Goal: Task Accomplishment & Management: Manage account settings

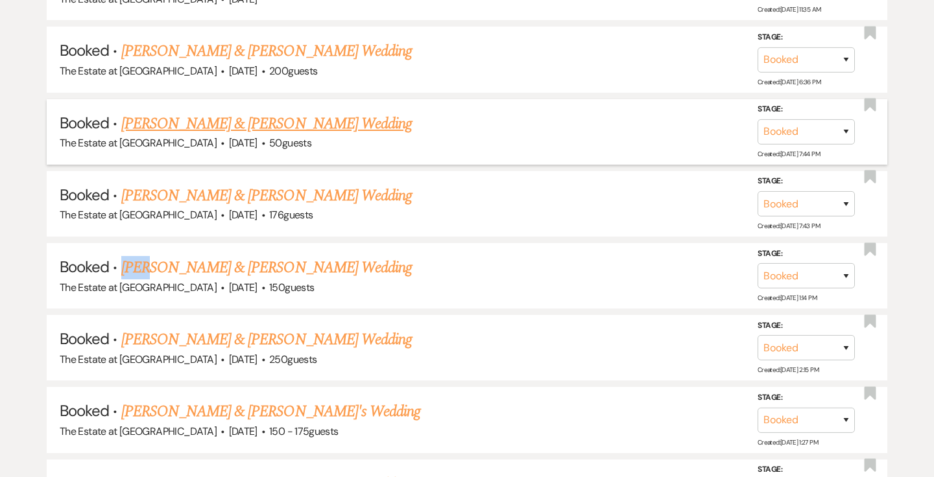
click at [308, 122] on link "[PERSON_NAME] & [PERSON_NAME] Wedding" at bounding box center [266, 123] width 290 height 23
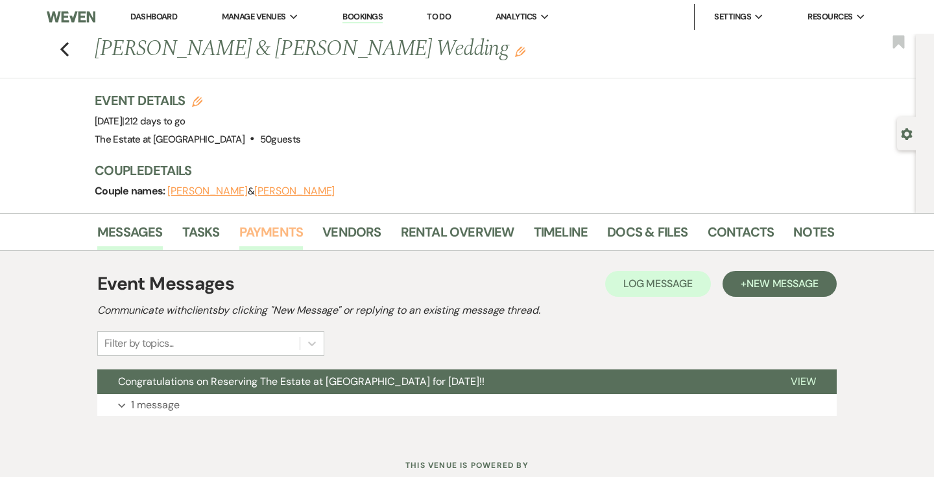
click at [277, 236] on link "Payments" at bounding box center [271, 236] width 64 height 29
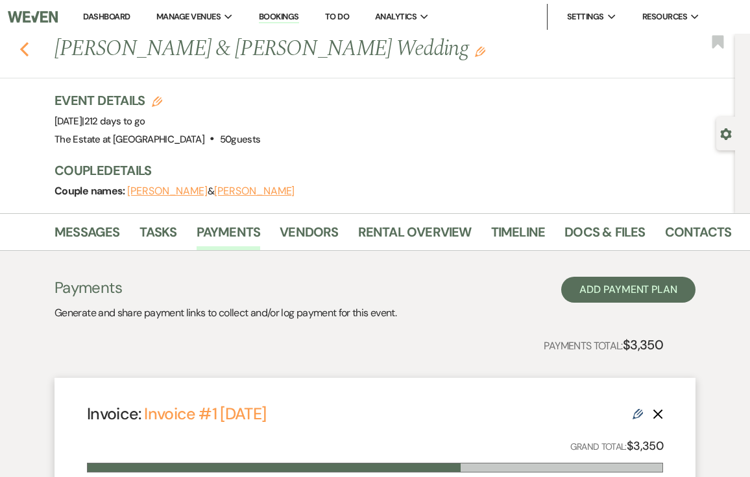
click at [27, 51] on icon "Previous" at bounding box center [24, 49] width 10 height 16
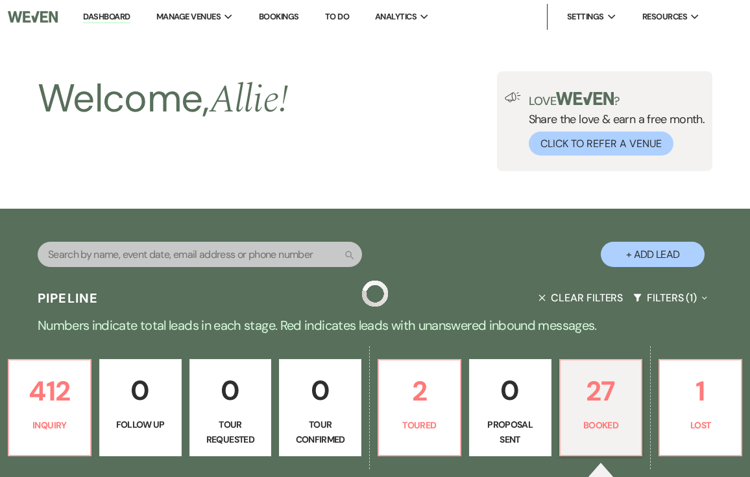
scroll to position [1497, 0]
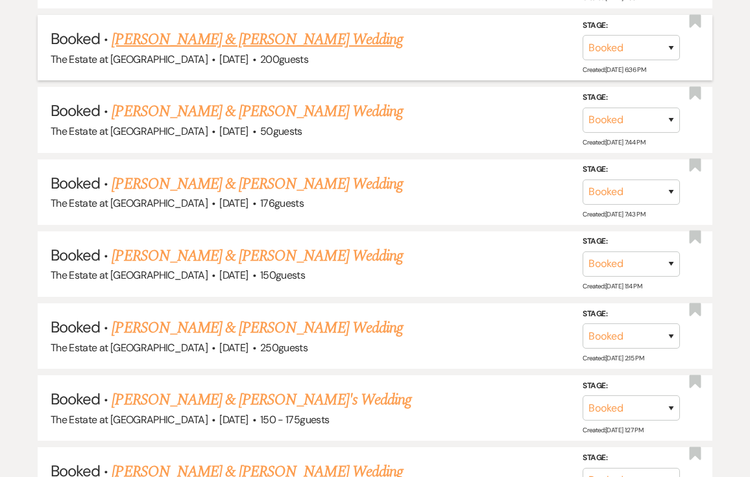
click at [161, 34] on link "[PERSON_NAME] & [PERSON_NAME] Wedding" at bounding box center [257, 39] width 290 height 23
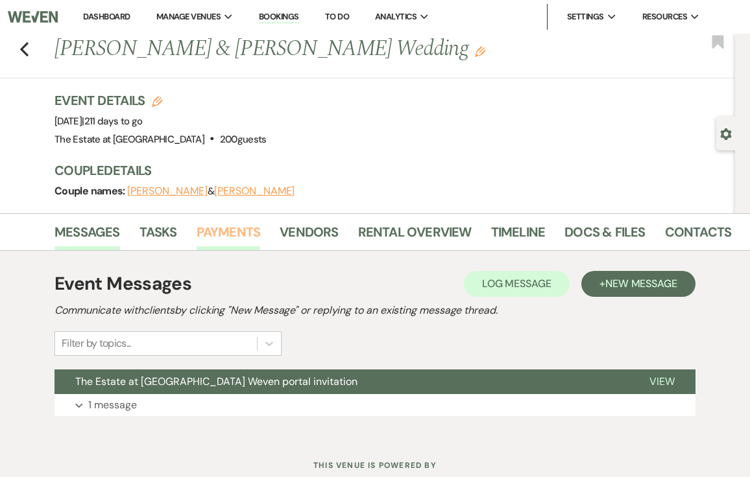
click at [229, 240] on link "Payments" at bounding box center [228, 236] width 64 height 29
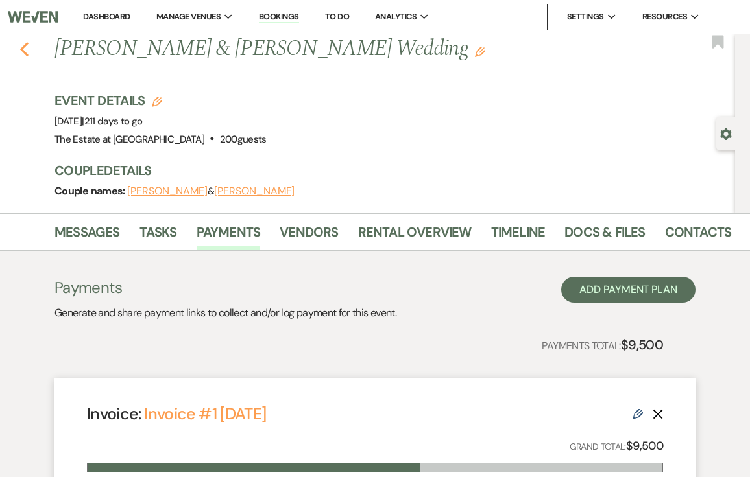
click at [25, 49] on icon "Previous" at bounding box center [24, 49] width 10 height 16
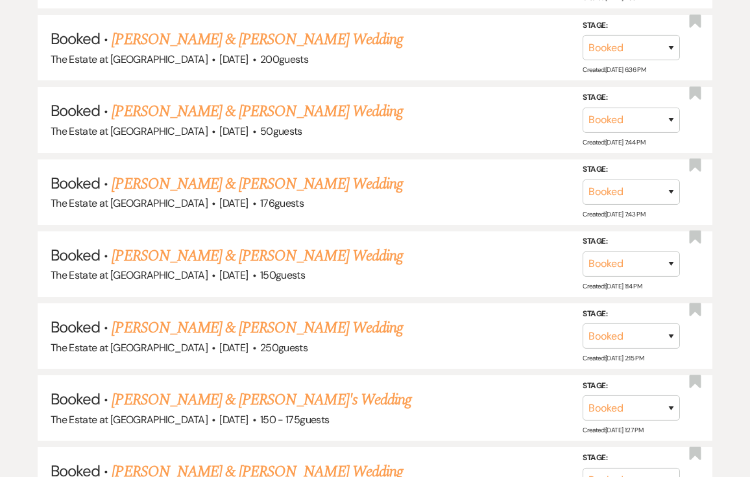
scroll to position [419, 0]
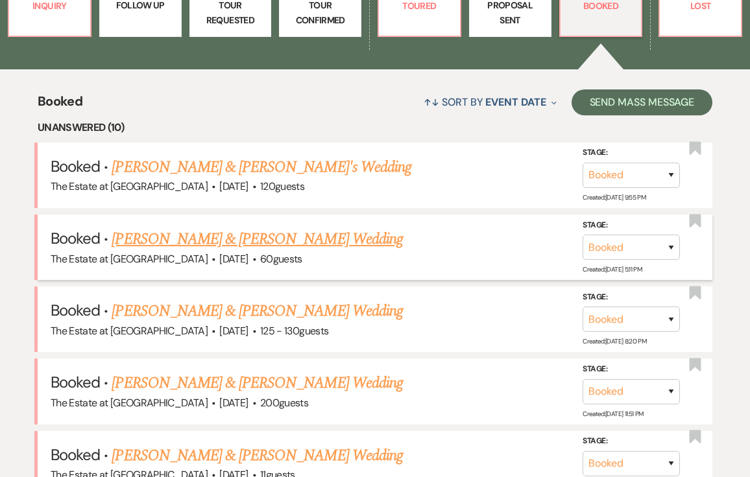
click at [167, 231] on link "[PERSON_NAME] & [PERSON_NAME] Wedding" at bounding box center [257, 239] width 290 height 23
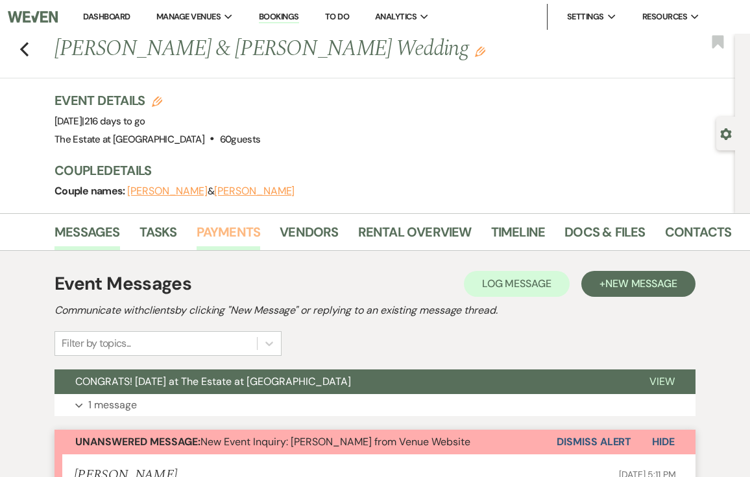
click at [224, 234] on link "Payments" at bounding box center [228, 236] width 64 height 29
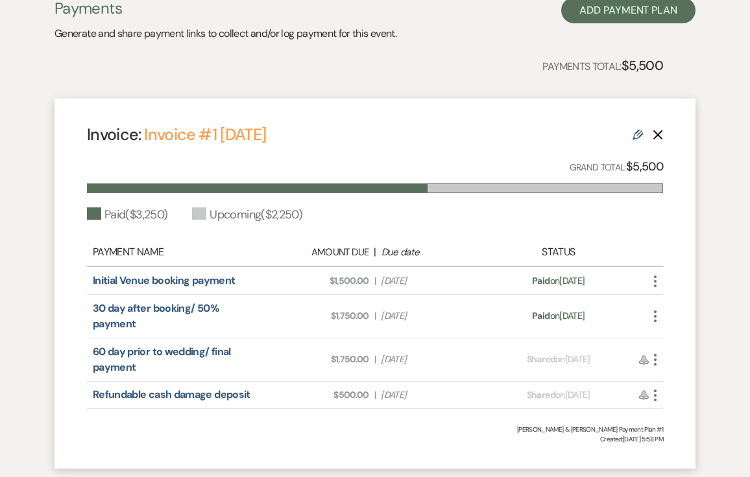
scroll to position [282, 0]
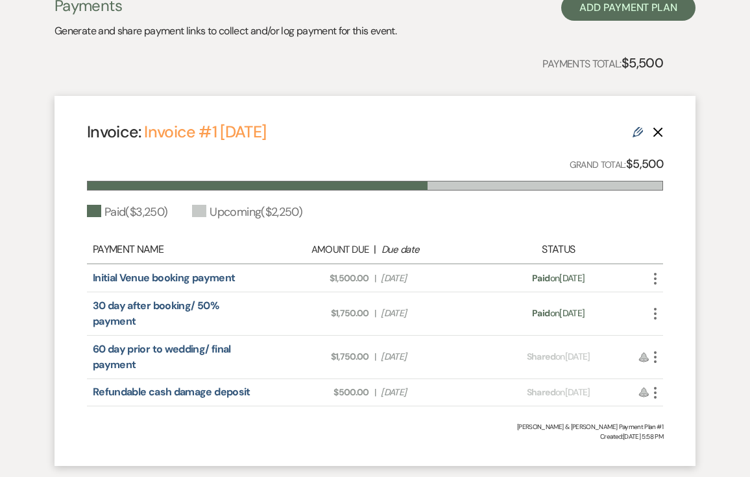
click at [5, 246] on div "Messages Tasks Payments Vendors Rental Overview Timeline Docs & Files Contacts …" at bounding box center [375, 205] width 750 height 549
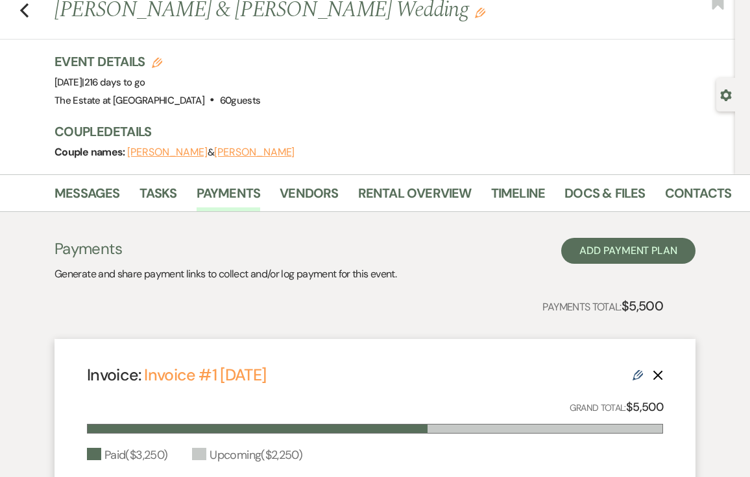
scroll to position [0, 0]
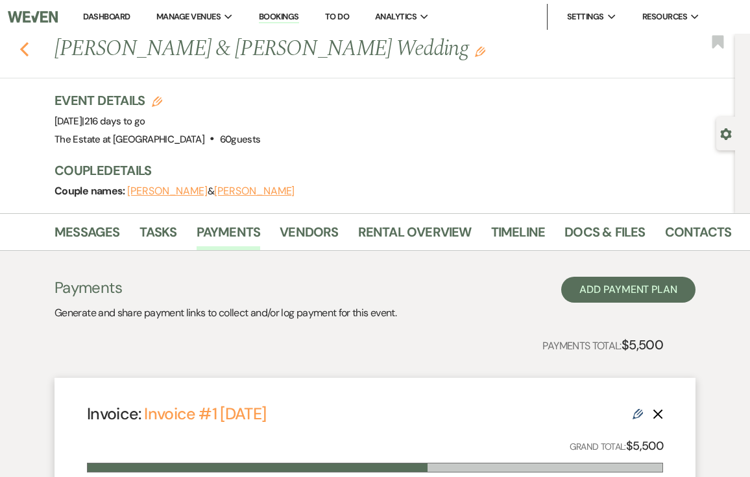
click at [21, 53] on icon "Previous" at bounding box center [24, 49] width 10 height 16
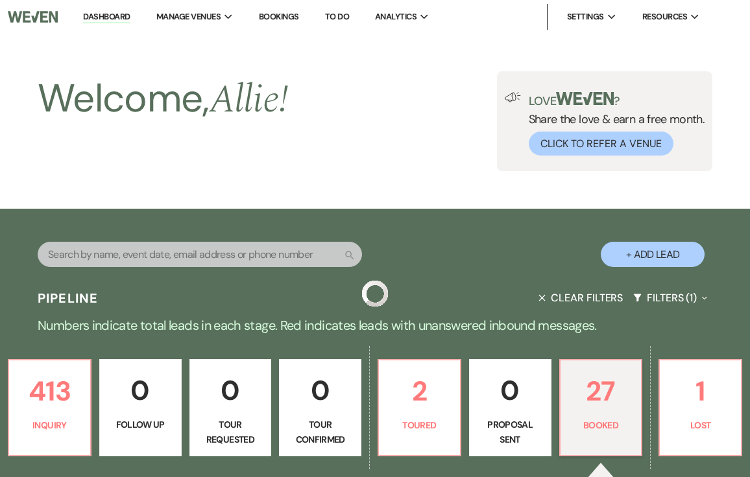
scroll to position [419, 0]
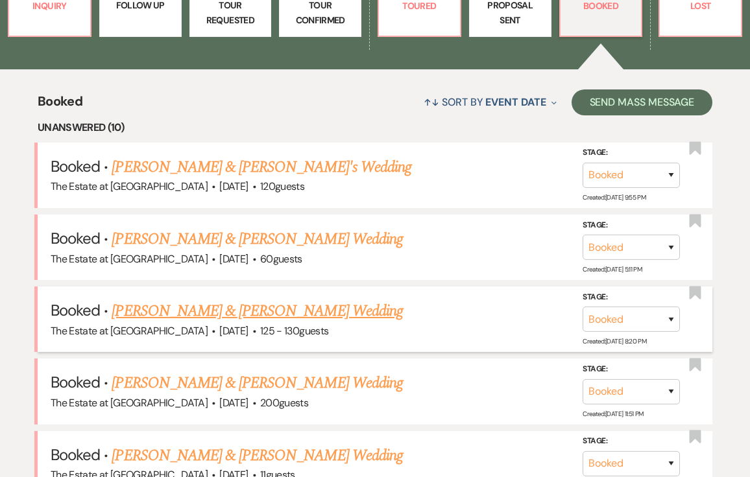
click at [224, 309] on link "[PERSON_NAME] & [PERSON_NAME] Wedding" at bounding box center [257, 311] width 290 height 23
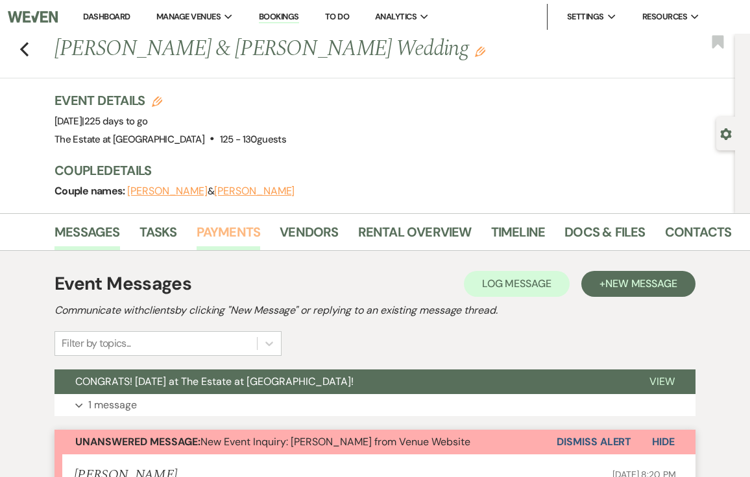
click at [230, 228] on link "Payments" at bounding box center [228, 236] width 64 height 29
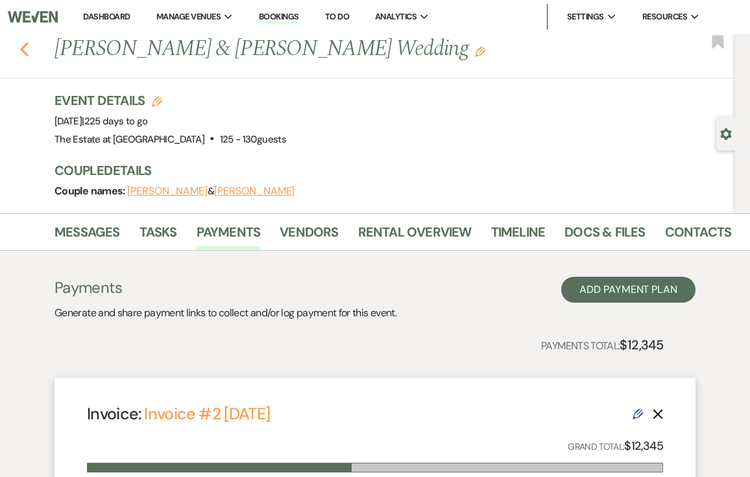
click at [21, 54] on icon "Previous" at bounding box center [24, 49] width 10 height 16
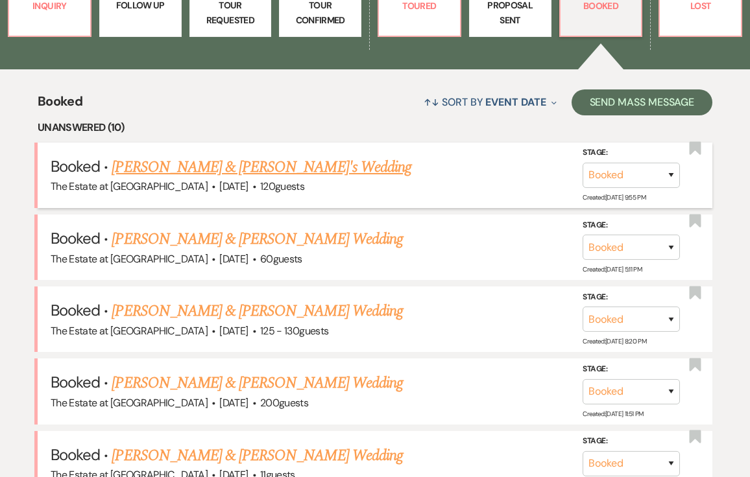
scroll to position [1586, 0]
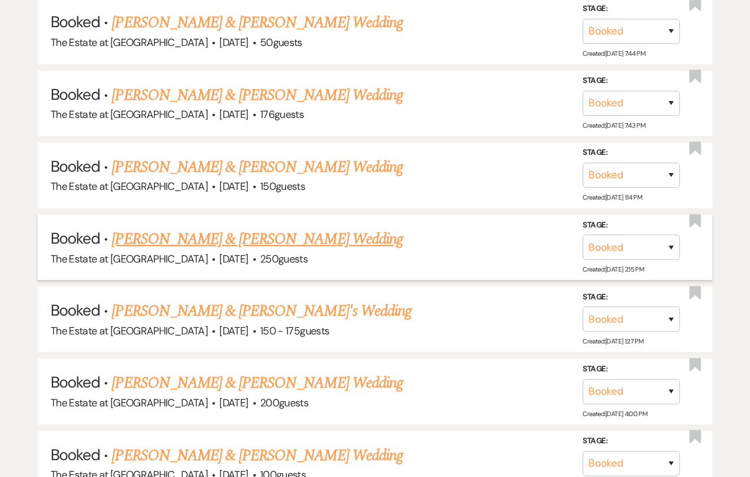
click at [211, 260] on span "·" at bounding box center [213, 260] width 4 height 0
click at [199, 242] on link "[PERSON_NAME] & [PERSON_NAME] Wedding" at bounding box center [257, 239] width 290 height 23
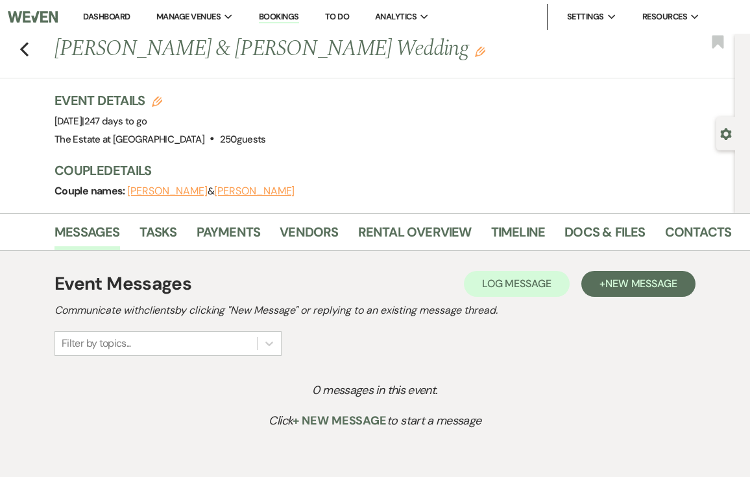
click at [221, 219] on li "Payments" at bounding box center [238, 234] width 84 height 31
click at [215, 235] on link "Payments" at bounding box center [228, 236] width 64 height 29
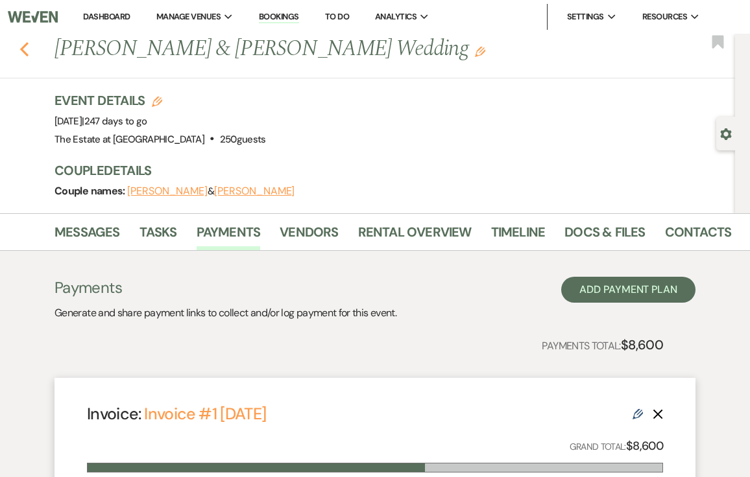
click at [23, 51] on use "button" at bounding box center [24, 49] width 8 height 14
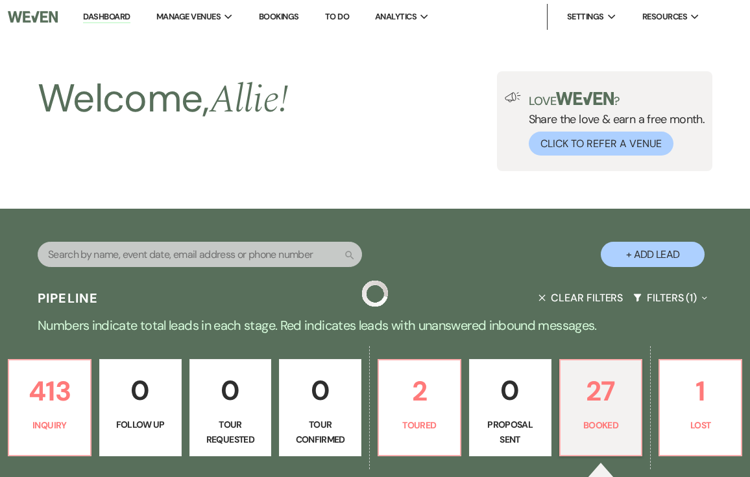
scroll to position [1586, 0]
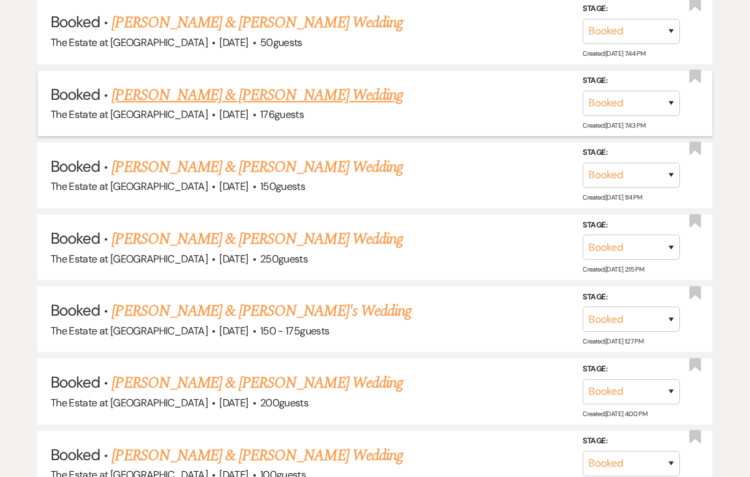
click at [279, 100] on link "[PERSON_NAME] & [PERSON_NAME] Wedding" at bounding box center [257, 95] width 290 height 23
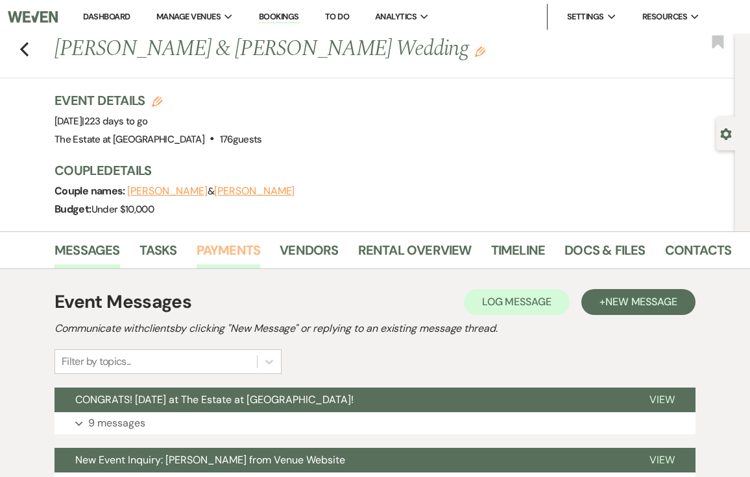
click at [239, 241] on link "Payments" at bounding box center [228, 254] width 64 height 29
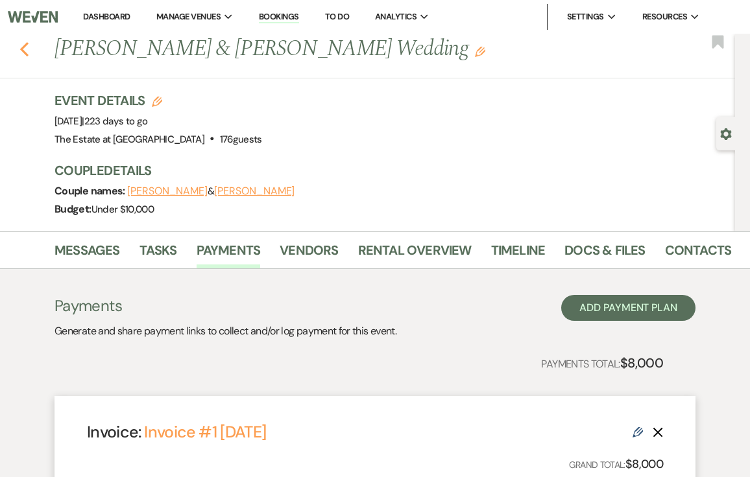
click at [23, 51] on use "button" at bounding box center [24, 49] width 8 height 14
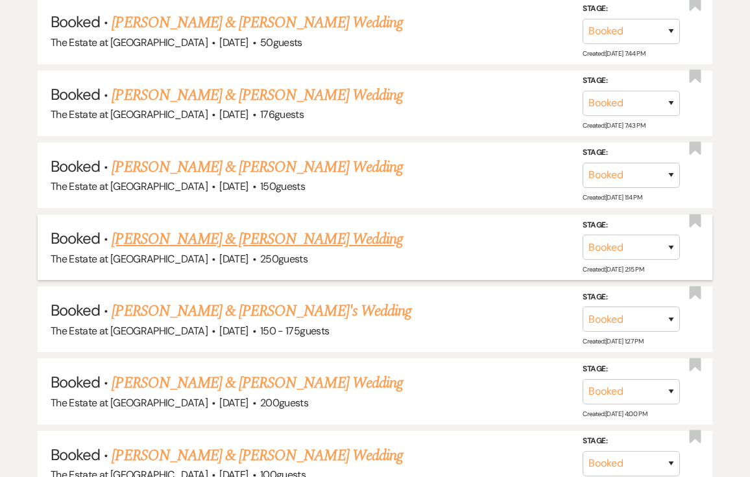
scroll to position [564, 0]
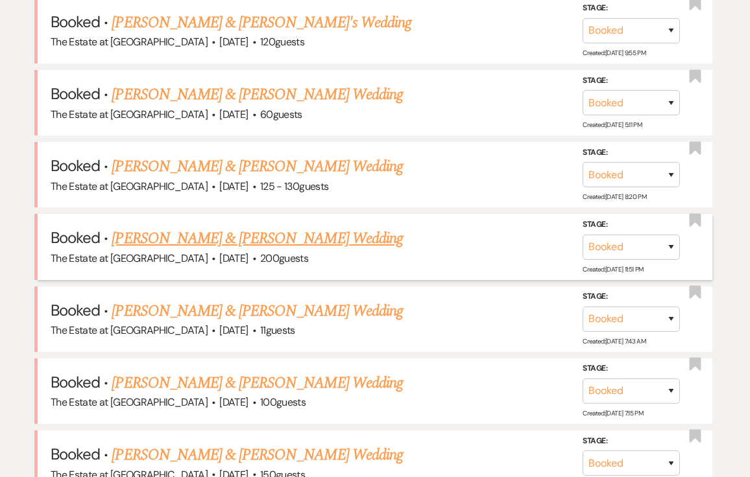
click at [239, 238] on link "[PERSON_NAME] & [PERSON_NAME] Wedding" at bounding box center [257, 238] width 290 height 23
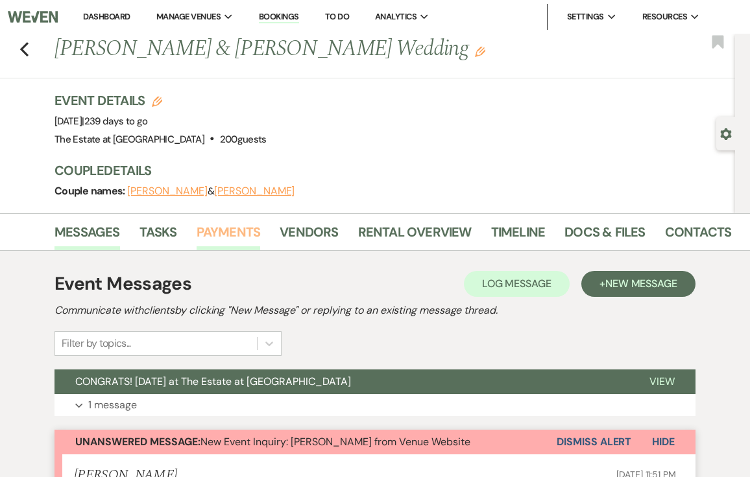
click at [238, 241] on link "Payments" at bounding box center [228, 236] width 64 height 29
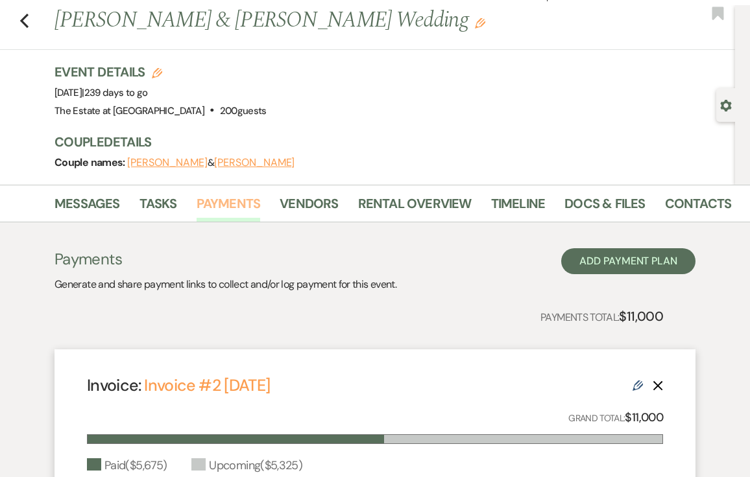
scroll to position [358, 0]
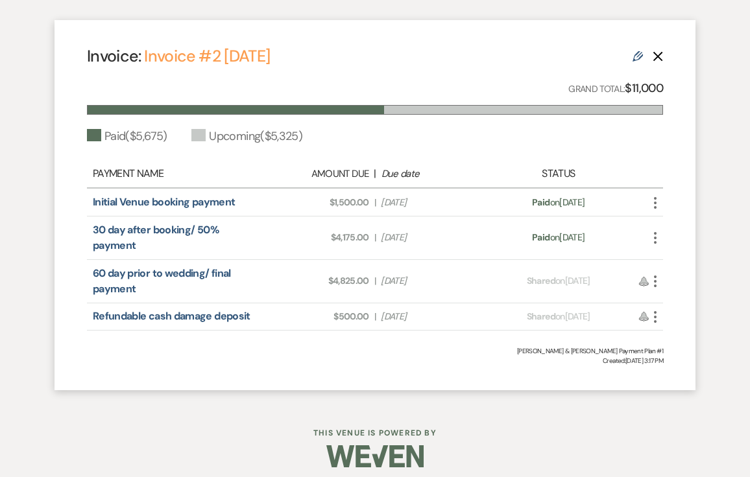
click at [654, 284] on icon "More" at bounding box center [655, 282] width 16 height 16
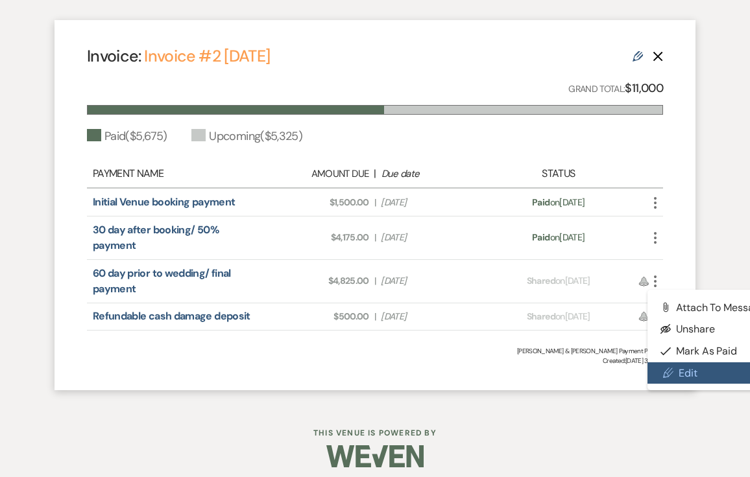
click at [674, 370] on link "Pencil Edit" at bounding box center [712, 373] width 131 height 22
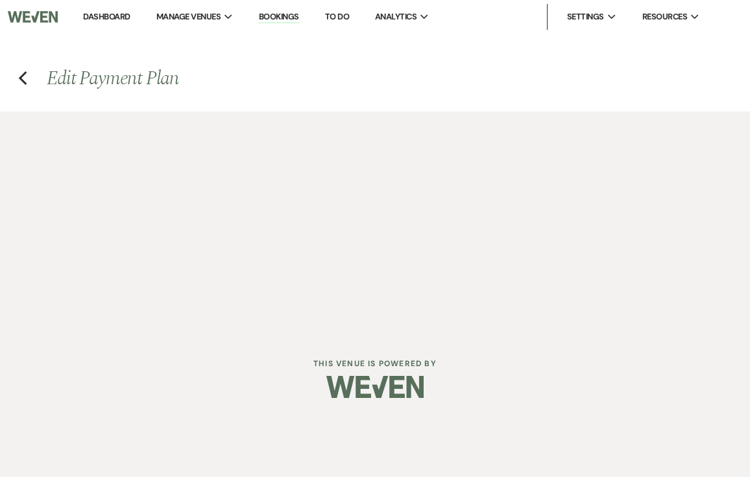
select select "27073"
select select "1"
select select "true"
select select "1"
select select "true"
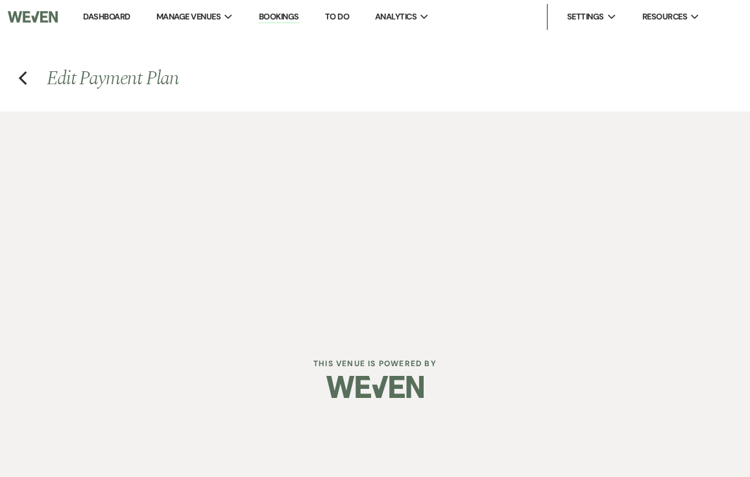
select select "2"
select select "flat"
select select "true"
select select "both"
select select "weeks"
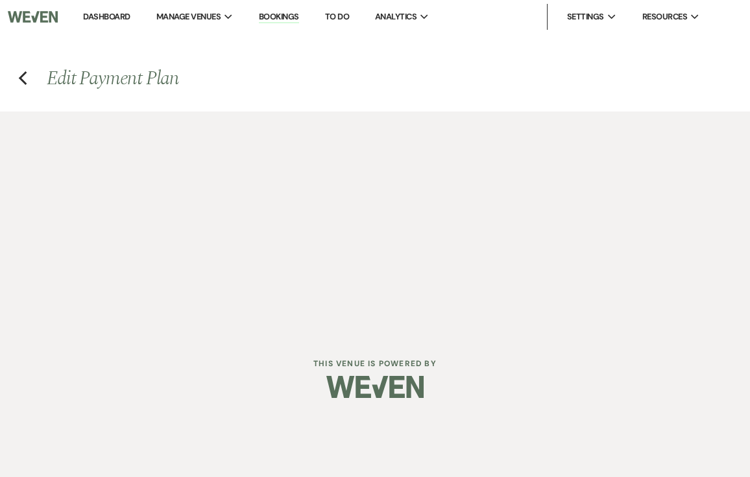
select select "2"
select select "flat"
select select "true"
select select "client"
select select "weeks"
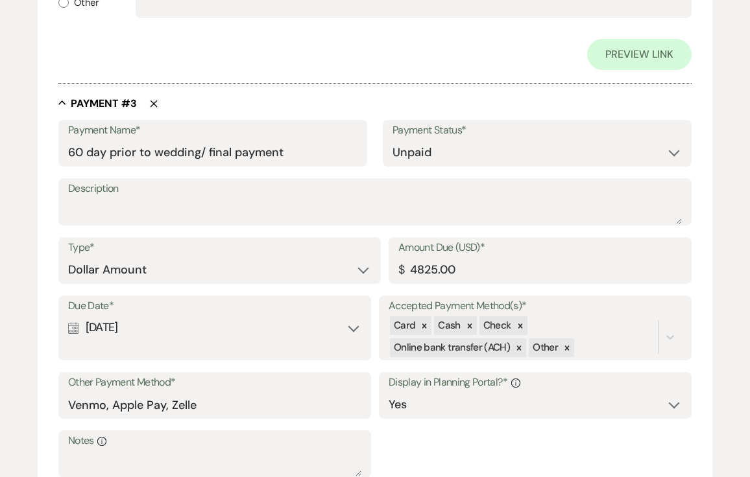
scroll to position [1415, 0]
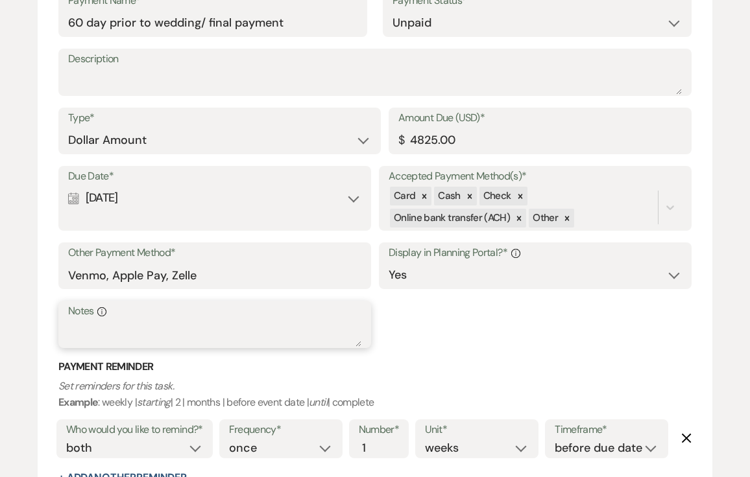
click at [242, 336] on textarea "Notes Info" at bounding box center [214, 334] width 293 height 26
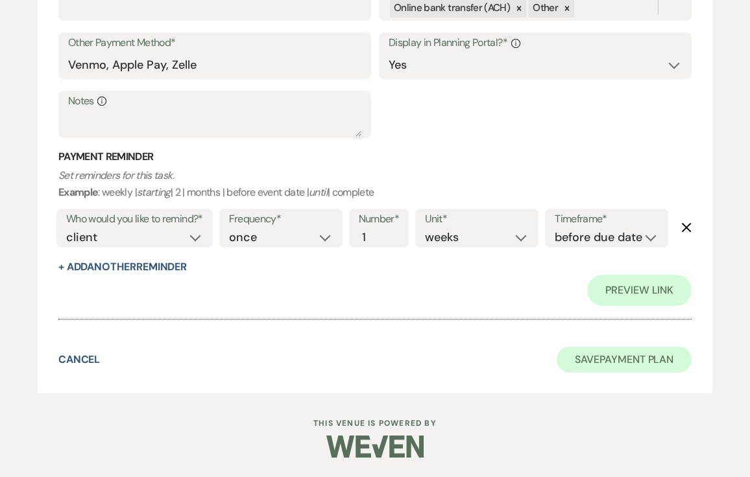
type textarea "1,000 paid via Check in 9/2025"
click at [577, 357] on button "Save Payment Plan" at bounding box center [623, 360] width 135 height 26
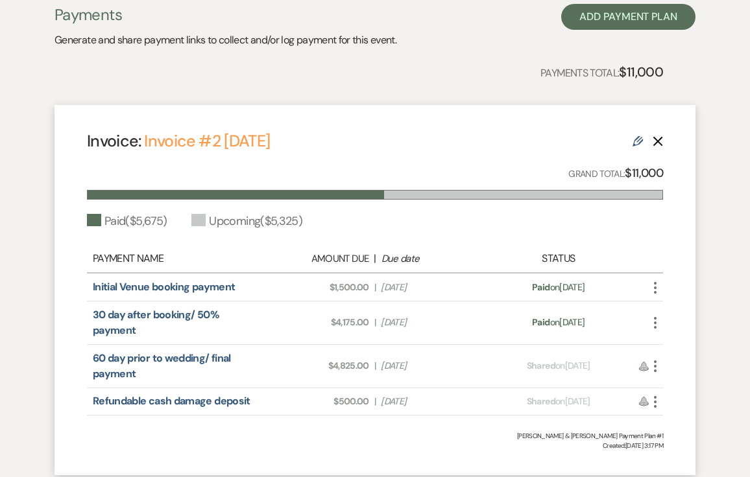
scroll to position [368, 0]
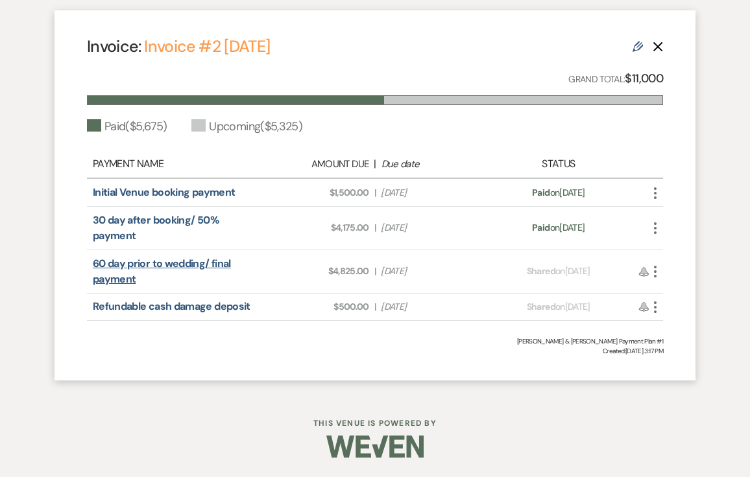
click at [184, 261] on link "60 day prior to wedding/ final payment" at bounding box center [162, 271] width 138 height 29
click at [654, 272] on use "button" at bounding box center [655, 272] width 3 height 12
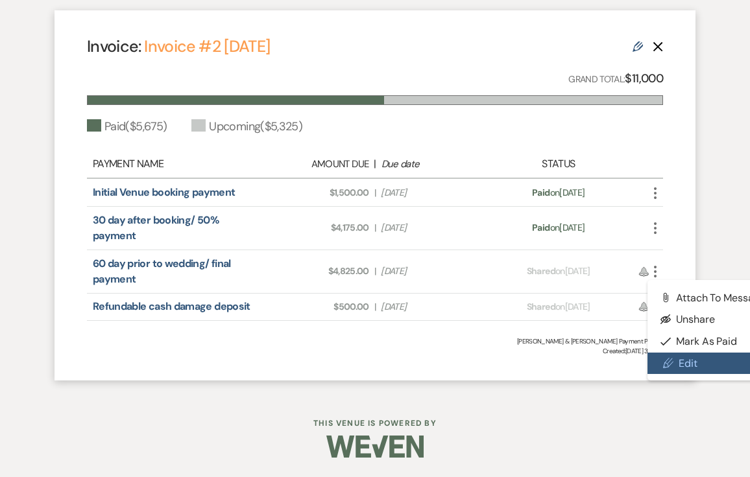
click at [685, 361] on link "Pencil Edit" at bounding box center [712, 364] width 131 height 22
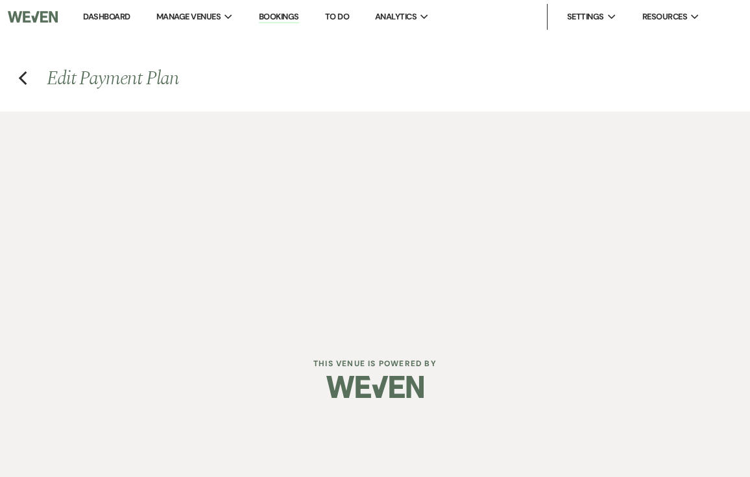
select select "27073"
select select "1"
select select "true"
select select "1"
select select "true"
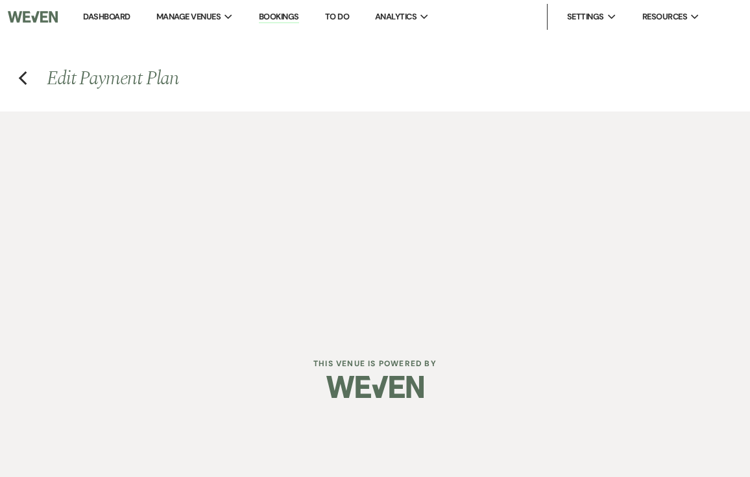
select select "2"
select select "flat"
select select "true"
select select "both"
select select "weeks"
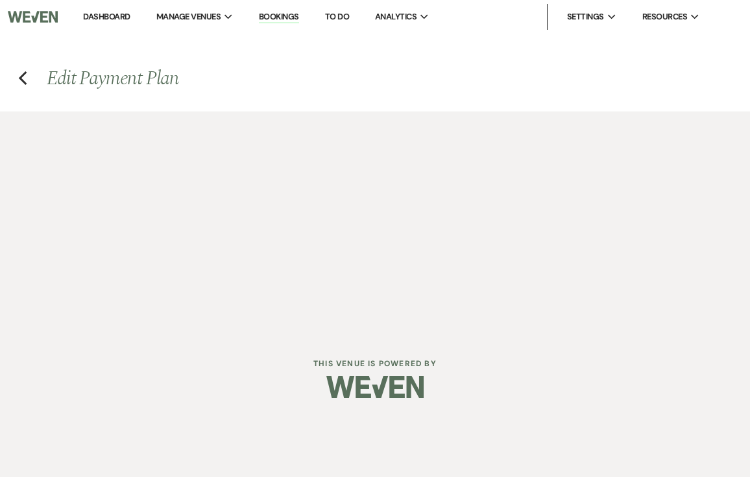
select select "2"
select select "flat"
select select "true"
select select "client"
select select "weeks"
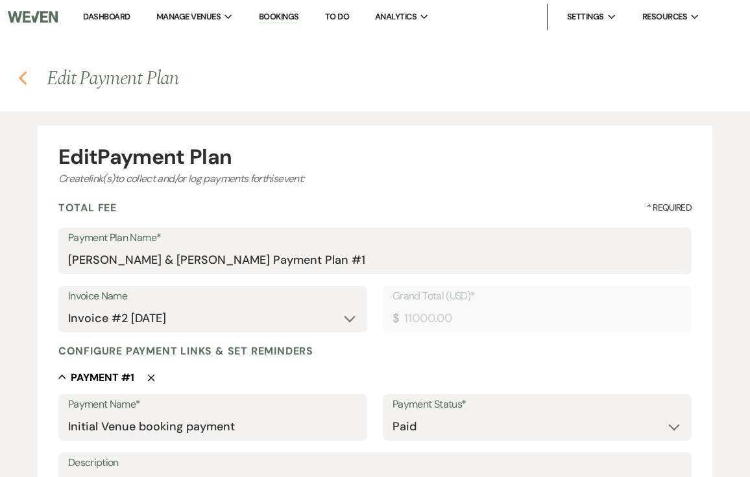
click at [21, 76] on use "button" at bounding box center [23, 78] width 8 height 14
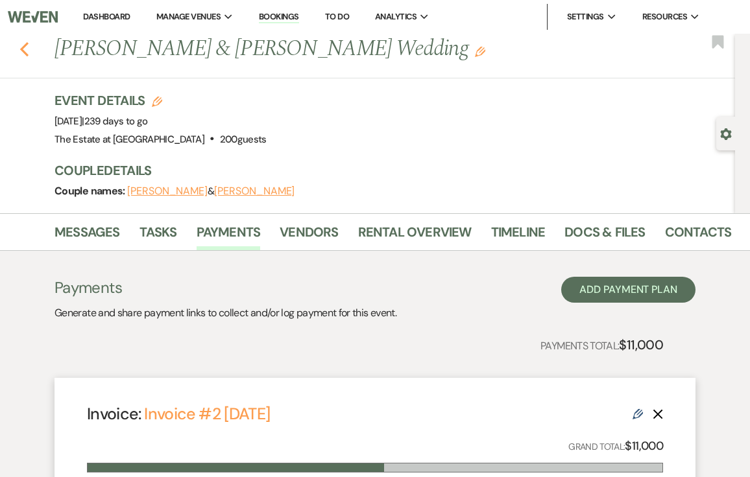
click at [25, 49] on icon "Previous" at bounding box center [24, 49] width 10 height 16
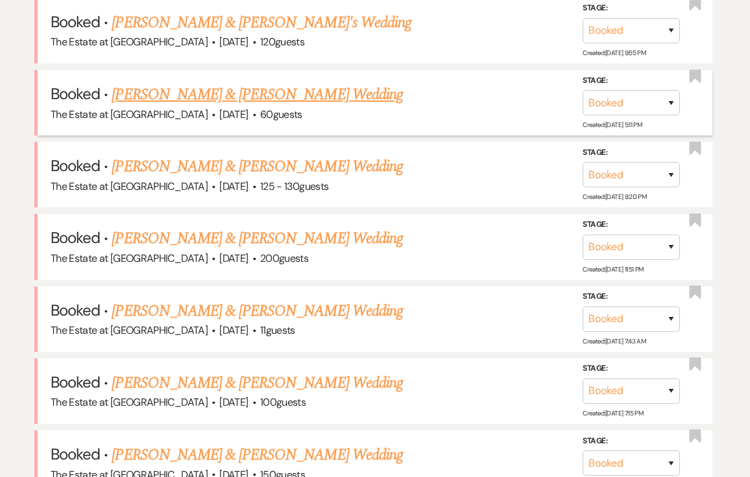
scroll to position [1586, 0]
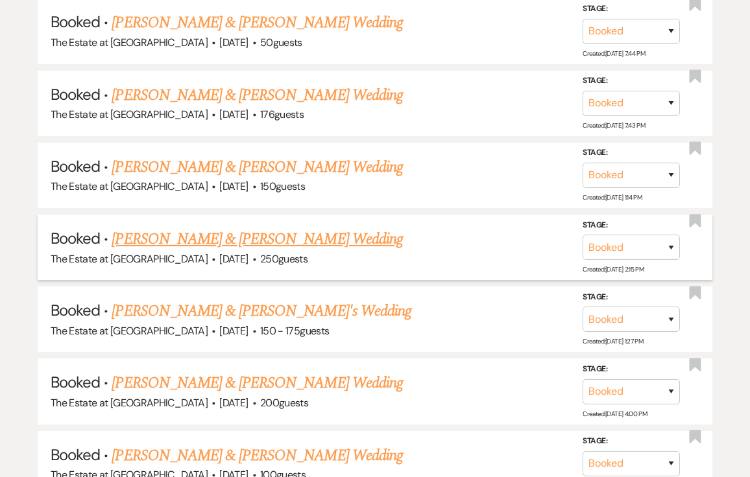
click at [301, 236] on link "[PERSON_NAME] & [PERSON_NAME] Wedding" at bounding box center [257, 239] width 290 height 23
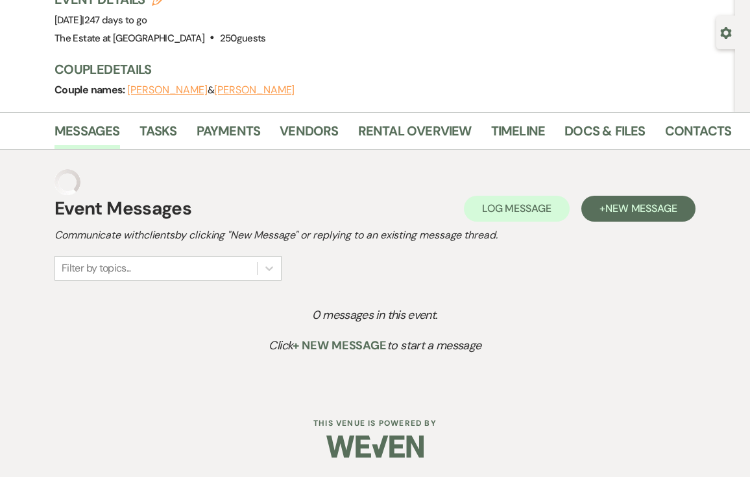
scroll to position [75, 0]
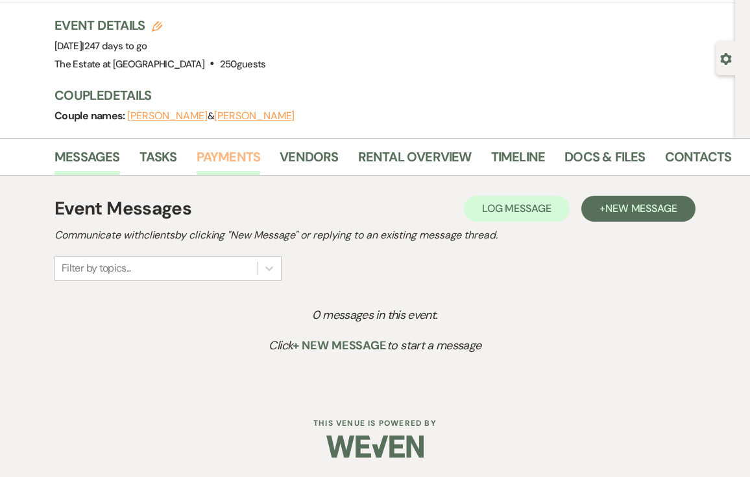
click at [209, 169] on link "Payments" at bounding box center [228, 161] width 64 height 29
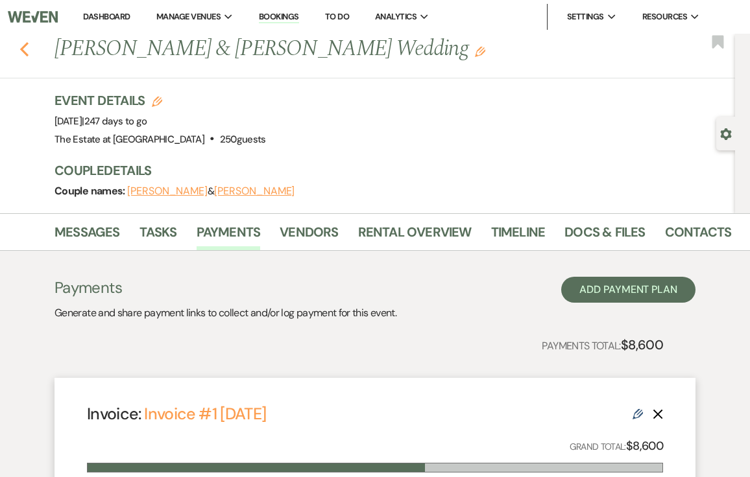
click at [21, 48] on use "button" at bounding box center [24, 49] width 8 height 14
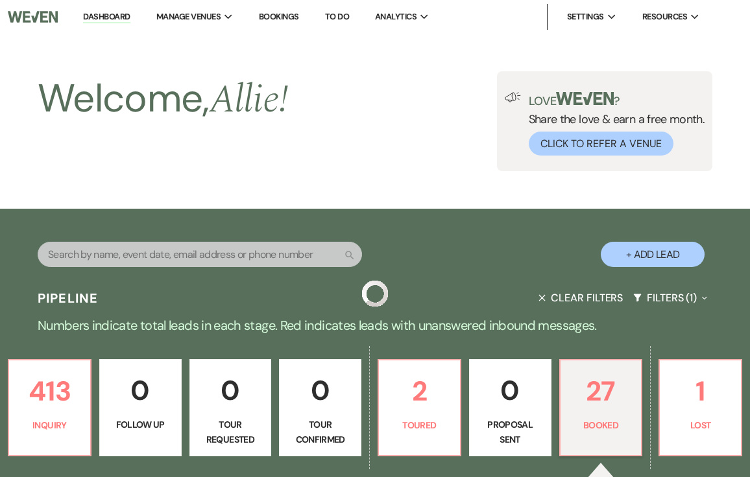
scroll to position [1586, 0]
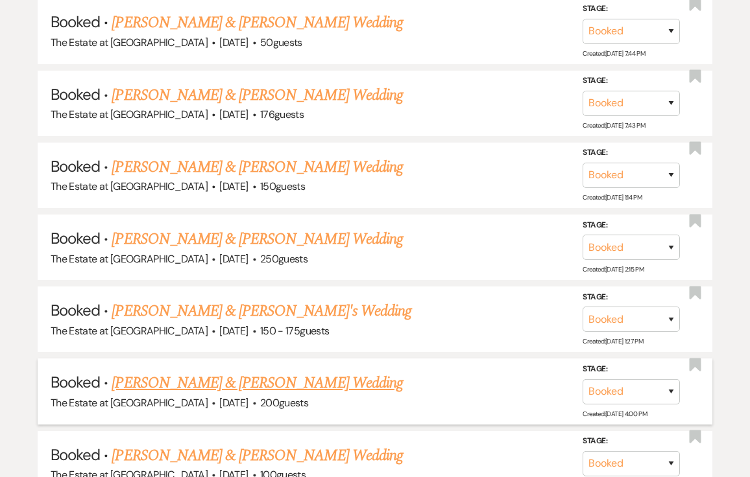
click at [191, 383] on link "[PERSON_NAME] & [PERSON_NAME] Wedding" at bounding box center [257, 383] width 290 height 23
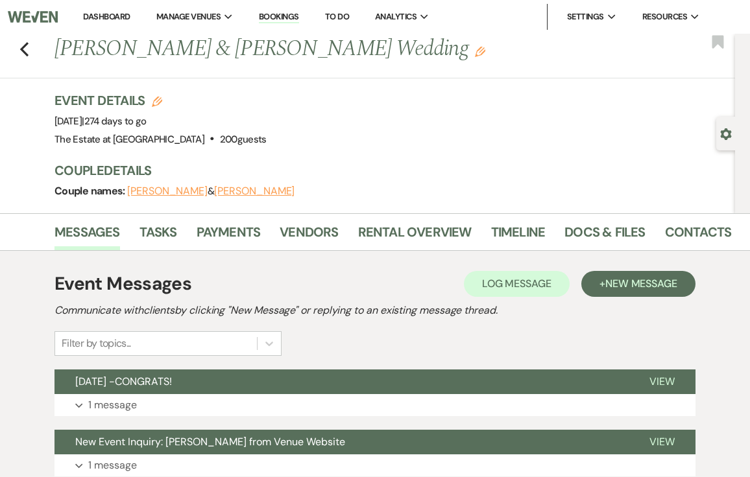
click at [213, 216] on div "Messages Tasks Payments Vendors Rental Overview Timeline Docs & Files Contacts …" at bounding box center [375, 232] width 750 height 38
click at [211, 228] on link "Payments" at bounding box center [228, 236] width 64 height 29
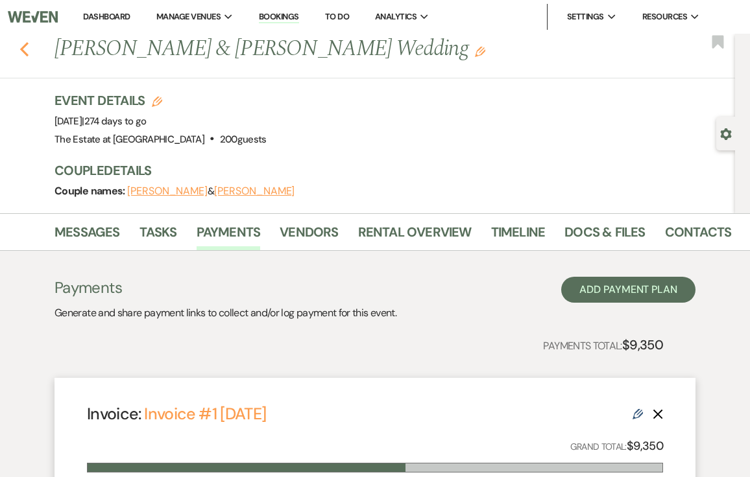
click at [22, 48] on use "button" at bounding box center [24, 49] width 8 height 14
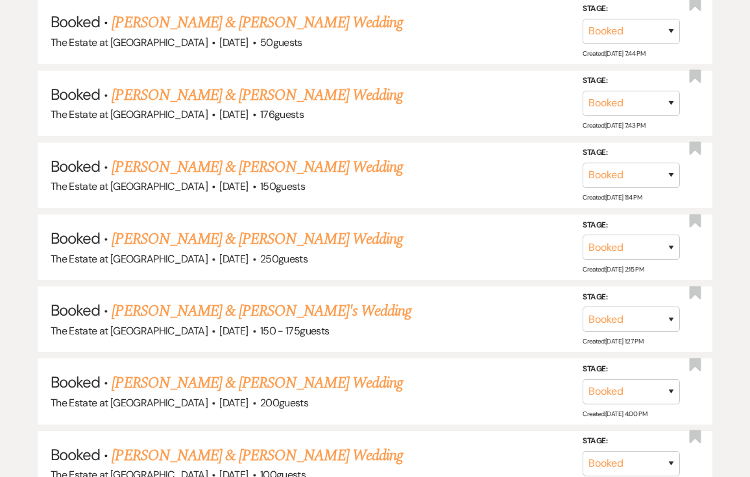
scroll to position [708, 0]
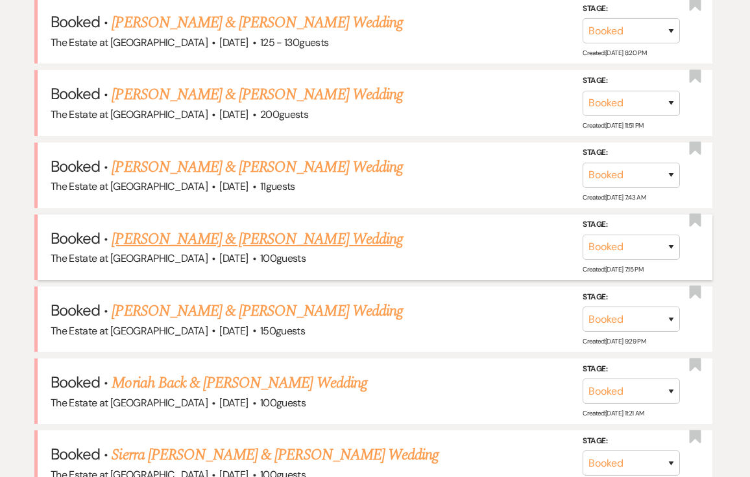
click at [176, 252] on span "The Estate at [GEOGRAPHIC_DATA]" at bounding box center [129, 259] width 157 height 14
click at [176, 240] on link "[PERSON_NAME] & [PERSON_NAME] Wedding" at bounding box center [257, 239] width 290 height 23
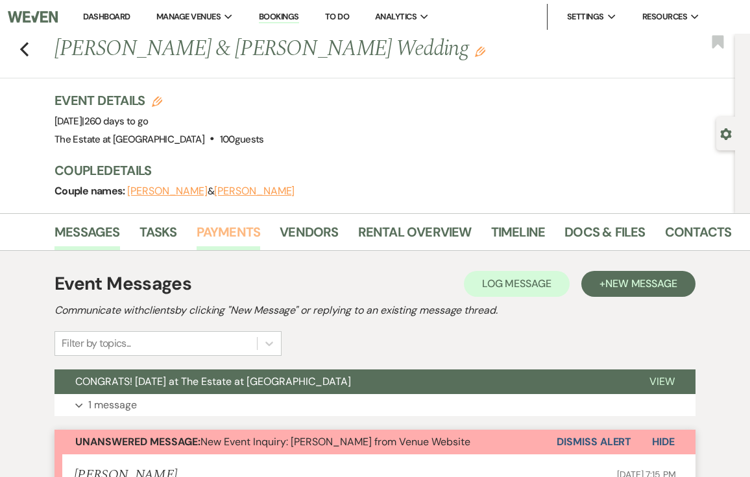
click at [230, 230] on link "Payments" at bounding box center [228, 236] width 64 height 29
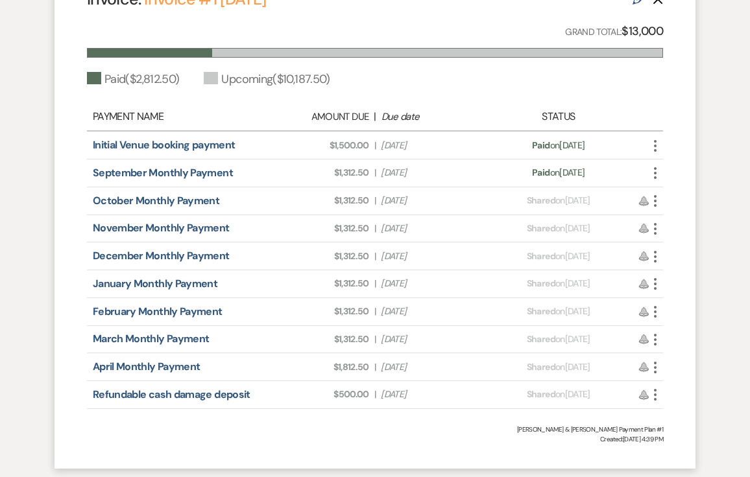
scroll to position [423, 0]
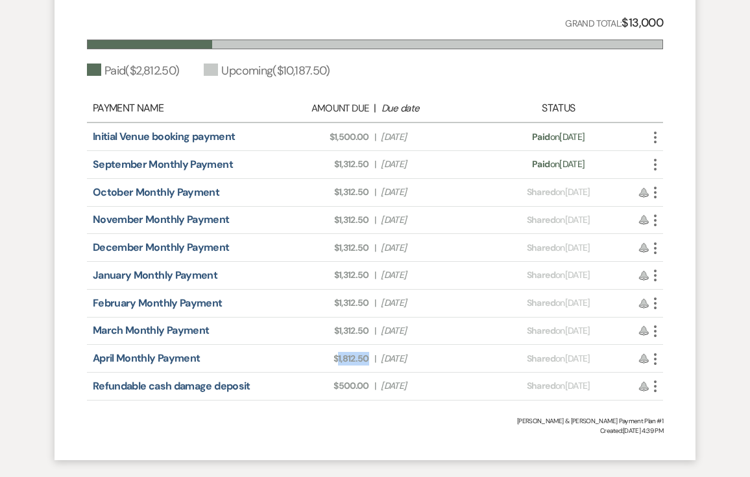
drag, startPoint x: 338, startPoint y: 359, endPoint x: 369, endPoint y: 360, distance: 31.1
click at [369, 360] on div "Amount Due: $1,812.50 | Due Date [DATE]" at bounding box center [375, 359] width 226 height 14
copy span "1,812.50"
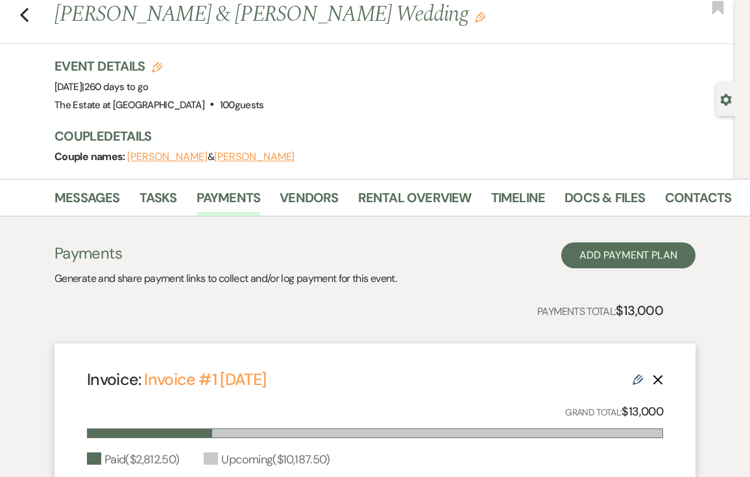
scroll to position [0, 0]
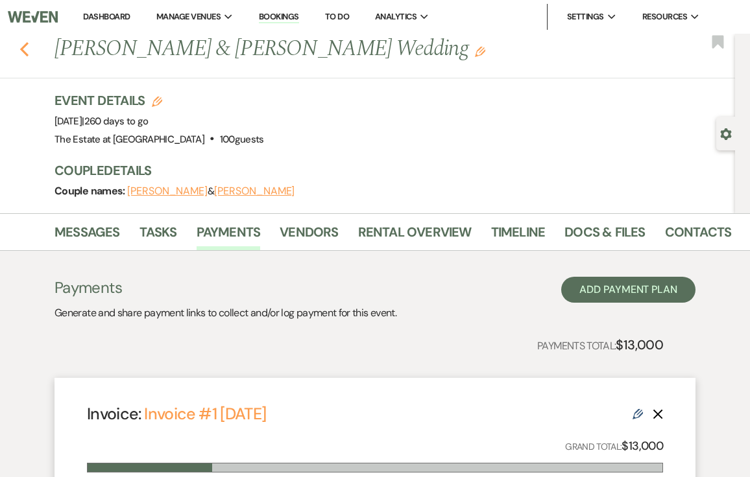
click at [25, 48] on icon "Previous" at bounding box center [24, 49] width 10 height 16
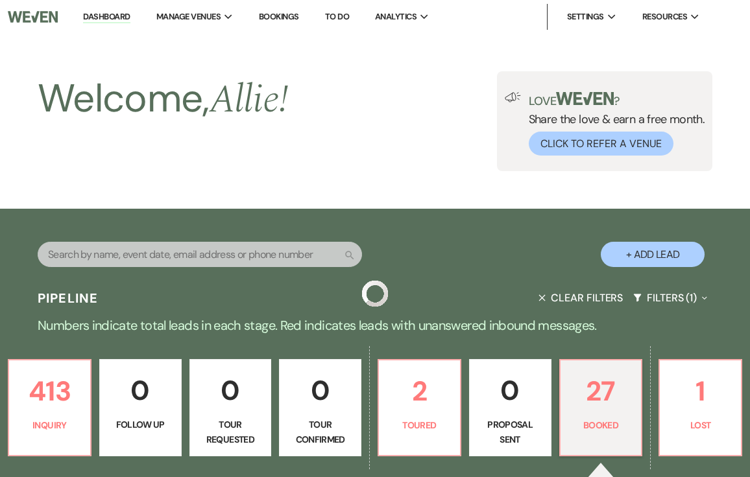
scroll to position [708, 0]
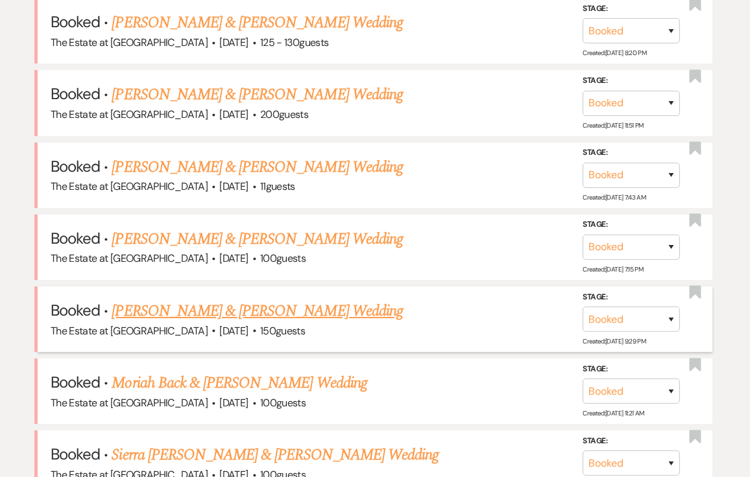
click at [292, 311] on link "[PERSON_NAME] & [PERSON_NAME] Wedding" at bounding box center [257, 311] width 290 height 23
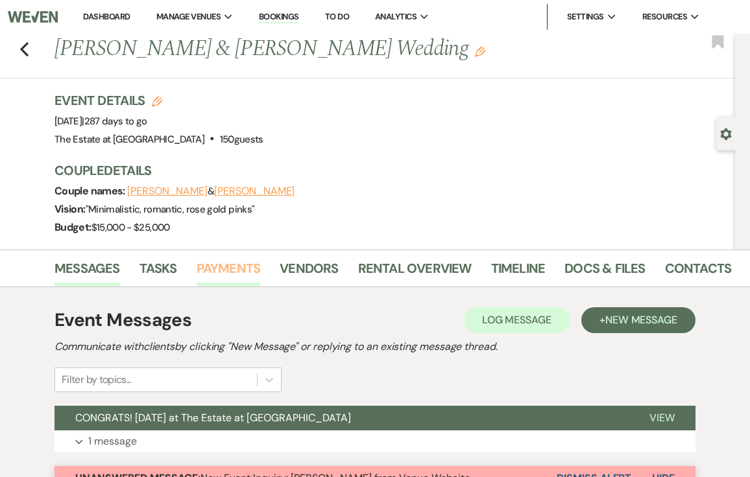
click at [217, 258] on link "Payments" at bounding box center [228, 272] width 64 height 29
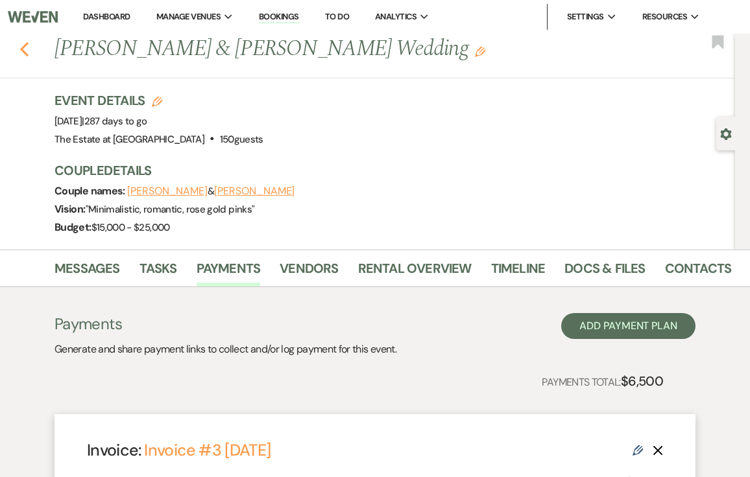
click at [22, 49] on use "button" at bounding box center [24, 49] width 8 height 14
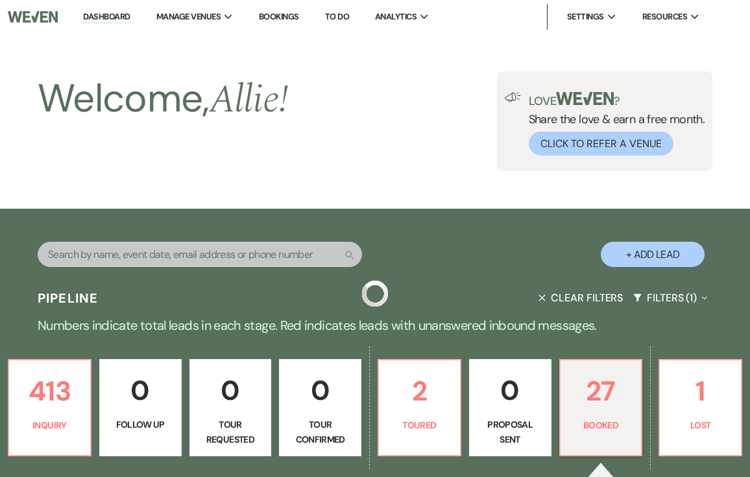
scroll to position [708, 0]
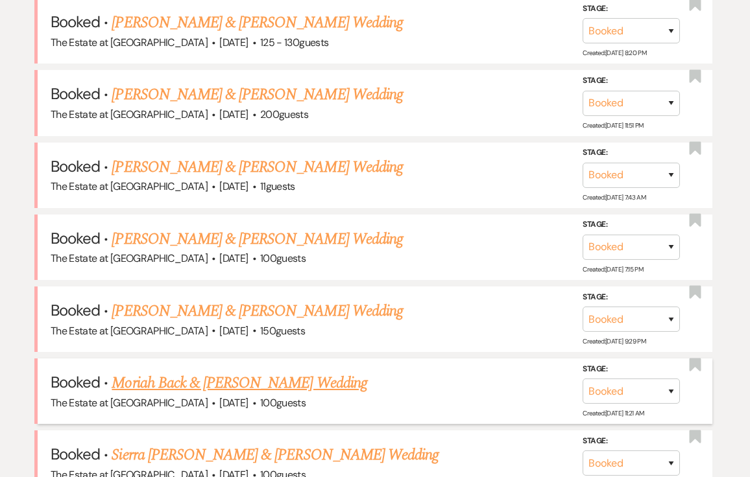
click at [230, 380] on link "Moriah Back & [PERSON_NAME] Wedding" at bounding box center [239, 383] width 255 height 23
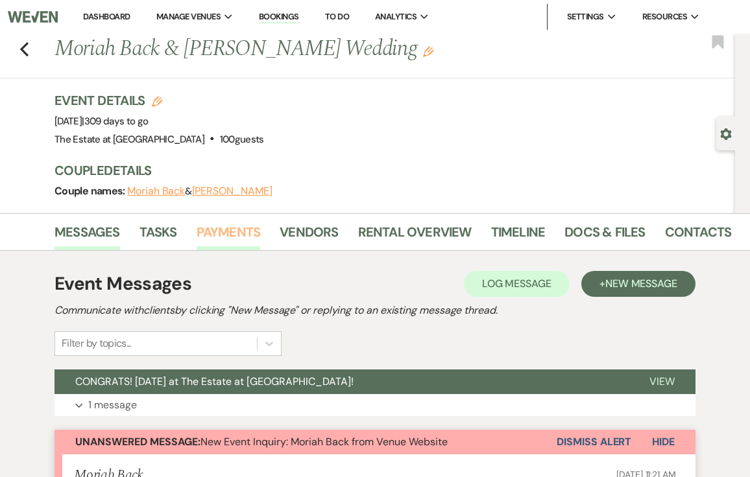
click at [226, 229] on link "Payments" at bounding box center [228, 236] width 64 height 29
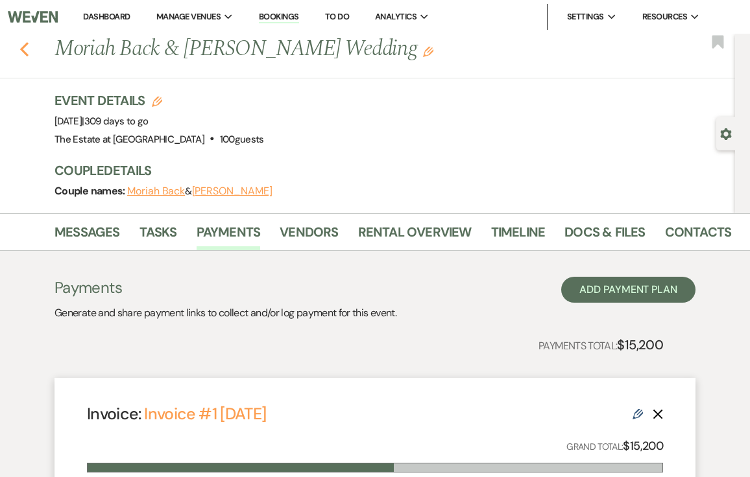
click at [25, 49] on icon "Previous" at bounding box center [24, 49] width 10 height 16
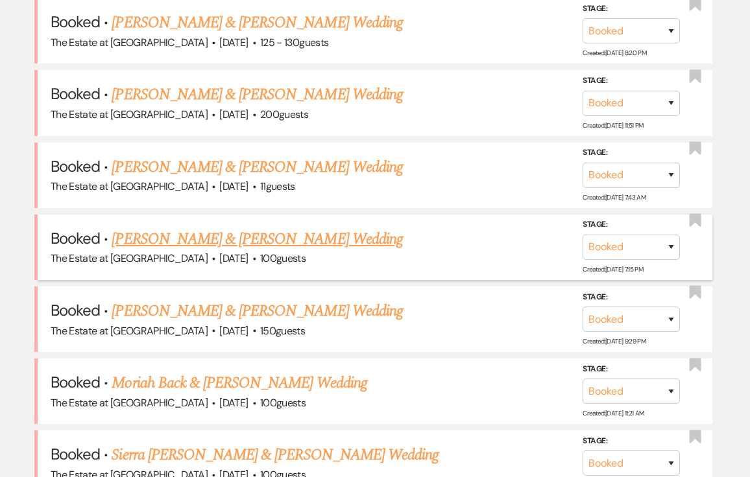
scroll to position [1802, 0]
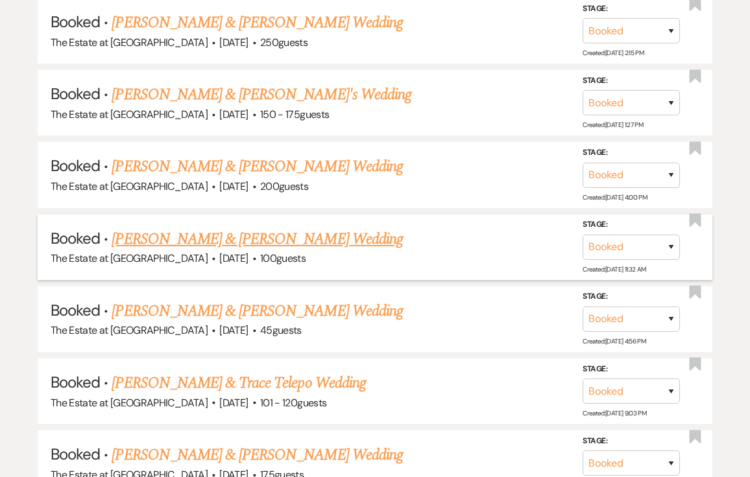
click at [213, 234] on link "[PERSON_NAME] & [PERSON_NAME] Wedding" at bounding box center [257, 239] width 290 height 23
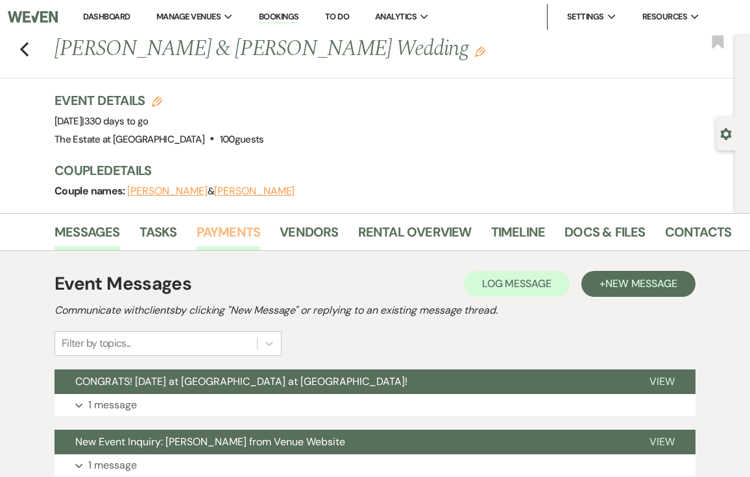
click at [196, 223] on link "Payments" at bounding box center [228, 236] width 64 height 29
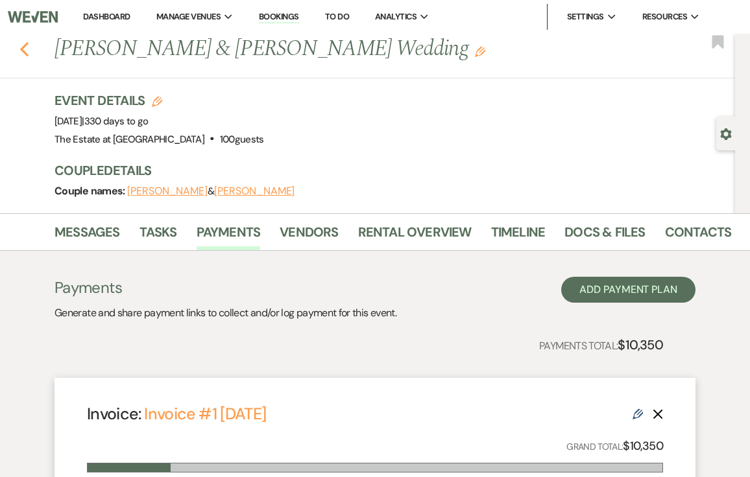
click at [23, 51] on use "button" at bounding box center [24, 49] width 8 height 14
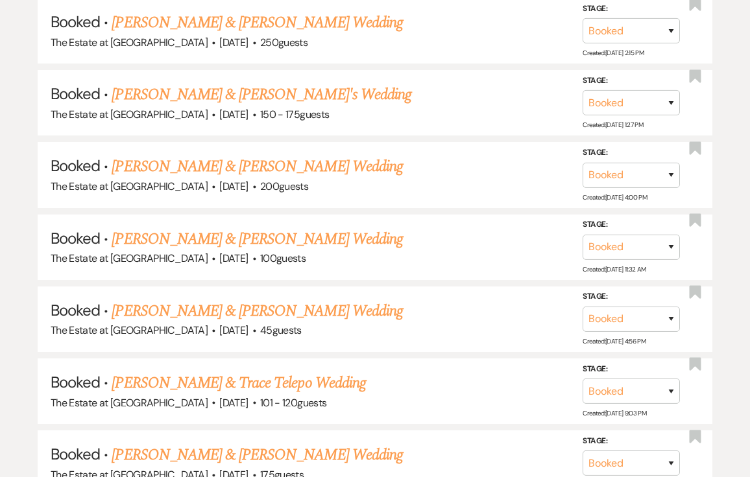
scroll to position [925, 0]
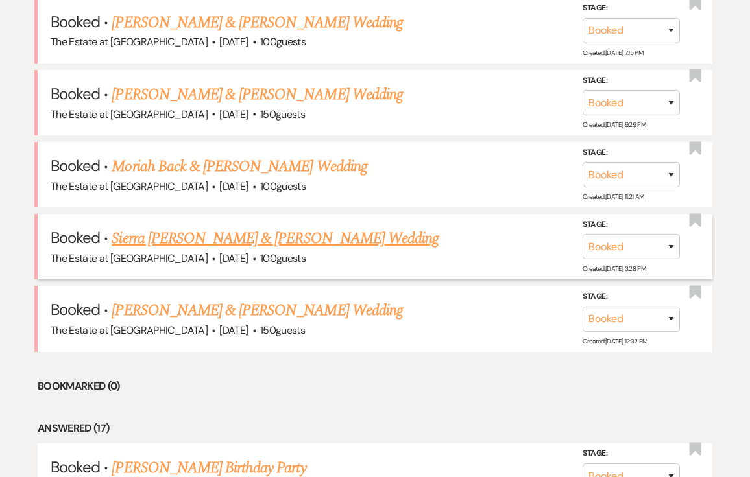
click at [176, 243] on link "Sierra [PERSON_NAME] & [PERSON_NAME] Wedding" at bounding box center [275, 238] width 327 height 23
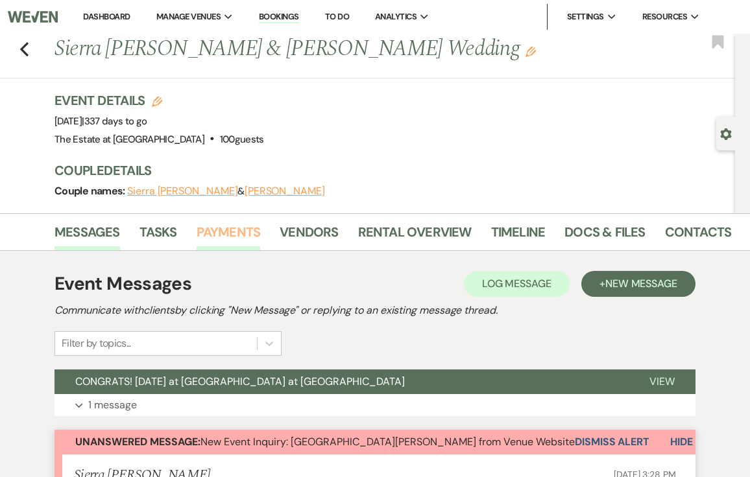
click at [228, 228] on link "Payments" at bounding box center [228, 236] width 64 height 29
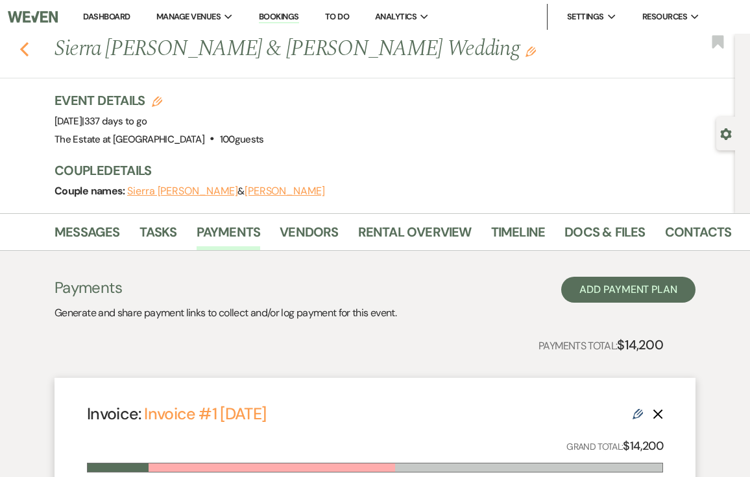
click at [22, 48] on use "button" at bounding box center [24, 49] width 8 height 14
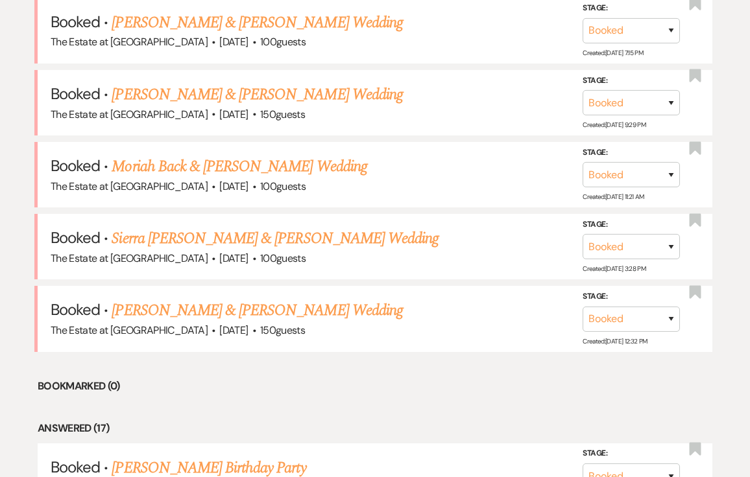
scroll to position [1874, 0]
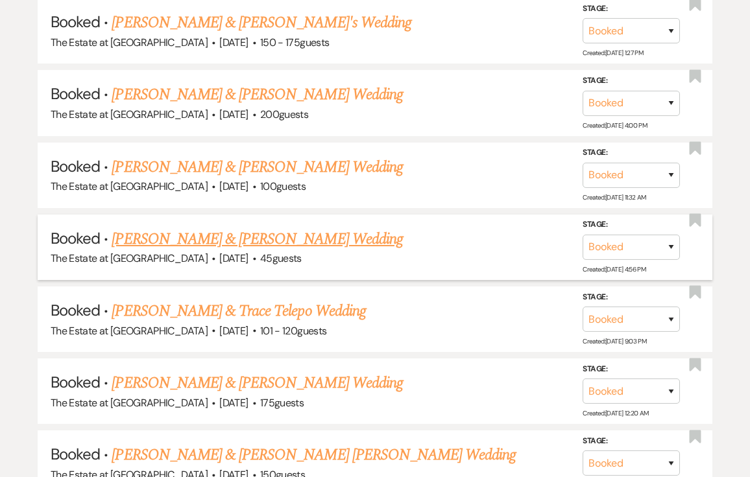
click at [242, 246] on link "[PERSON_NAME] & [PERSON_NAME] Wedding" at bounding box center [257, 239] width 290 height 23
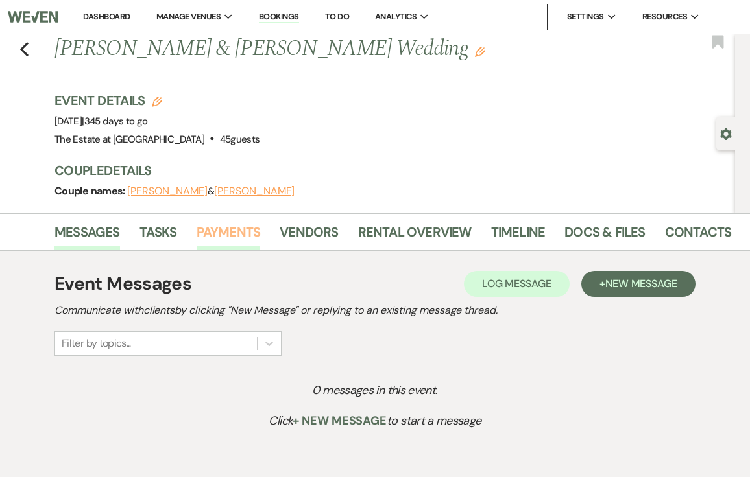
click at [213, 239] on link "Payments" at bounding box center [228, 236] width 64 height 29
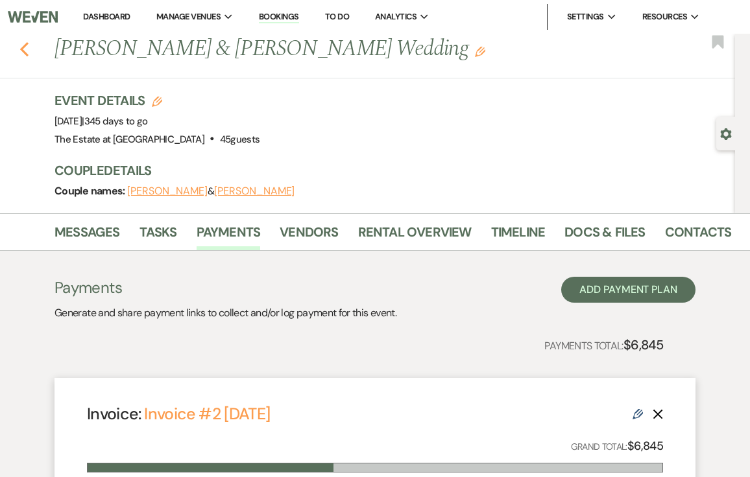
click at [21, 53] on icon "Previous" at bounding box center [24, 49] width 10 height 16
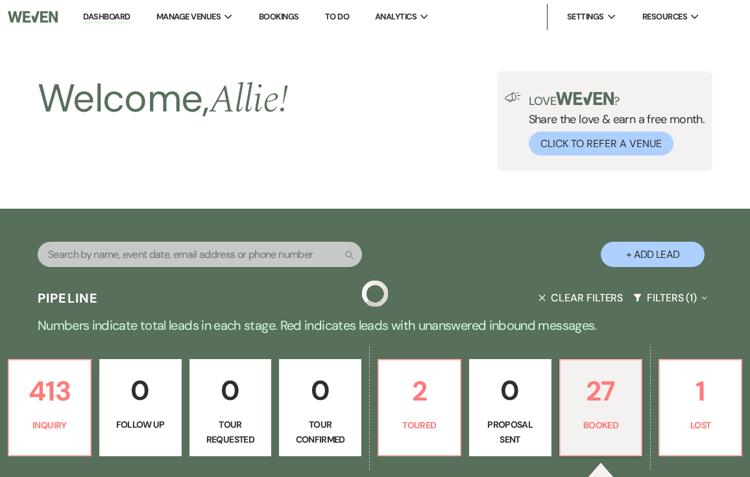
scroll to position [1874, 0]
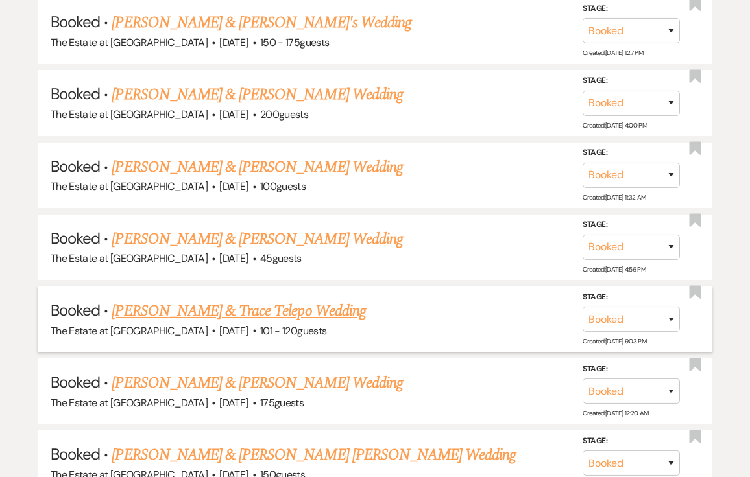
click at [222, 311] on link "[PERSON_NAME] & Trace Telepo Wedding" at bounding box center [239, 311] width 254 height 23
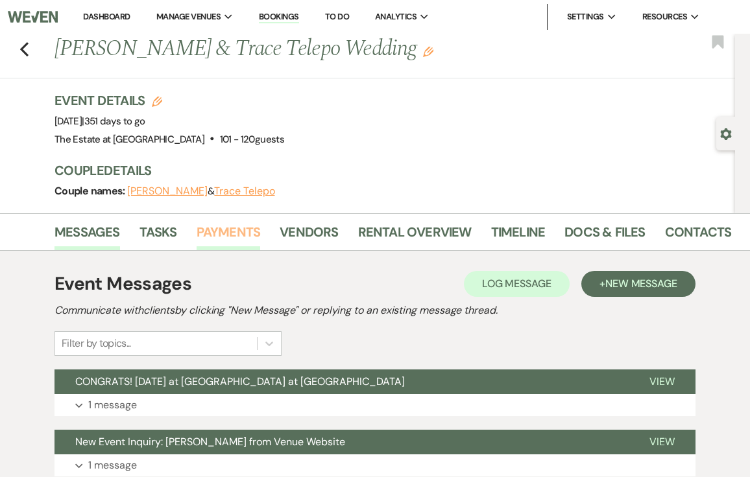
click at [237, 224] on link "Payments" at bounding box center [228, 236] width 64 height 29
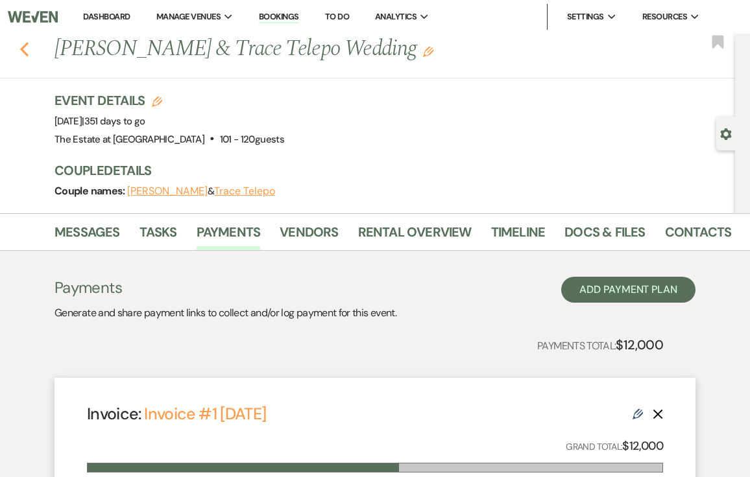
click at [24, 51] on use "button" at bounding box center [24, 49] width 8 height 14
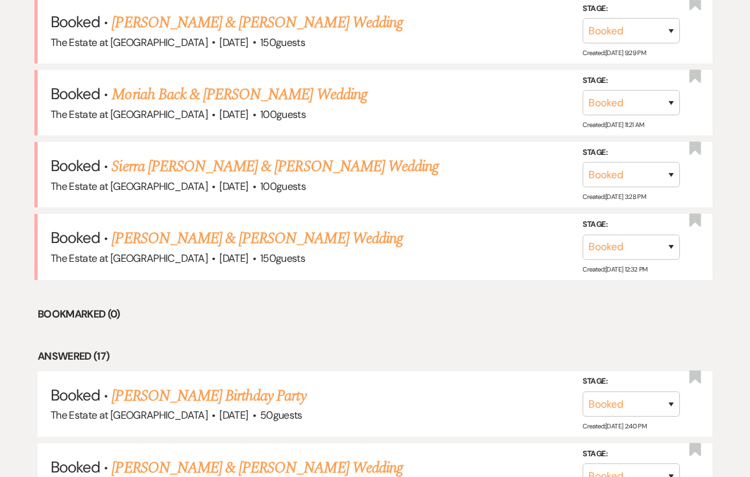
scroll to position [2163, 0]
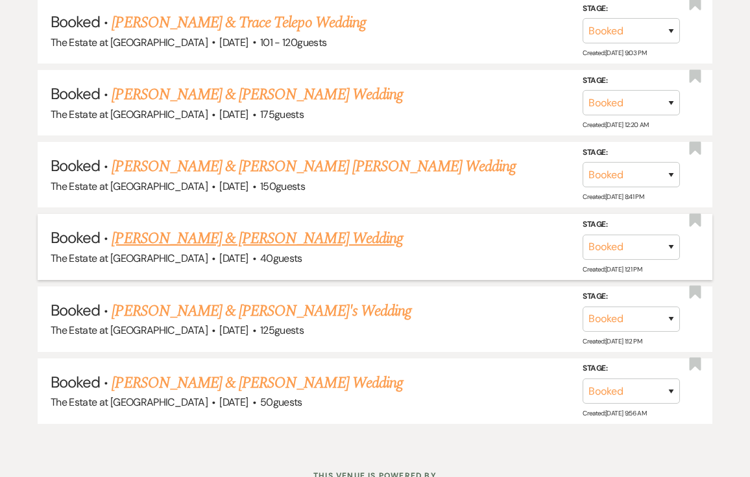
click at [246, 244] on link "[PERSON_NAME] & [PERSON_NAME] Wedding" at bounding box center [257, 238] width 290 height 23
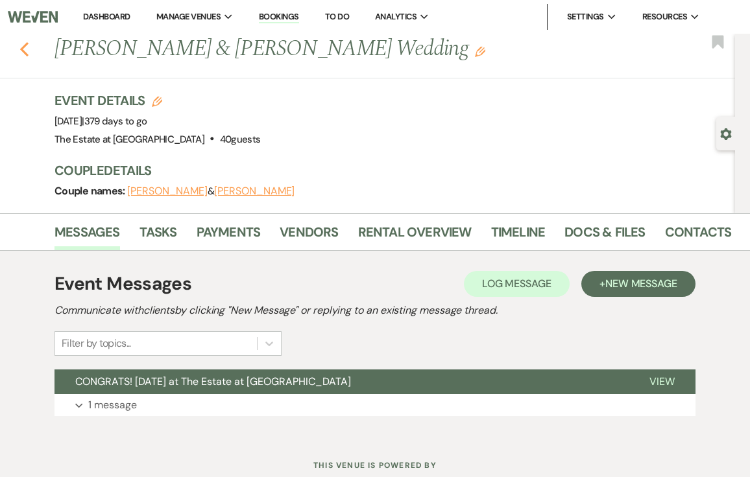
click at [20, 50] on icon "Previous" at bounding box center [24, 49] width 10 height 16
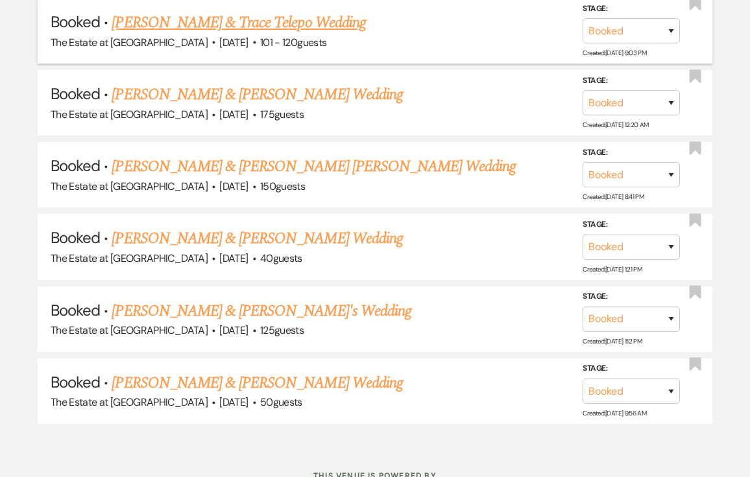
scroll to position [997, 0]
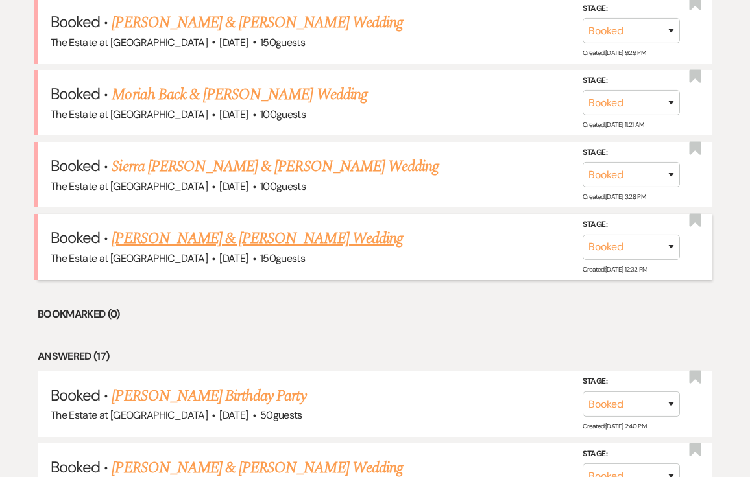
click at [189, 255] on span "The Estate at [GEOGRAPHIC_DATA]" at bounding box center [129, 259] width 157 height 14
click at [185, 239] on link "[PERSON_NAME] & [PERSON_NAME] Wedding" at bounding box center [257, 238] width 290 height 23
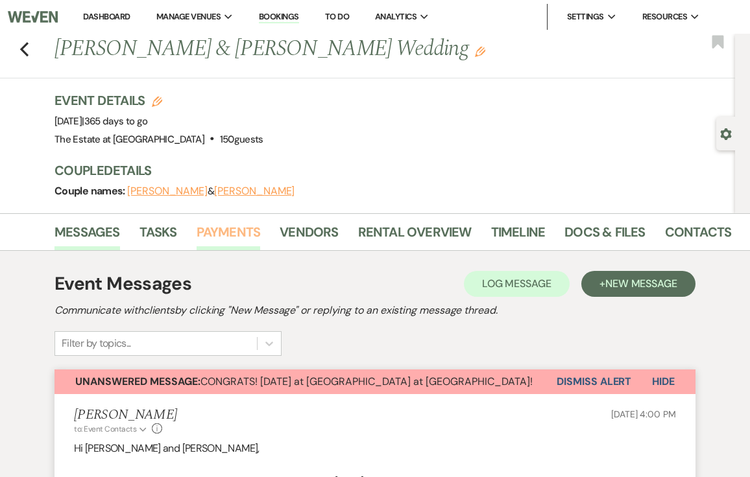
click at [223, 222] on link "Payments" at bounding box center [228, 236] width 64 height 29
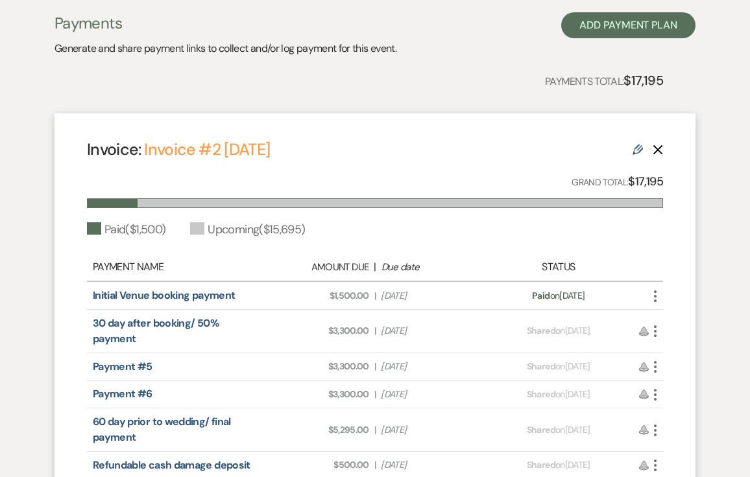
scroll to position [148, 0]
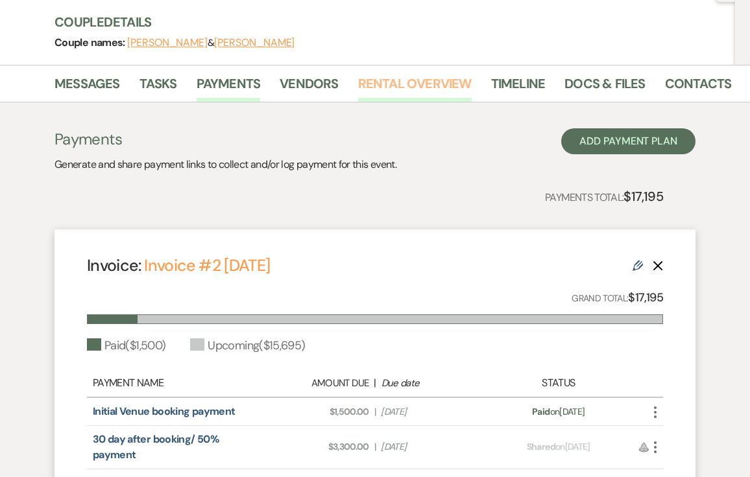
click at [443, 89] on link "Rental Overview" at bounding box center [414, 87] width 113 height 29
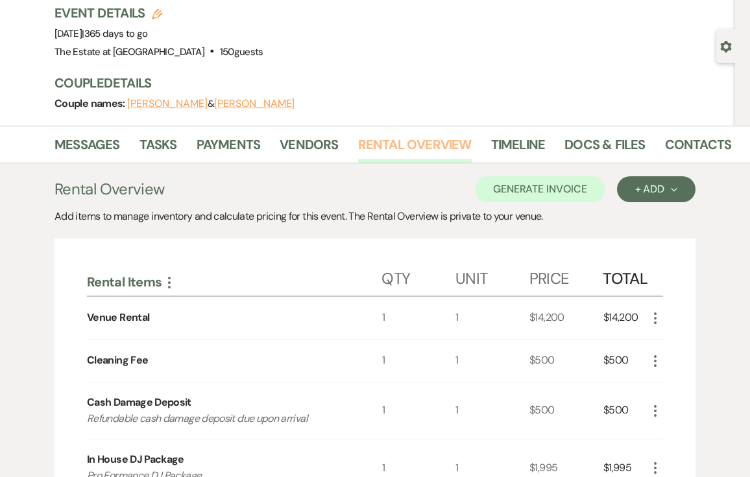
scroll to position [19, 0]
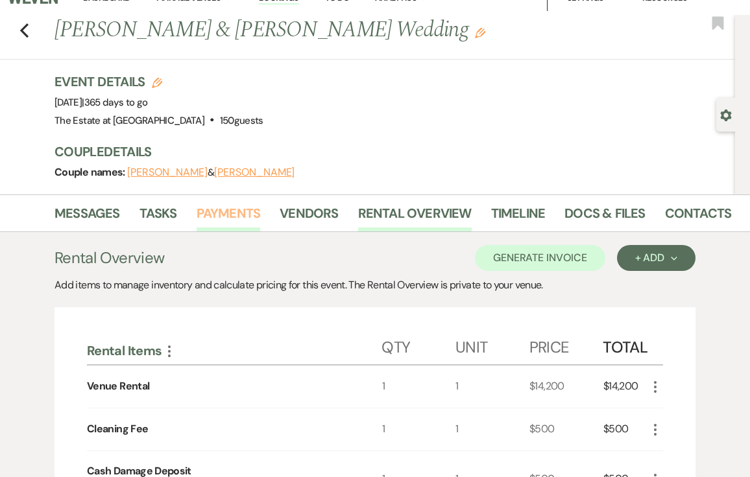
click at [211, 210] on link "Payments" at bounding box center [228, 217] width 64 height 29
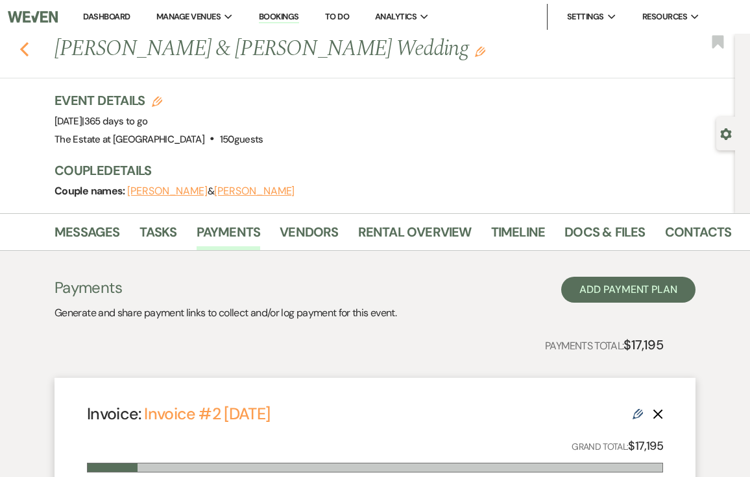
click at [27, 51] on icon "Previous" at bounding box center [24, 49] width 10 height 16
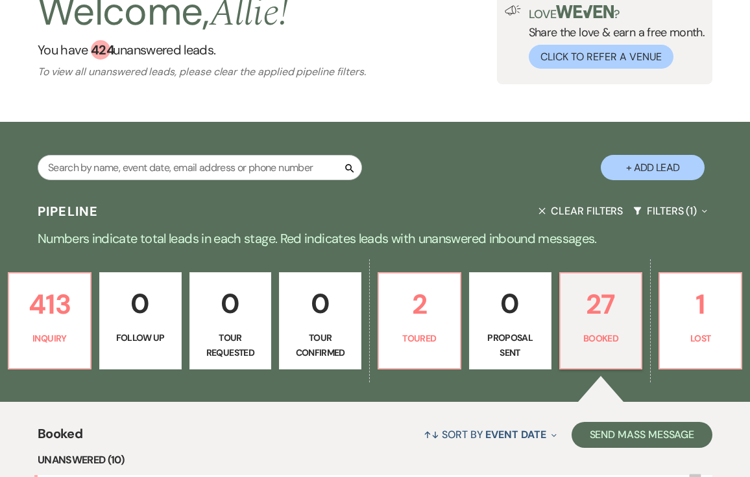
scroll to position [2091, 0]
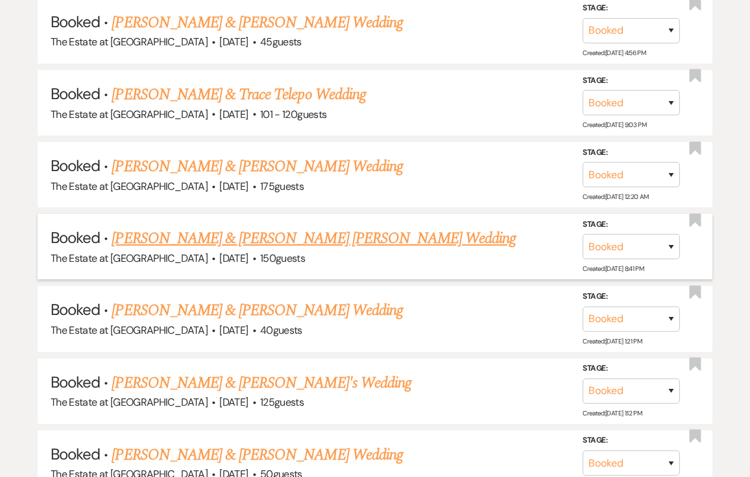
click at [222, 235] on link "[PERSON_NAME] & [PERSON_NAME] [PERSON_NAME] Wedding" at bounding box center [314, 238] width 404 height 23
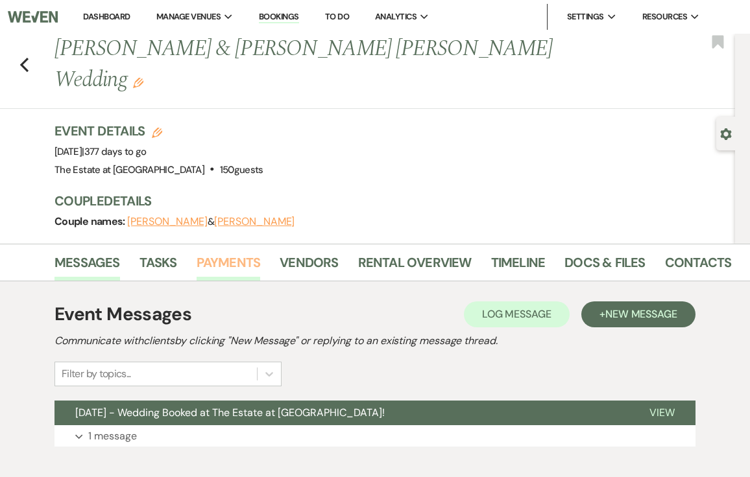
click at [214, 252] on link "Payments" at bounding box center [228, 266] width 64 height 29
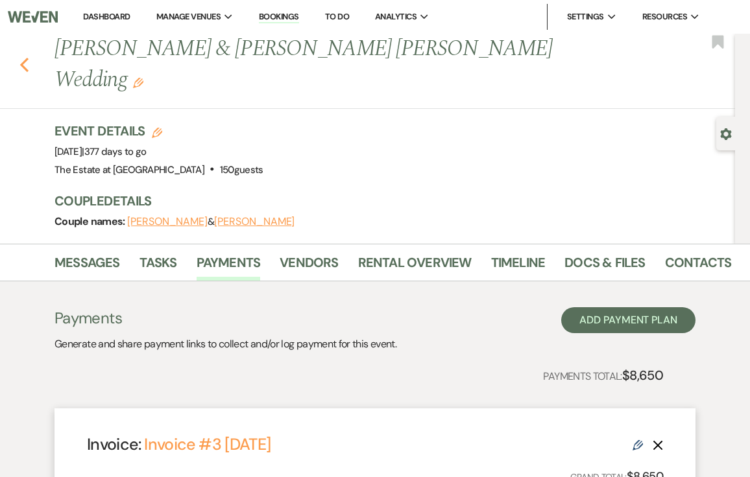
click at [23, 58] on use "button" at bounding box center [24, 65] width 8 height 14
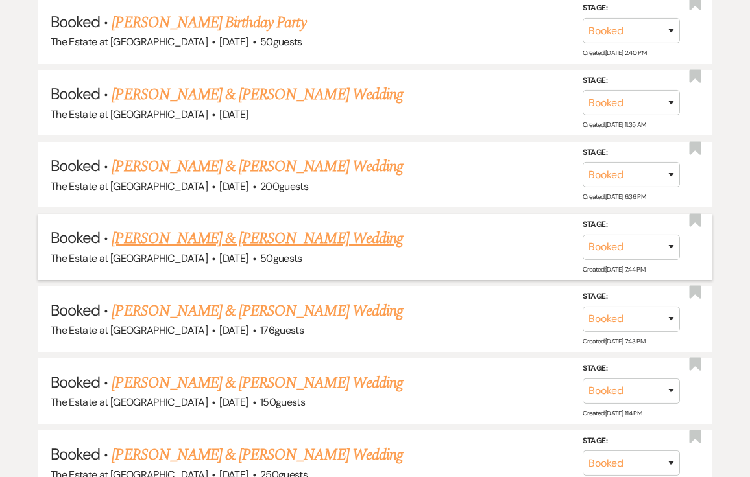
scroll to position [2215, 0]
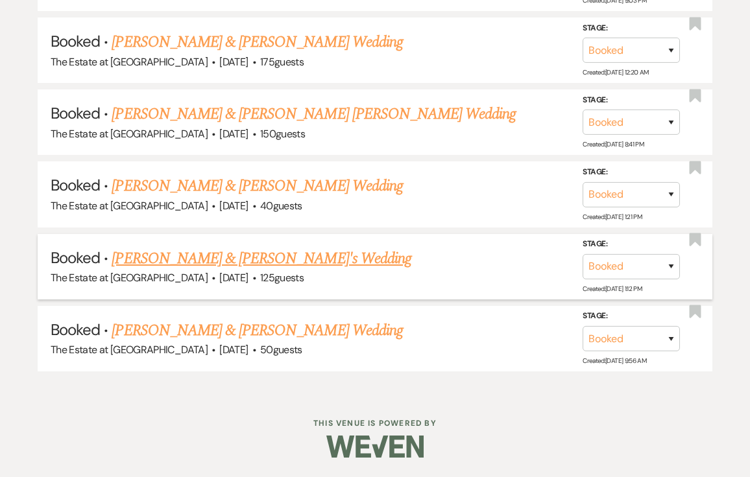
click at [235, 257] on link "[PERSON_NAME] & [PERSON_NAME]'s Wedding" at bounding box center [262, 258] width 300 height 23
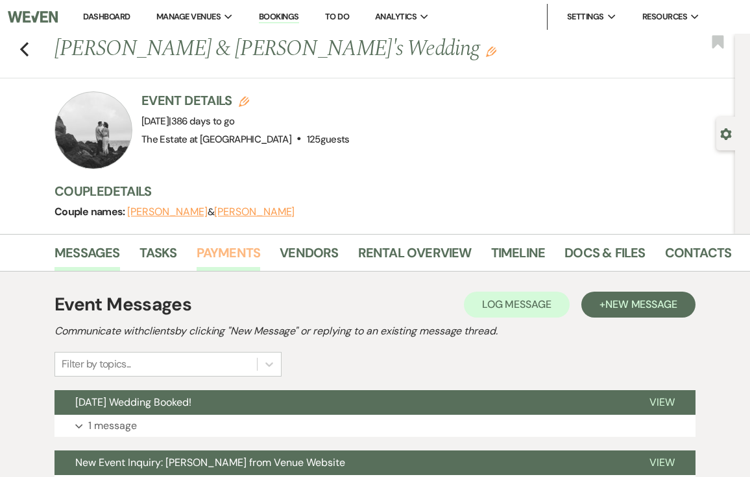
click at [219, 243] on link "Payments" at bounding box center [228, 256] width 64 height 29
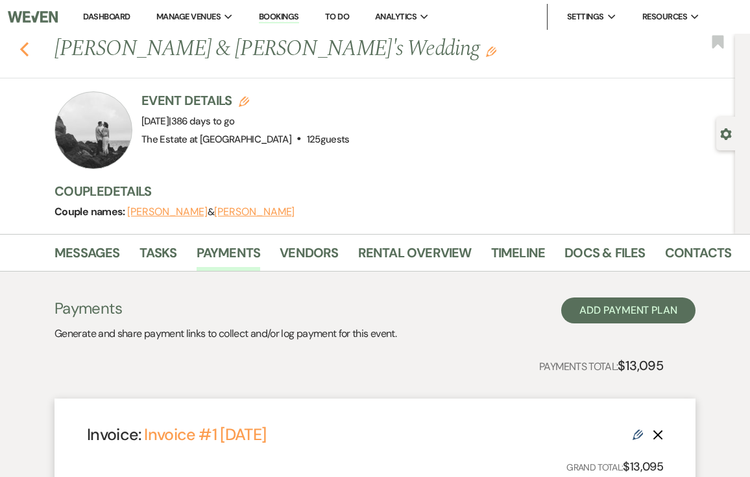
click at [22, 54] on icon "Previous" at bounding box center [24, 49] width 10 height 16
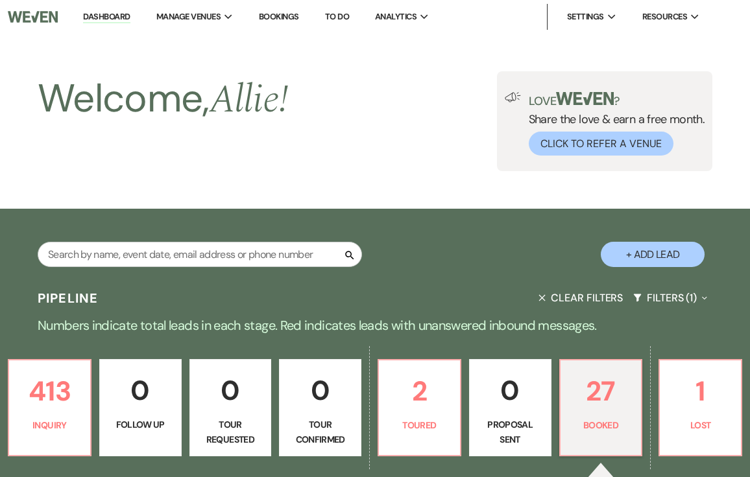
scroll to position [2215, 0]
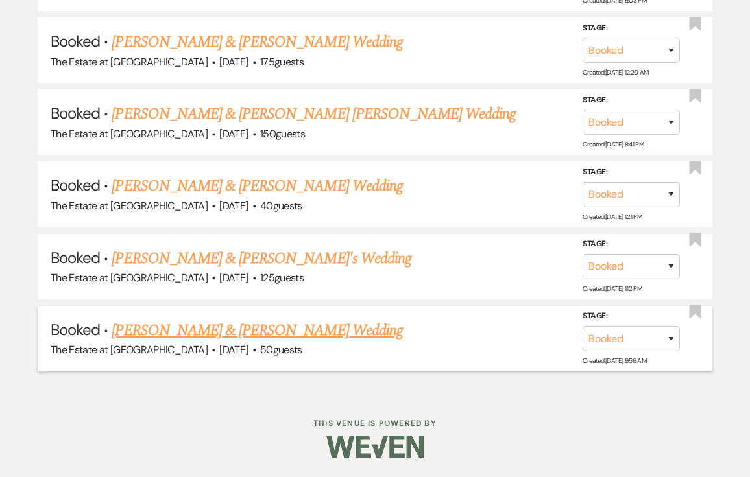
click at [180, 325] on link "[PERSON_NAME] & [PERSON_NAME] Wedding" at bounding box center [257, 330] width 290 height 23
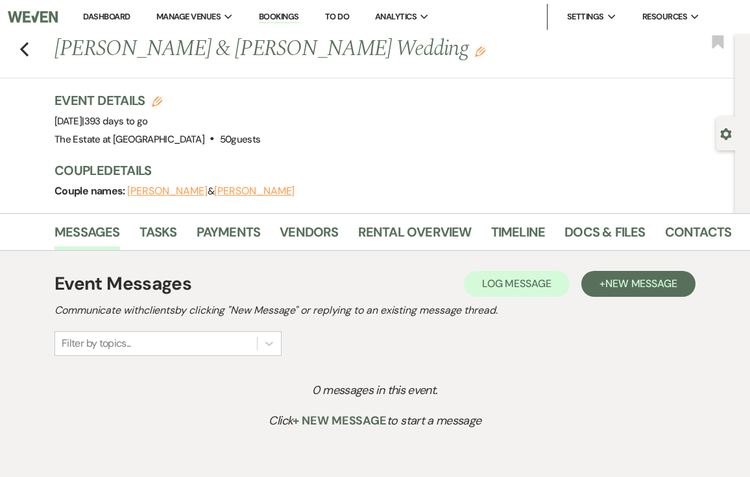
click at [230, 214] on div "Messages Tasks Payments Vendors Rental Overview Timeline Docs & Files Contacts …" at bounding box center [375, 232] width 750 height 38
click at [228, 228] on link "Payments" at bounding box center [228, 236] width 64 height 29
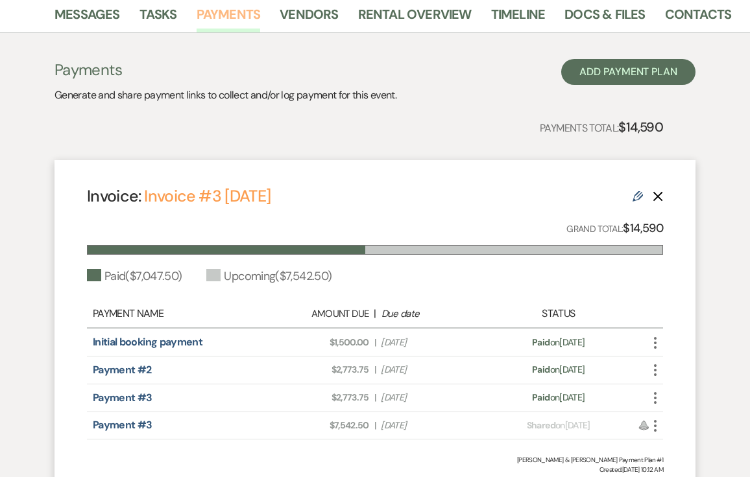
scroll to position [154, 0]
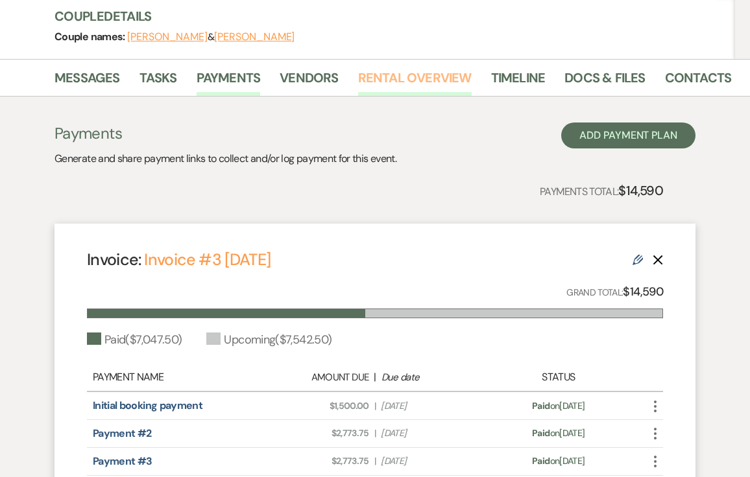
click at [418, 93] on link "Rental Overview" at bounding box center [414, 81] width 113 height 29
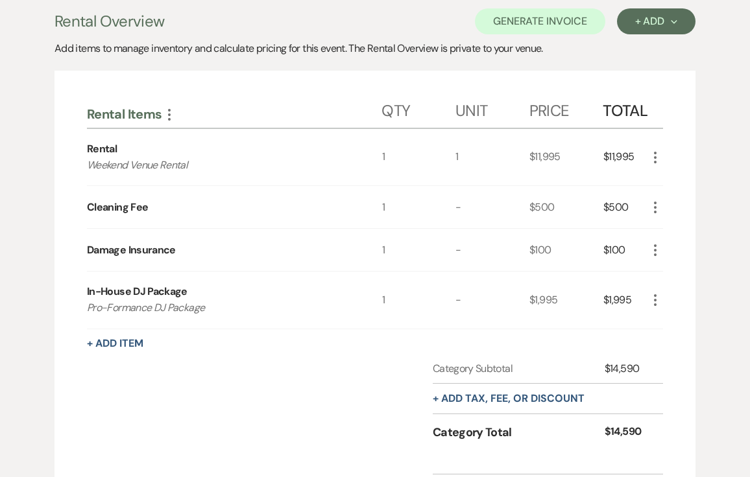
scroll to position [126, 0]
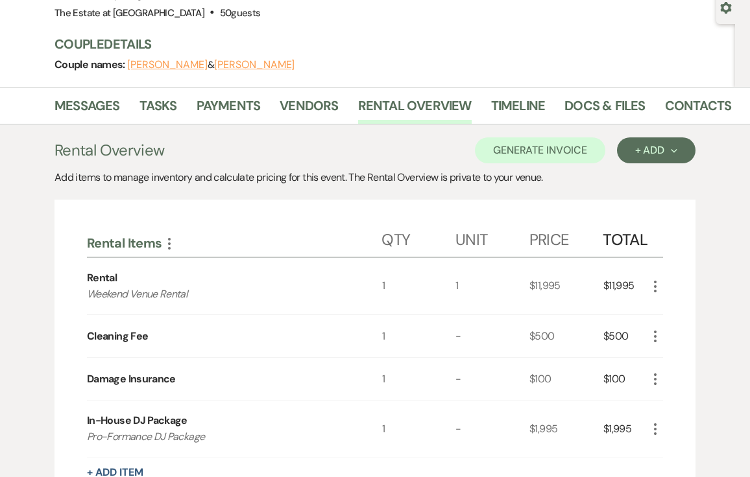
click at [192, 115] on li "Tasks" at bounding box center [167, 108] width 57 height 31
click at [204, 113] on link "Payments" at bounding box center [228, 109] width 64 height 29
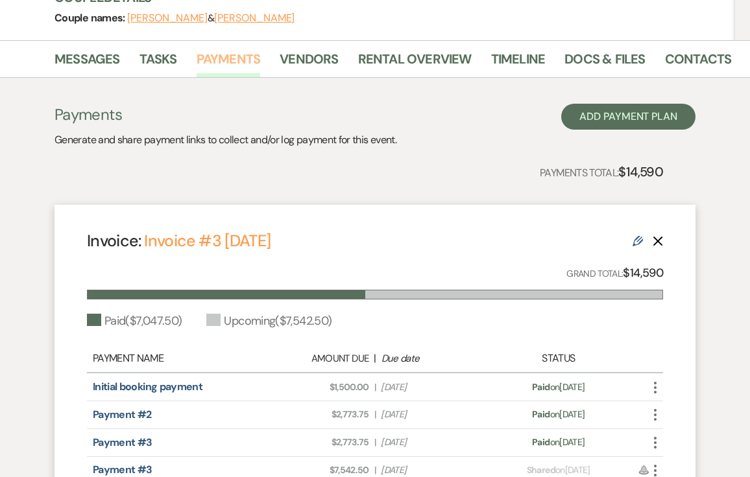
scroll to position [337, 0]
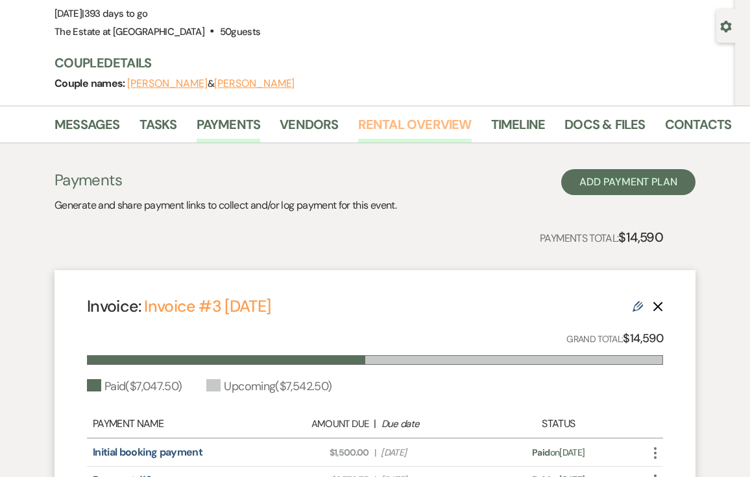
click at [458, 129] on link "Rental Overview" at bounding box center [414, 128] width 113 height 29
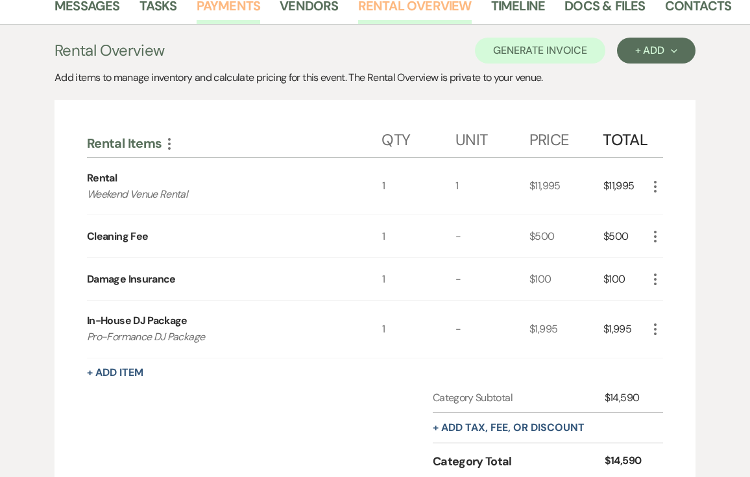
scroll to position [117, 0]
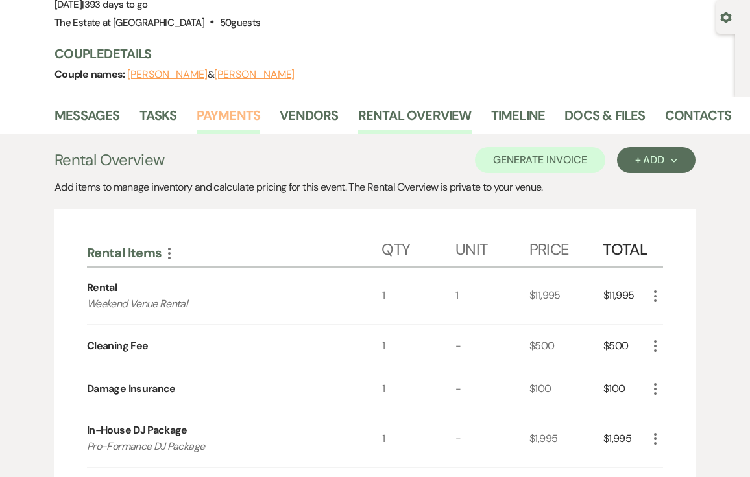
click at [230, 122] on link "Payments" at bounding box center [228, 119] width 64 height 29
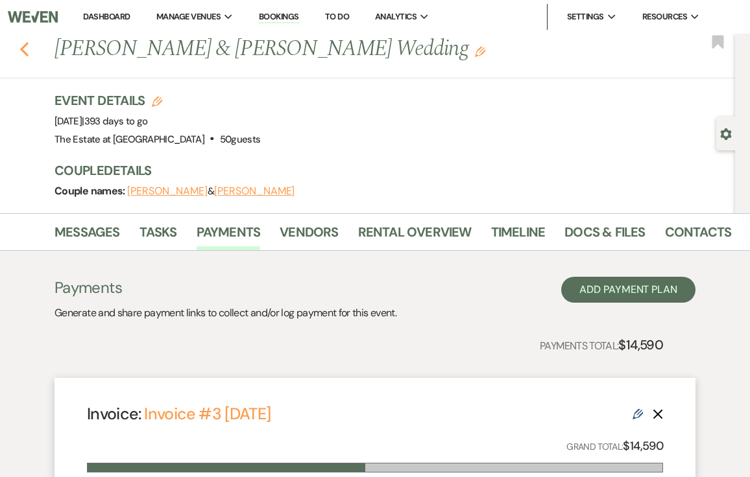
click at [22, 50] on use "button" at bounding box center [24, 49] width 8 height 14
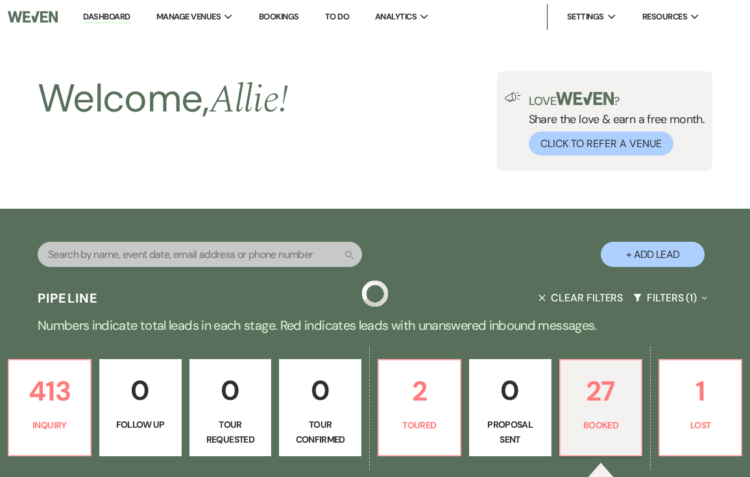
scroll to position [2215, 0]
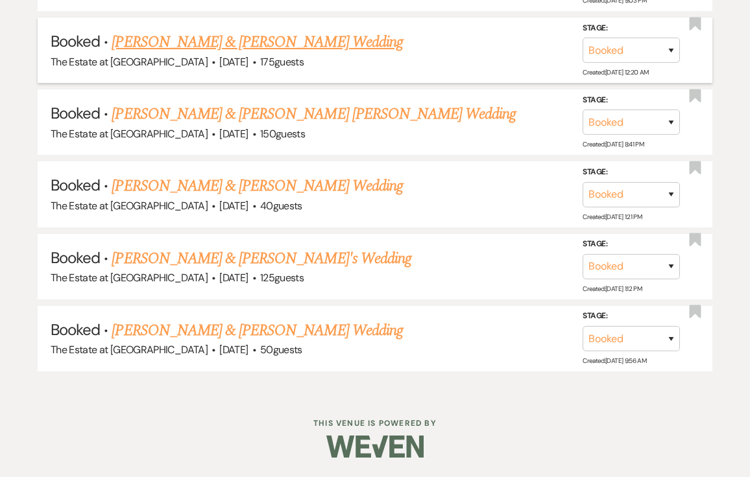
click at [201, 34] on link "[PERSON_NAME] & [PERSON_NAME] Wedding" at bounding box center [257, 41] width 290 height 23
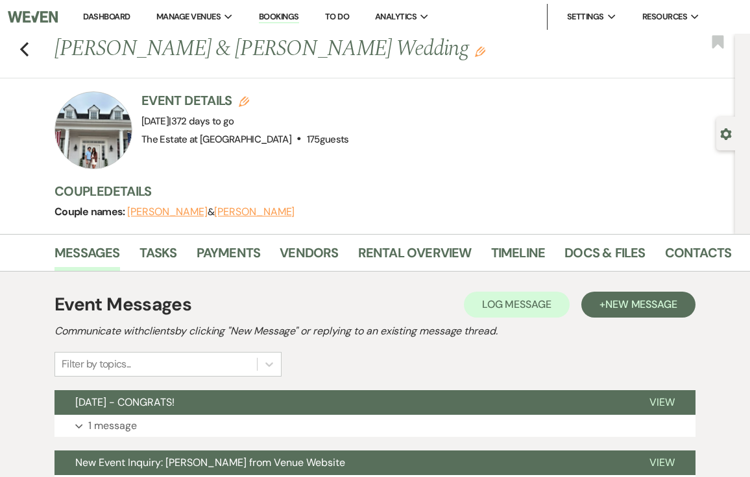
click at [244, 240] on li "Payments" at bounding box center [238, 255] width 84 height 31
click at [237, 252] on link "Payments" at bounding box center [228, 256] width 64 height 29
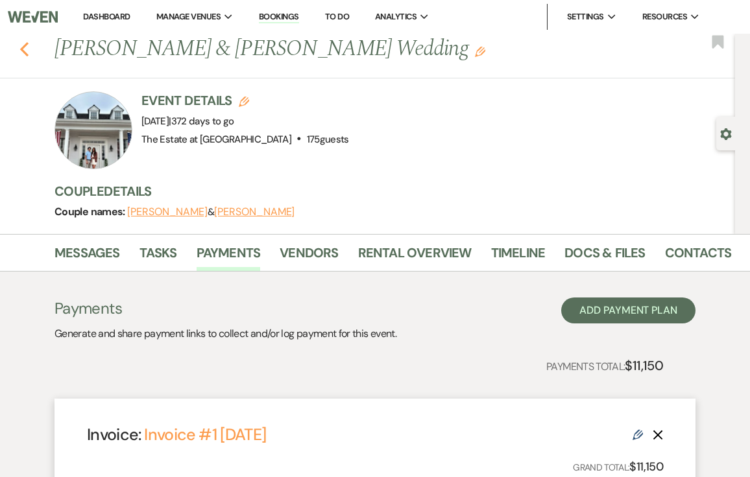
click at [26, 49] on icon "Previous" at bounding box center [24, 49] width 10 height 16
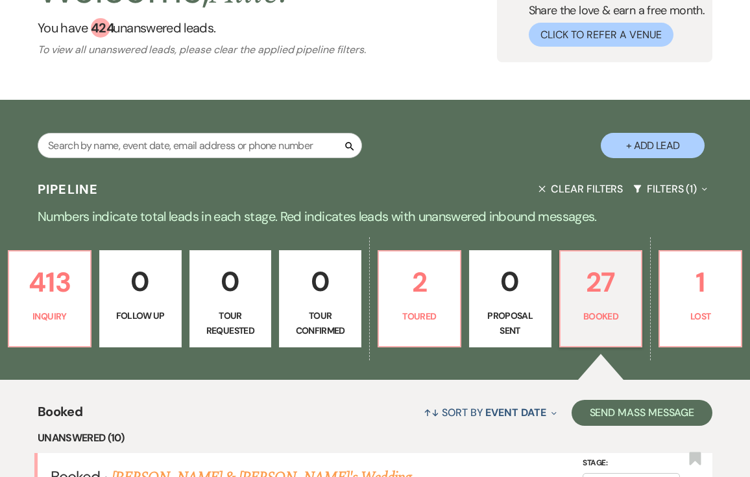
scroll to position [200, 0]
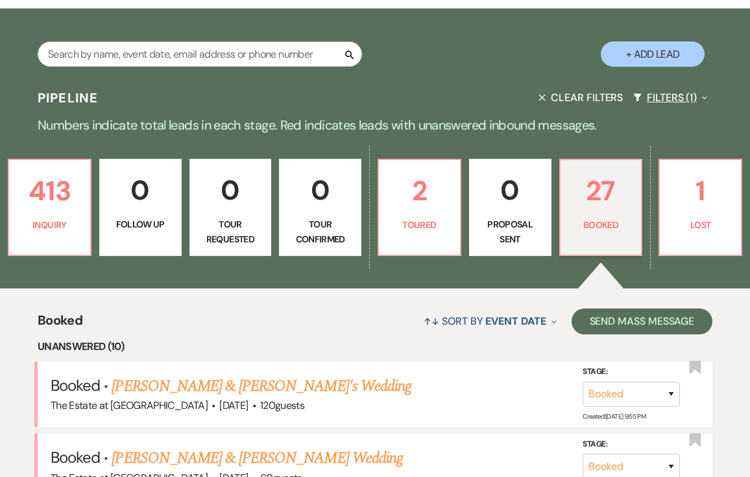
click at [668, 102] on button "Filters (1) Expand" at bounding box center [670, 97] width 84 height 34
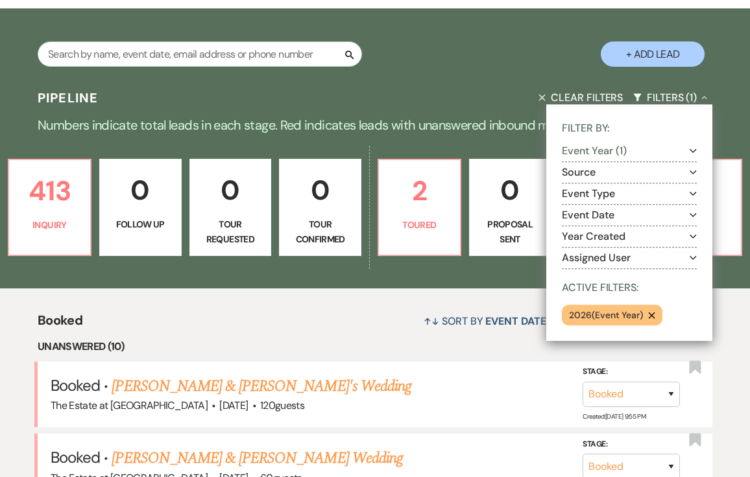
click at [677, 150] on button "Event Year (1) Expand" at bounding box center [628, 151] width 135 height 10
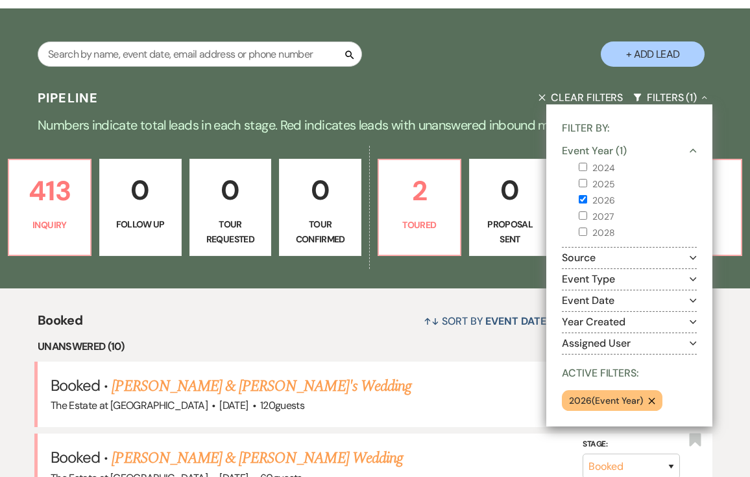
click at [609, 184] on label "2025" at bounding box center [637, 184] width 118 height 16
click at [587, 184] on input "2025" at bounding box center [582, 183] width 8 height 8
checkbox input "true"
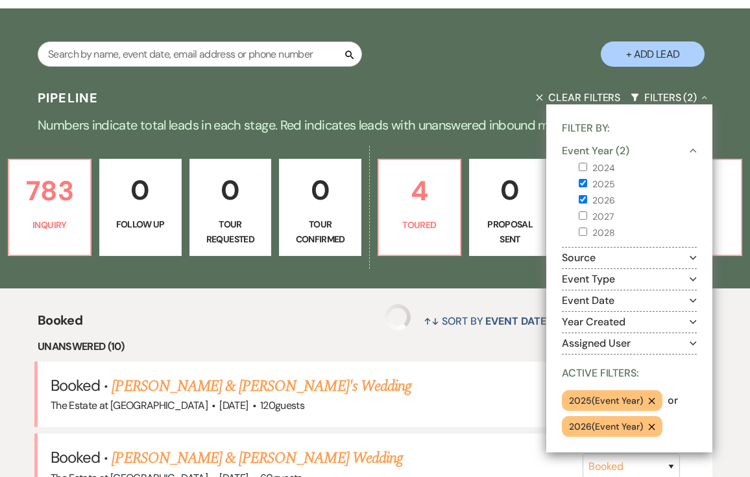
click at [596, 219] on label "2027" at bounding box center [637, 217] width 118 height 16
click at [587, 219] on input "2027" at bounding box center [582, 215] width 8 height 8
checkbox input "true"
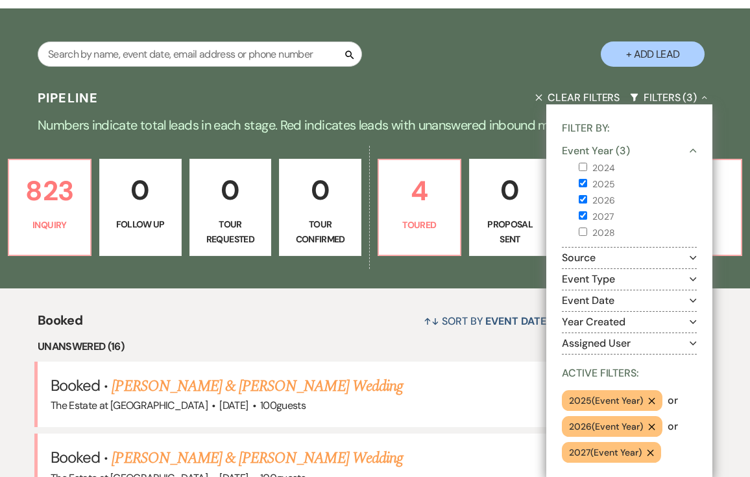
click at [497, 285] on div "823 Inquiry 0 Follow Up 0 Tour Requested 0 Tour Confirmed 4 Toured 0 Proposal S…" at bounding box center [375, 215] width 750 height 145
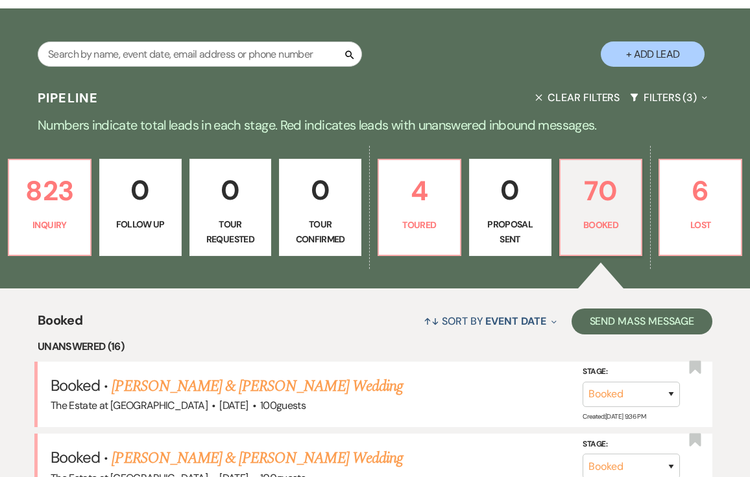
scroll to position [3460, 0]
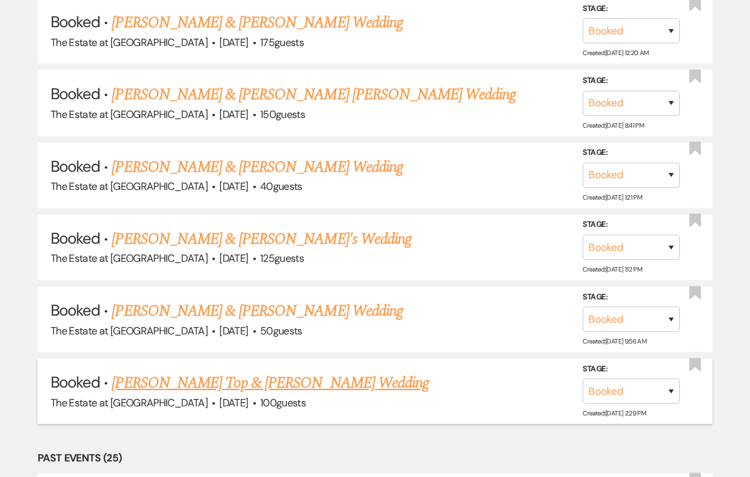
click at [221, 388] on link "[PERSON_NAME] Top & [PERSON_NAME] Wedding" at bounding box center [270, 383] width 317 height 23
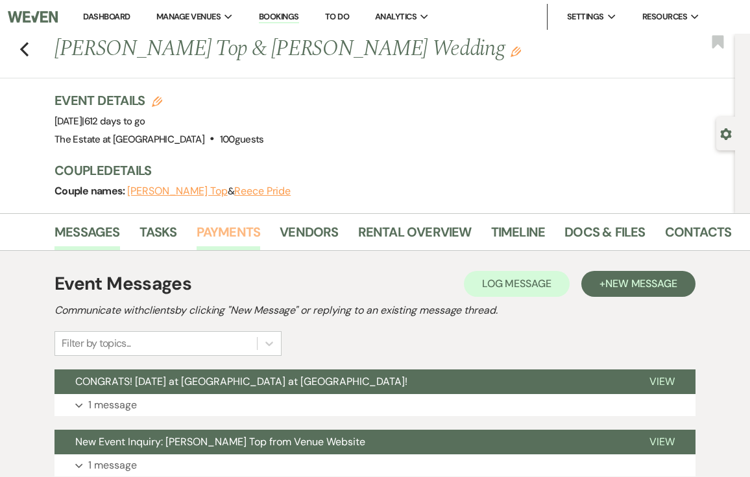
click at [244, 231] on link "Payments" at bounding box center [228, 236] width 64 height 29
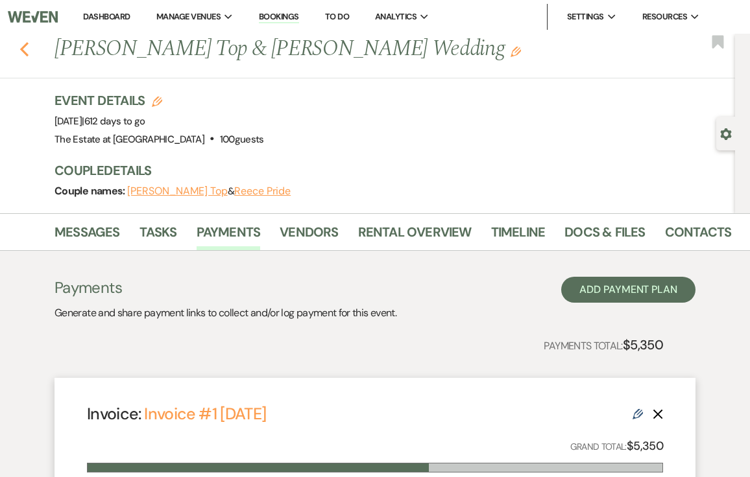
click at [21, 50] on use "button" at bounding box center [24, 49] width 8 height 14
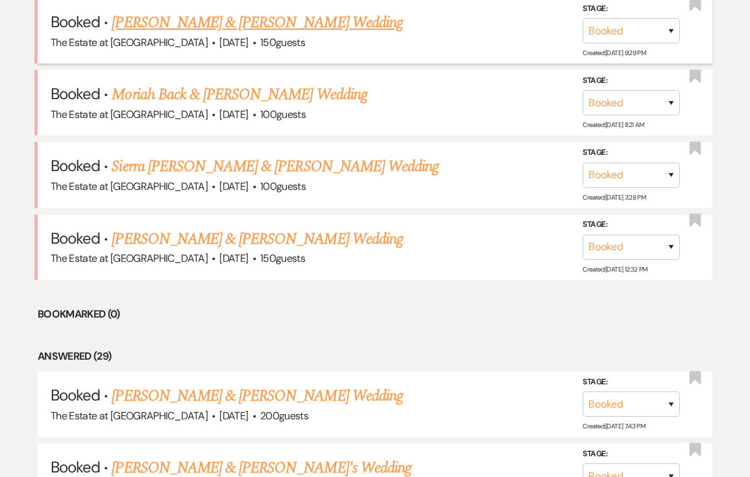
scroll to position [3388, 0]
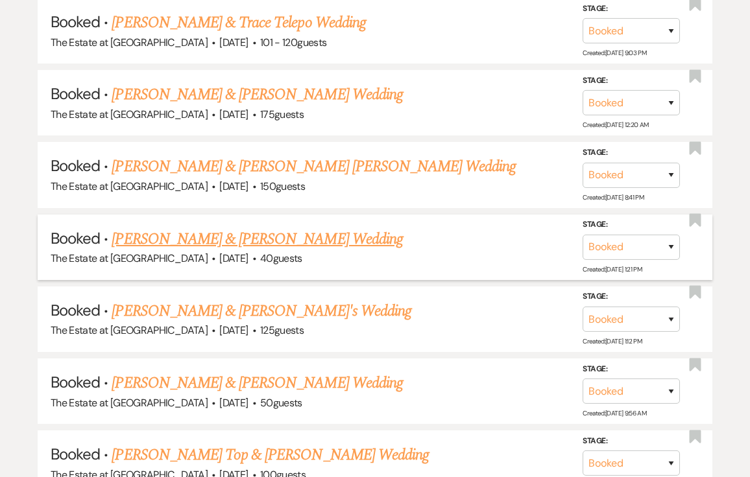
click at [320, 240] on link "[PERSON_NAME] & [PERSON_NAME] Wedding" at bounding box center [257, 239] width 290 height 23
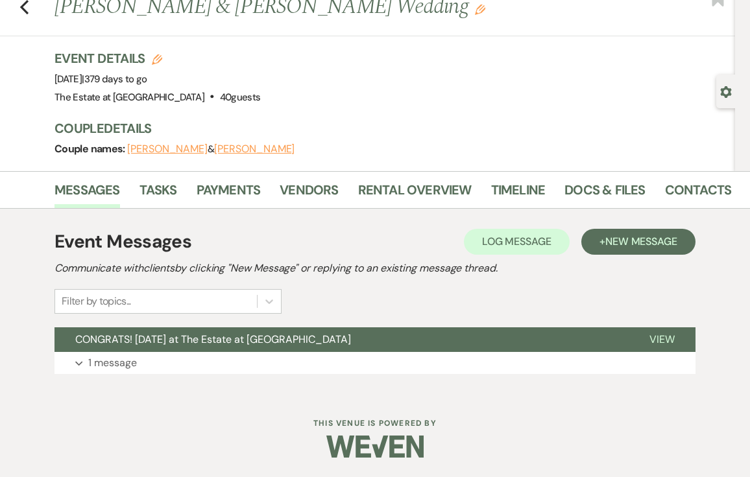
scroll to position [42, 0]
click at [250, 193] on link "Payments" at bounding box center [228, 194] width 64 height 29
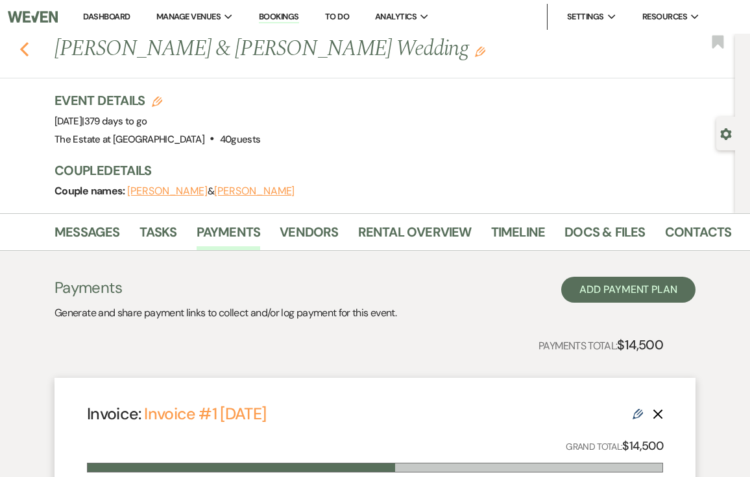
click at [26, 48] on icon "Previous" at bounding box center [24, 49] width 10 height 16
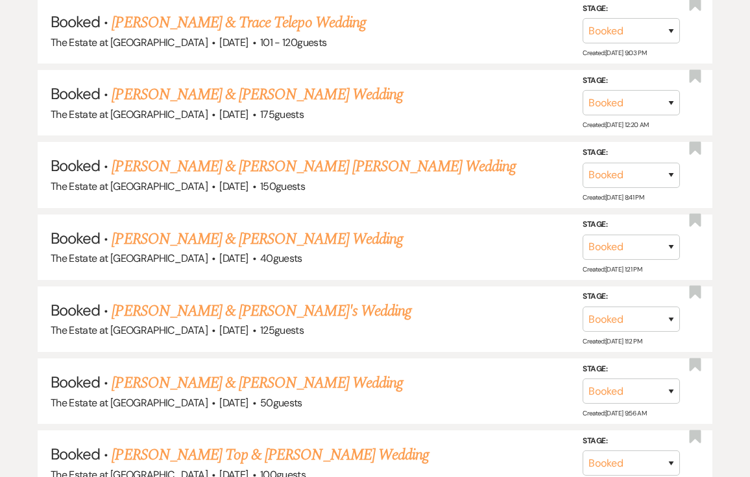
scroll to position [780, 0]
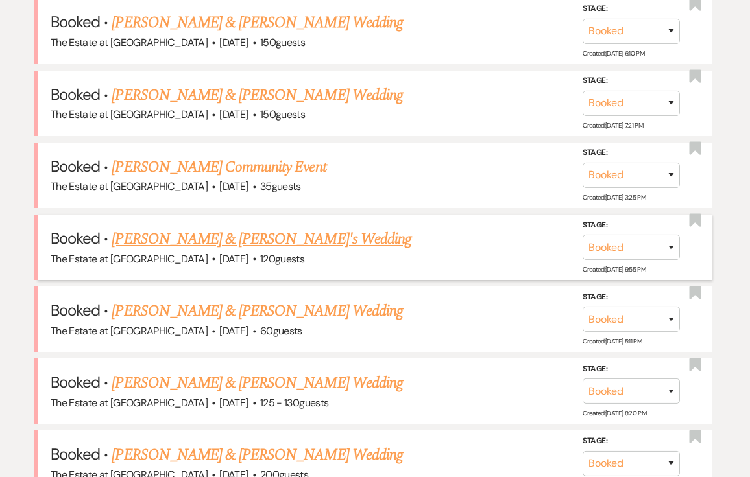
click at [196, 238] on link "[PERSON_NAME] & [PERSON_NAME]'s Wedding" at bounding box center [262, 239] width 300 height 23
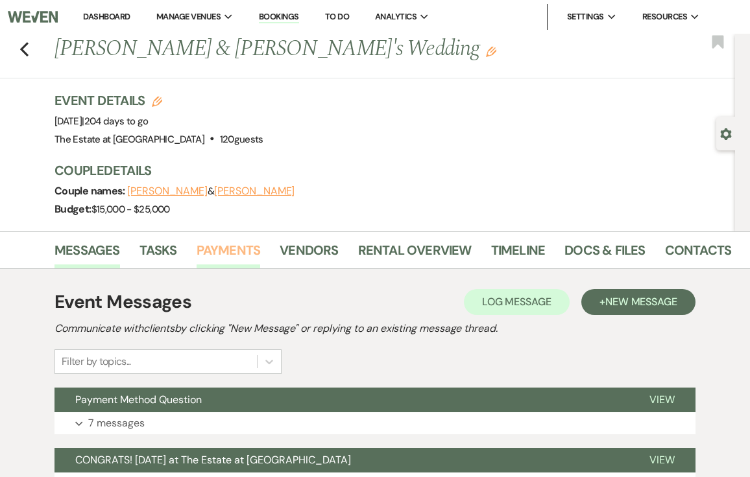
click at [219, 255] on link "Payments" at bounding box center [228, 254] width 64 height 29
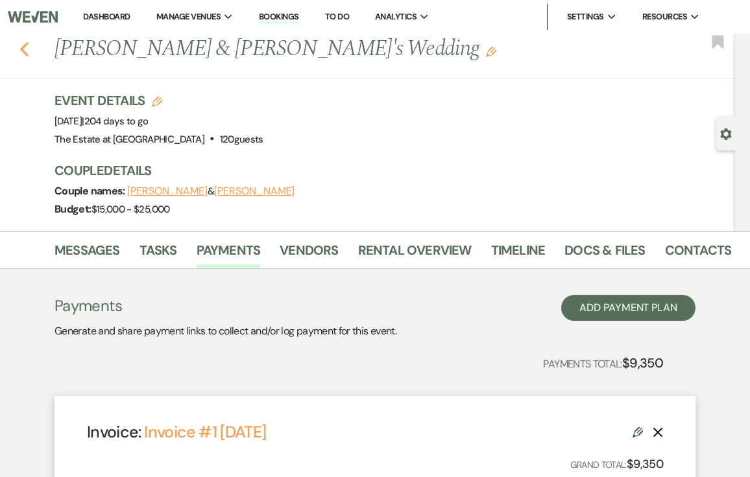
click at [21, 52] on icon "Previous" at bounding box center [24, 49] width 10 height 16
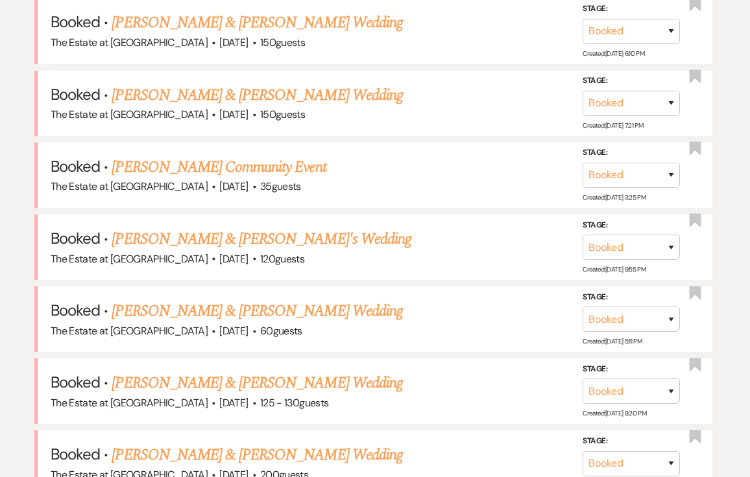
scroll to position [2884, 0]
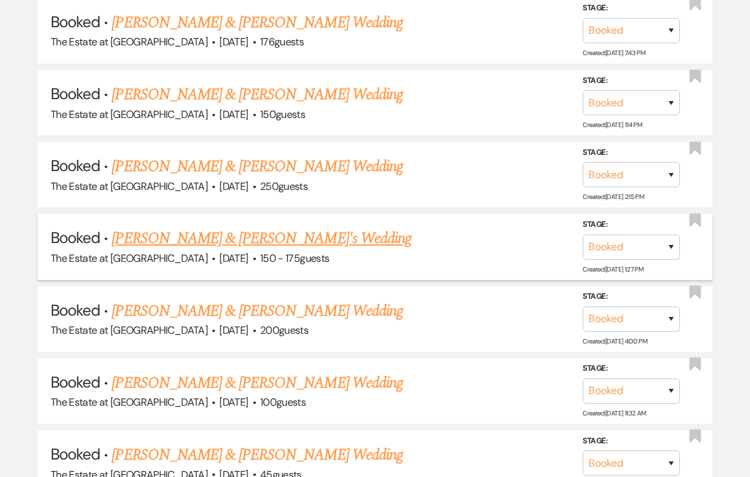
click at [147, 230] on link "[PERSON_NAME] & [PERSON_NAME]'s Wedding" at bounding box center [262, 238] width 300 height 23
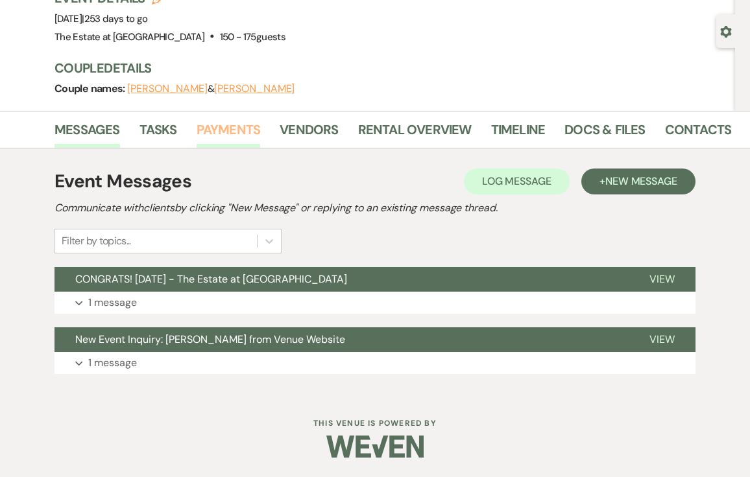
scroll to position [102, 0]
click at [246, 130] on link "Payments" at bounding box center [228, 133] width 64 height 29
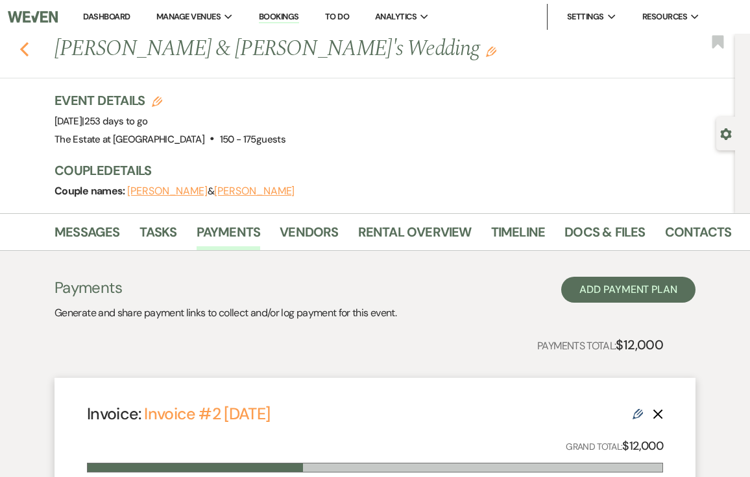
click at [23, 50] on use "button" at bounding box center [24, 49] width 8 height 14
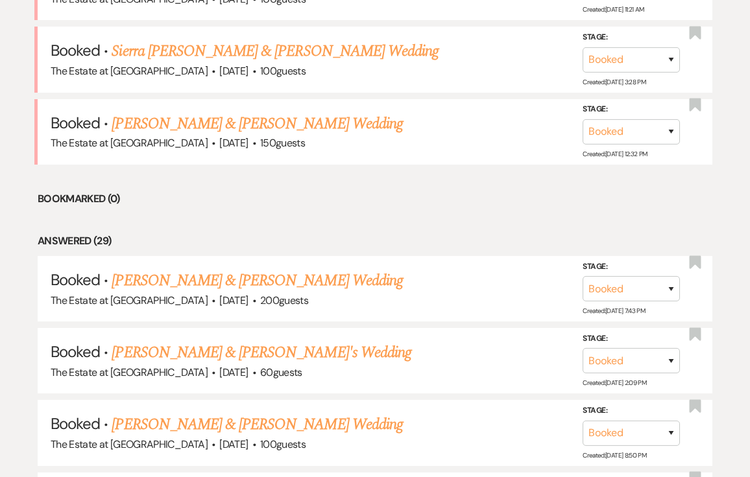
scroll to position [2739, 0]
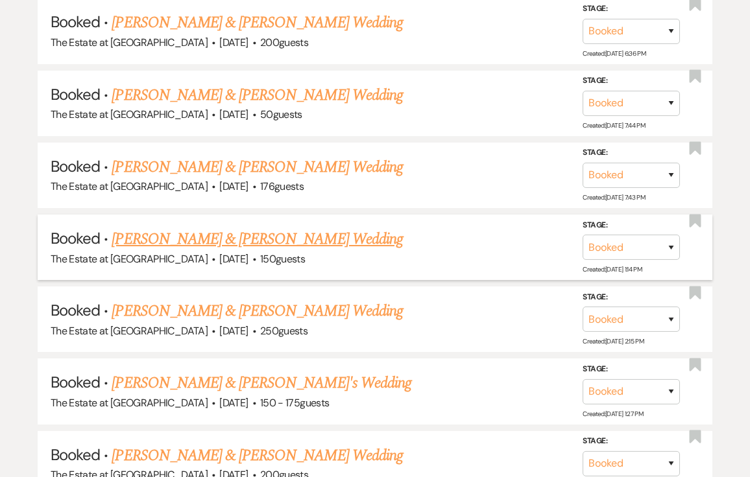
click at [286, 240] on link "[PERSON_NAME] & [PERSON_NAME] Wedding" at bounding box center [257, 239] width 290 height 23
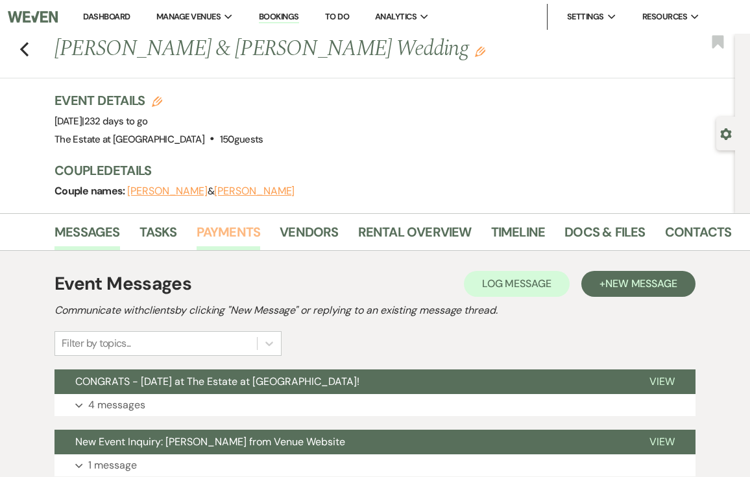
click at [220, 228] on link "Payments" at bounding box center [228, 236] width 64 height 29
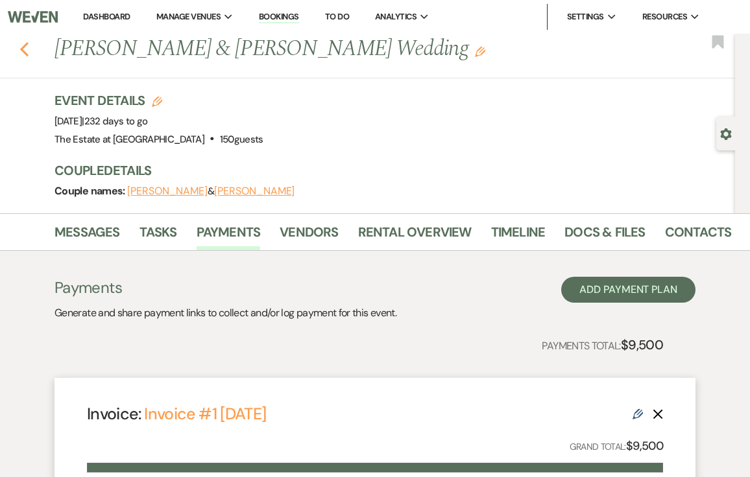
click at [20, 43] on icon "Previous" at bounding box center [24, 49] width 10 height 16
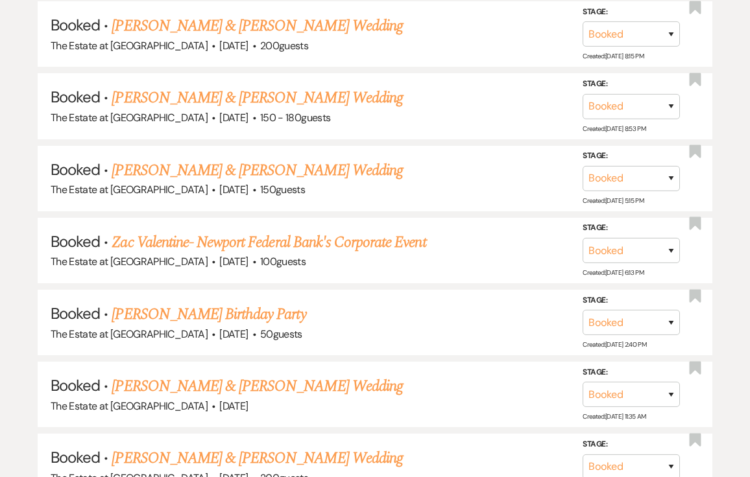
scroll to position [2332, 0]
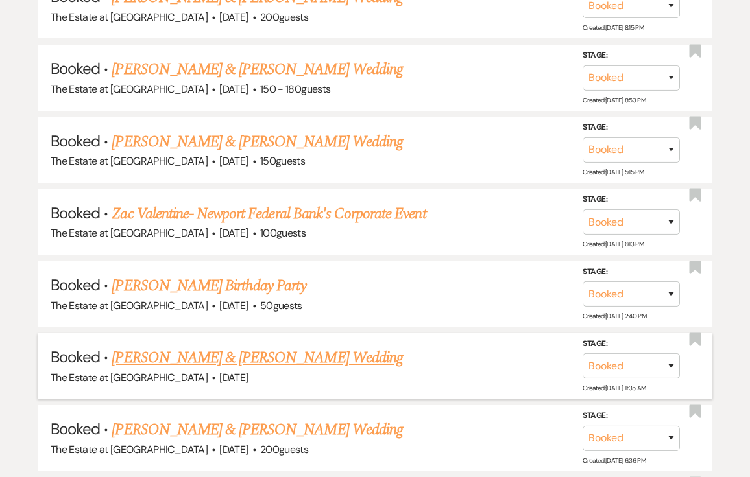
click at [220, 360] on link "[PERSON_NAME] & [PERSON_NAME] Wedding" at bounding box center [257, 357] width 290 height 23
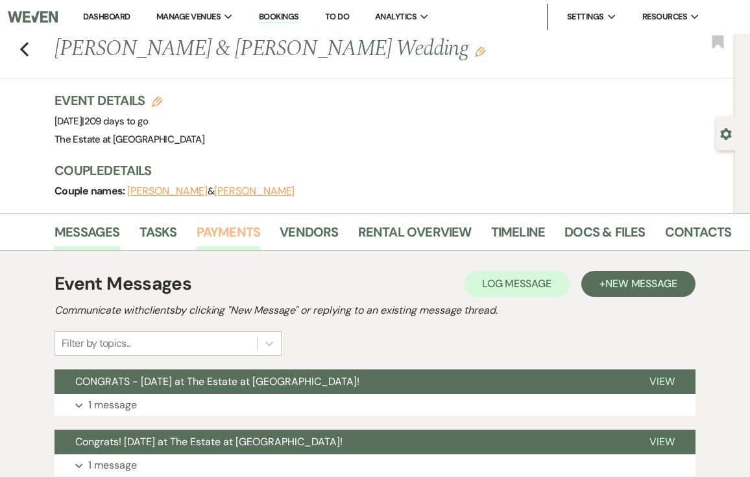
click at [226, 244] on link "Payments" at bounding box center [228, 236] width 64 height 29
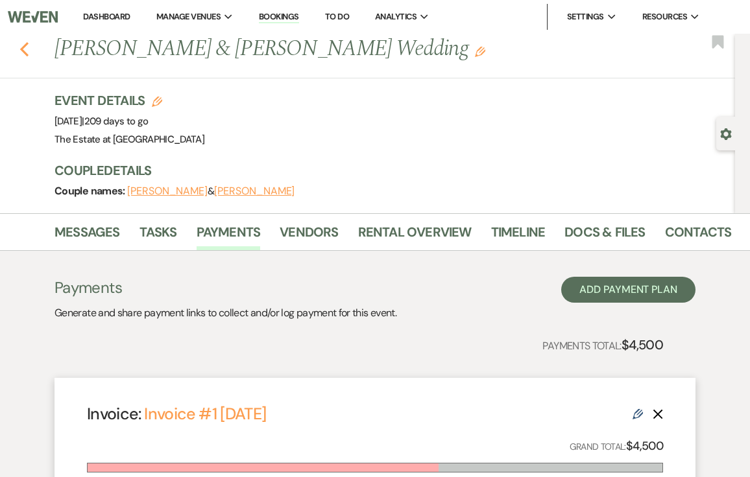
click at [23, 51] on use "button" at bounding box center [24, 49] width 8 height 14
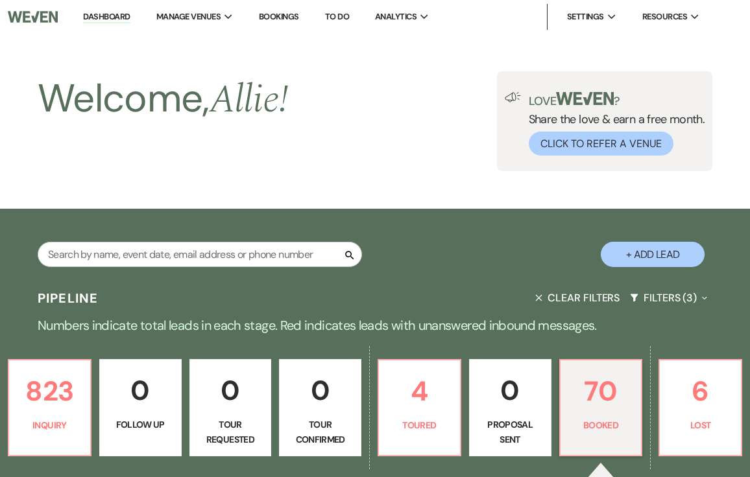
scroll to position [2332, 0]
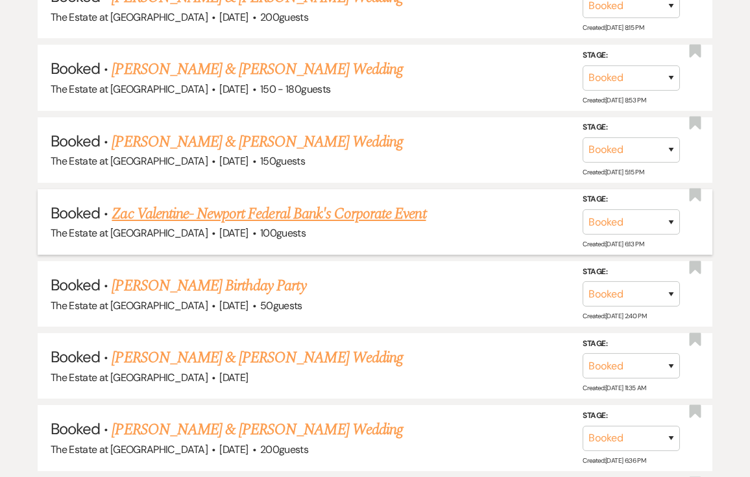
click at [265, 206] on link "Zac Valentine- Newport Federal Bank's Corporate Event" at bounding box center [269, 213] width 314 height 23
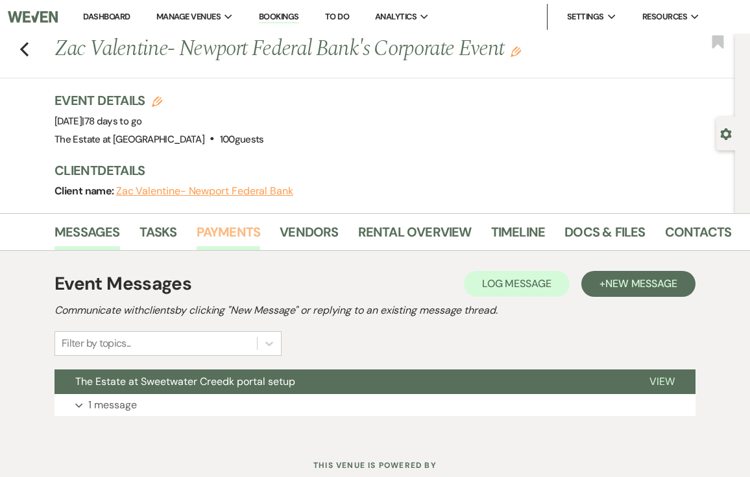
click at [235, 238] on link "Payments" at bounding box center [228, 236] width 64 height 29
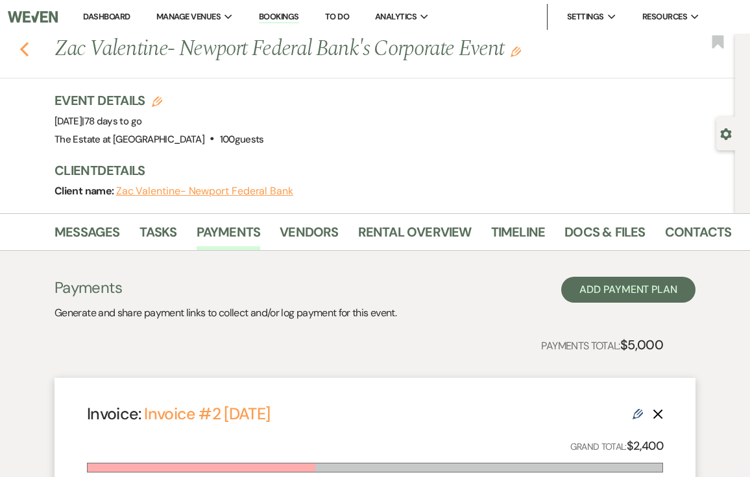
click at [25, 50] on icon "Previous" at bounding box center [24, 49] width 10 height 16
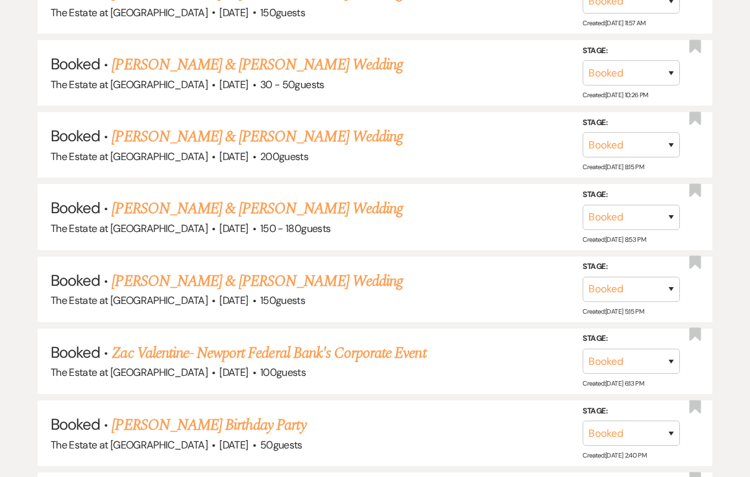
scroll to position [2193, 0]
click at [249, 133] on link "[PERSON_NAME] & [PERSON_NAME] Wedding" at bounding box center [257, 135] width 290 height 23
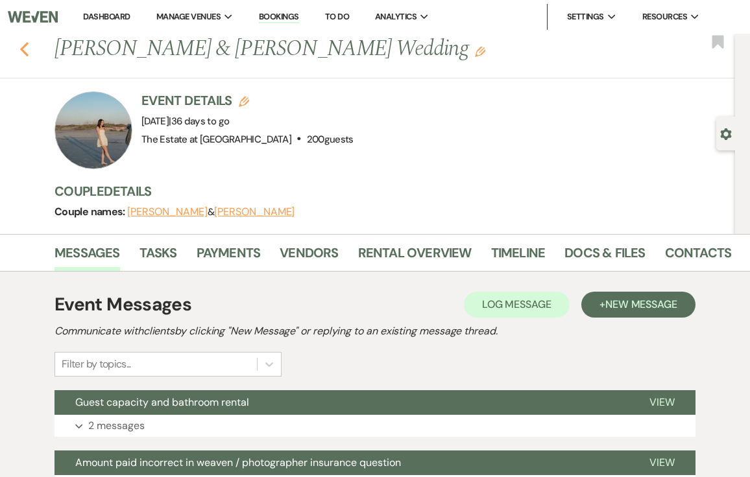
click at [22, 55] on icon "Previous" at bounding box center [24, 49] width 10 height 16
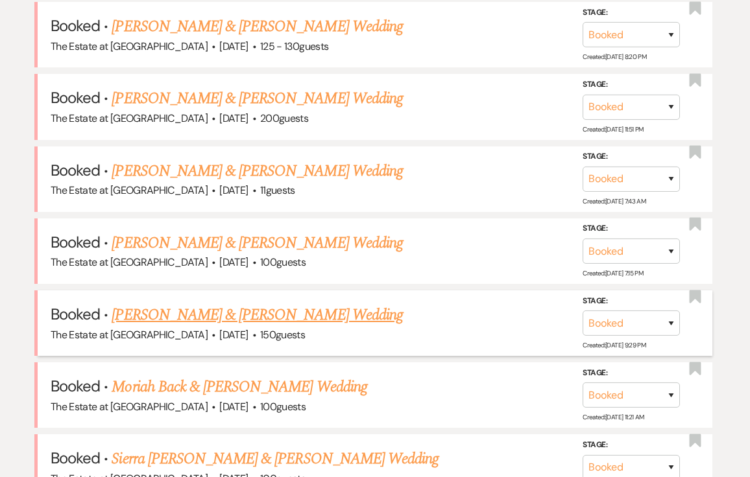
scroll to position [1129, 0]
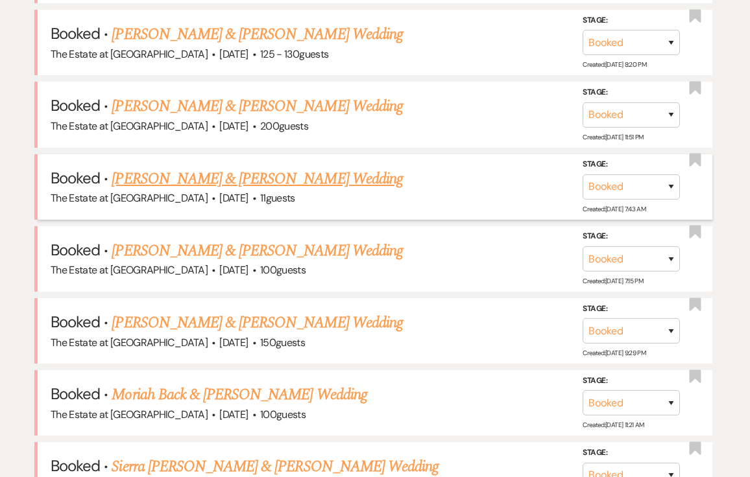
click at [289, 180] on link "[PERSON_NAME] & [PERSON_NAME] Wedding" at bounding box center [257, 178] width 290 height 23
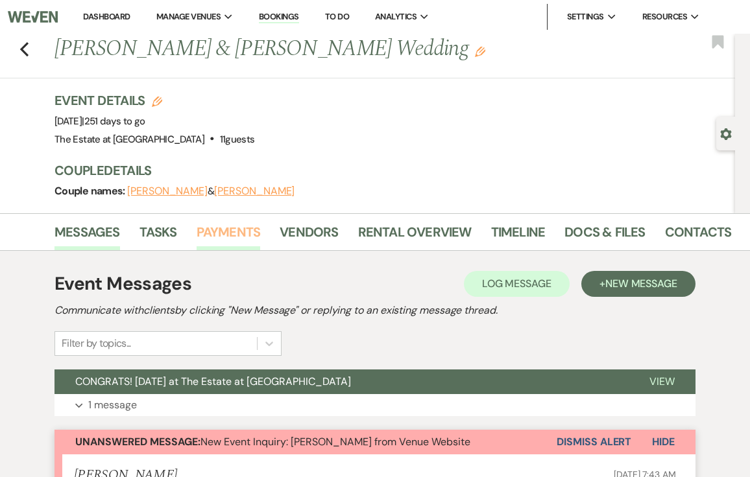
click at [230, 225] on link "Payments" at bounding box center [228, 236] width 64 height 29
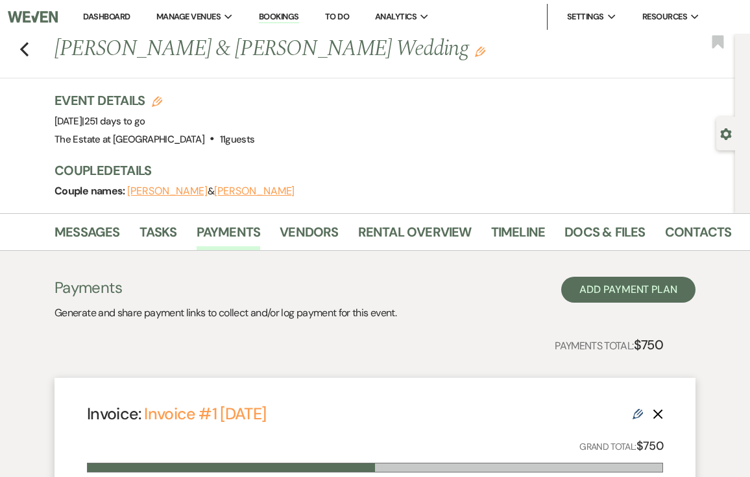
click at [137, 47] on h1 "[PERSON_NAME] & [PERSON_NAME] Wedding Edit" at bounding box center [323, 49] width 539 height 31
copy h1 "[PERSON_NAME]"
click at [27, 53] on icon "Previous" at bounding box center [24, 49] width 10 height 16
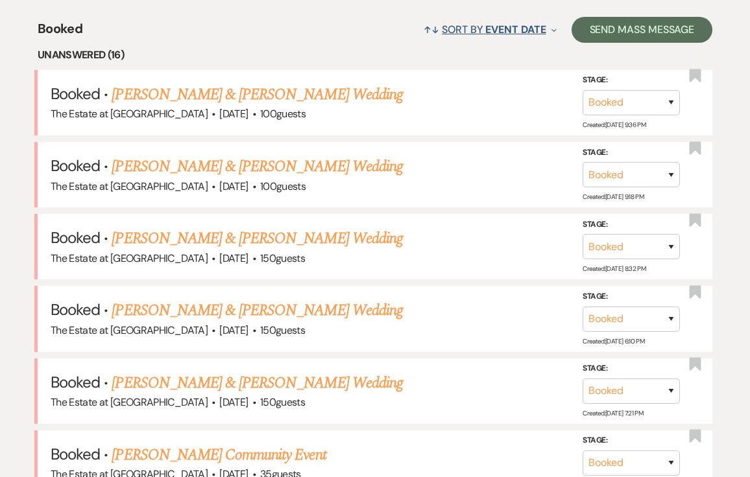
scroll to position [2451, 0]
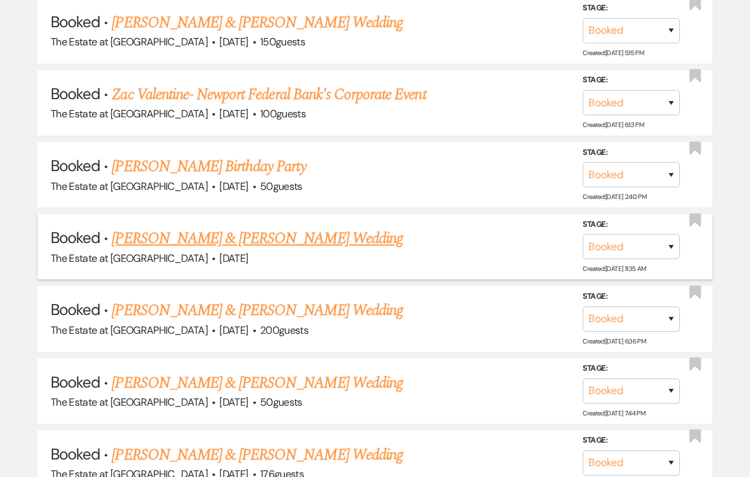
click at [218, 235] on link "[PERSON_NAME] & [PERSON_NAME] Wedding" at bounding box center [257, 238] width 290 height 23
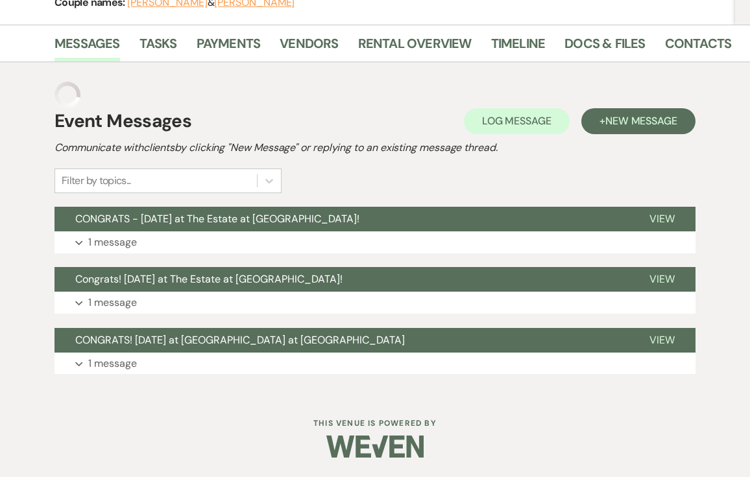
scroll to position [163, 0]
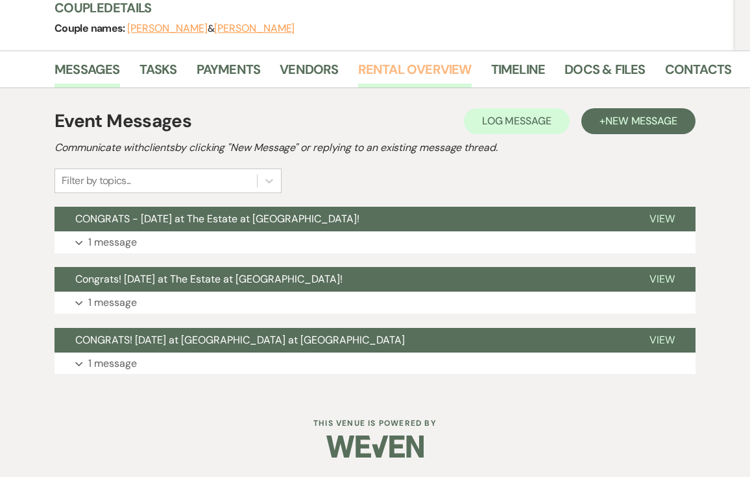
click at [414, 77] on link "Rental Overview" at bounding box center [414, 73] width 113 height 29
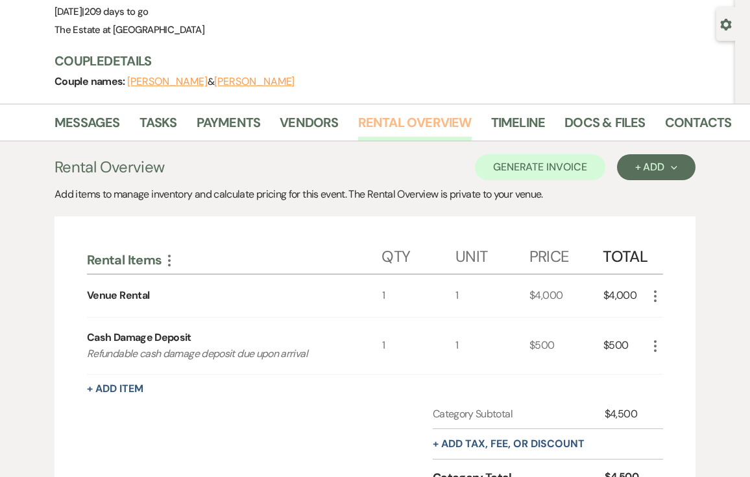
scroll to position [107, 0]
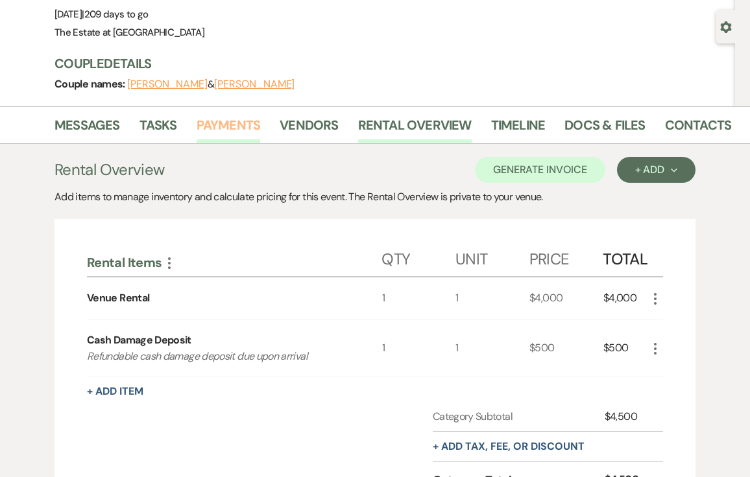
click at [258, 130] on link "Payments" at bounding box center [228, 129] width 64 height 29
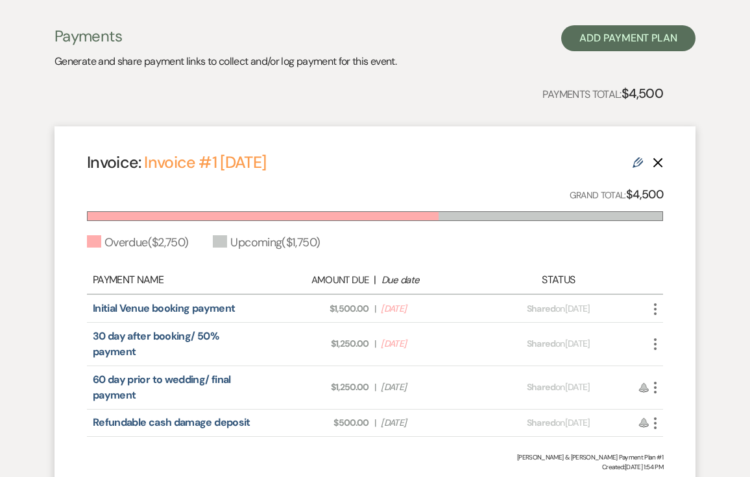
scroll to position [252, 0]
click at [655, 311] on icon "More" at bounding box center [655, 309] width 16 height 16
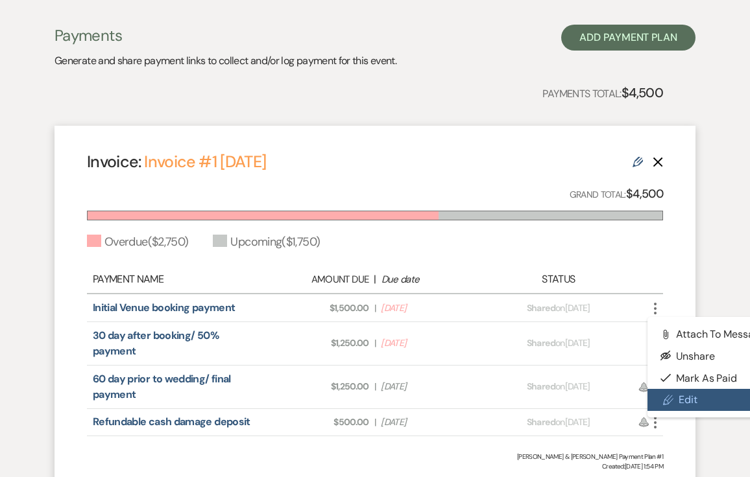
click at [675, 400] on link "Pencil Edit" at bounding box center [712, 400] width 131 height 22
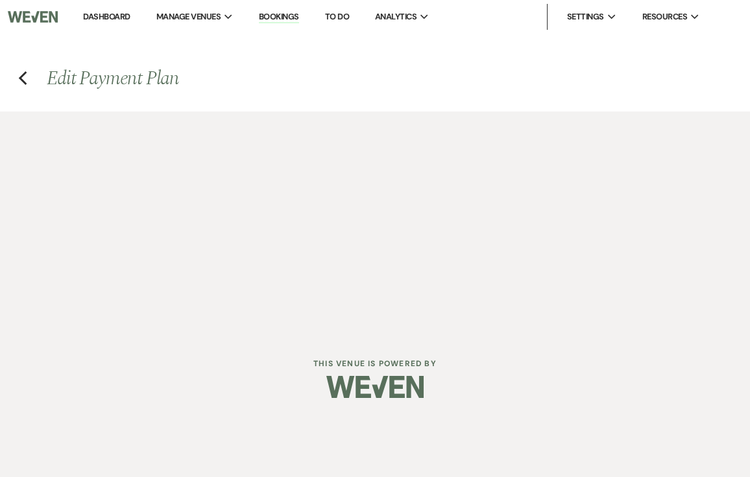
select select "25883"
select select "2"
select select "flat"
select select "true"
select select "2"
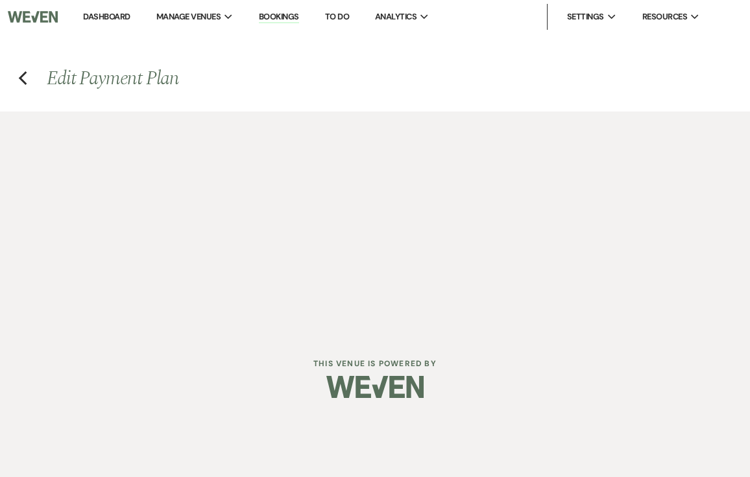
select select "flat"
select select "true"
select select "2"
select select "flat"
select select "true"
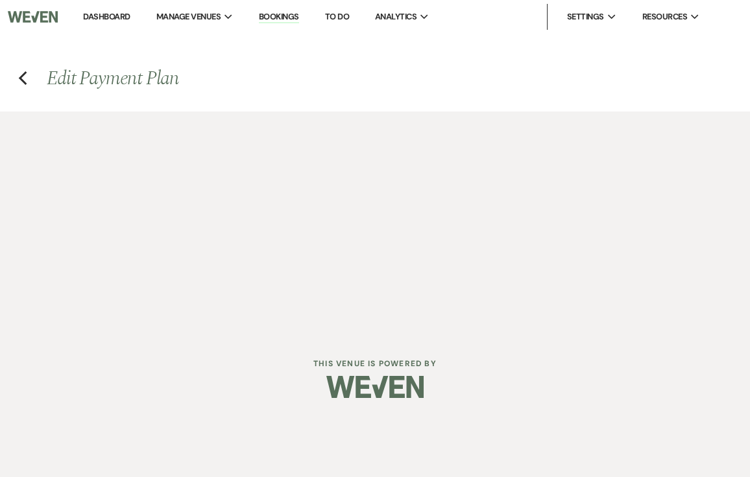
select select "both"
select select "weeks"
select select "2"
select select "flat"
select select "true"
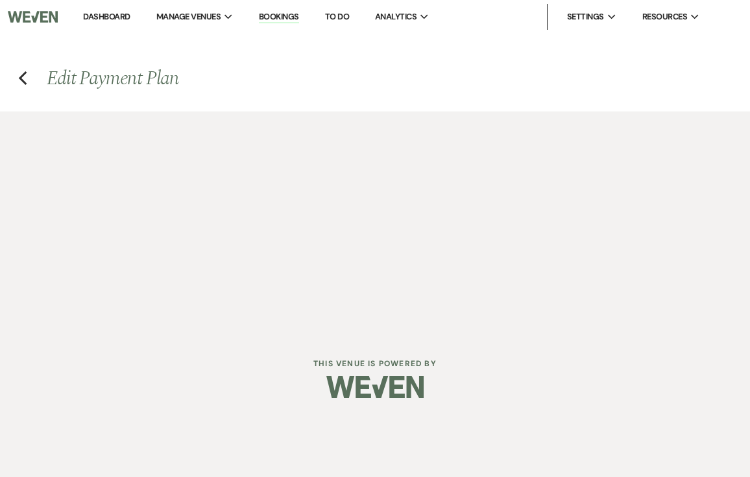
select select "client"
select select "weeks"
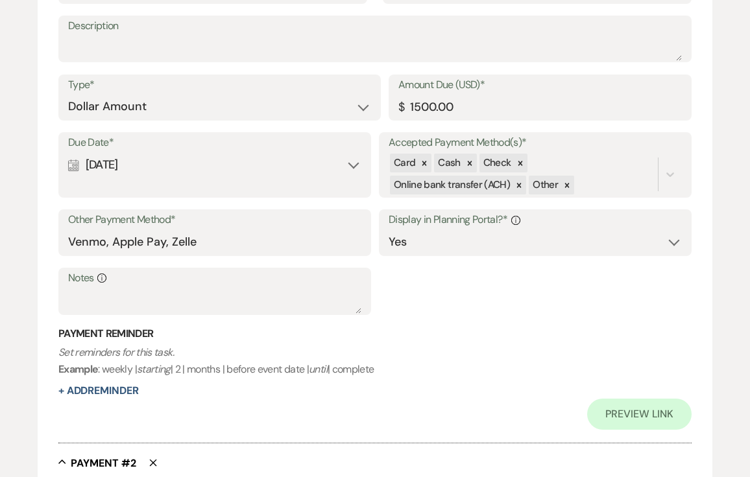
scroll to position [438, 0]
click at [421, 108] on input "1500.00" at bounding box center [539, 105] width 283 height 25
type input "2000.00"
click at [376, 195] on div "Due Date* Calendar [DATE] Expand Accepted Payment Method(s)* Card Cash Check On…" at bounding box center [374, 229] width 633 height 195
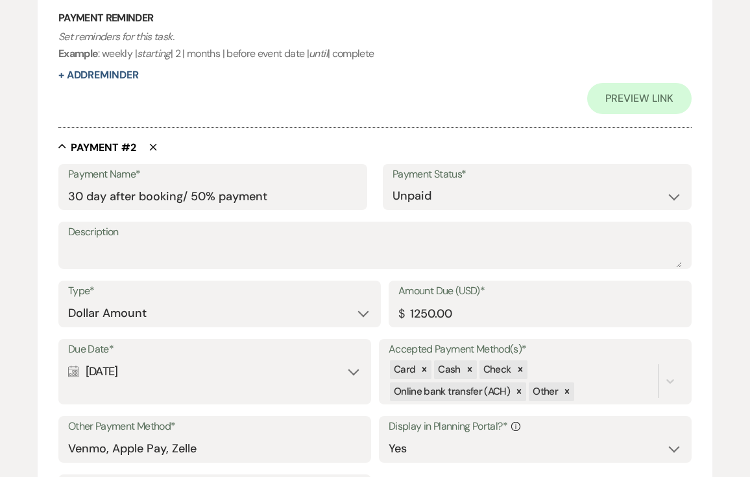
scroll to position [791, 0]
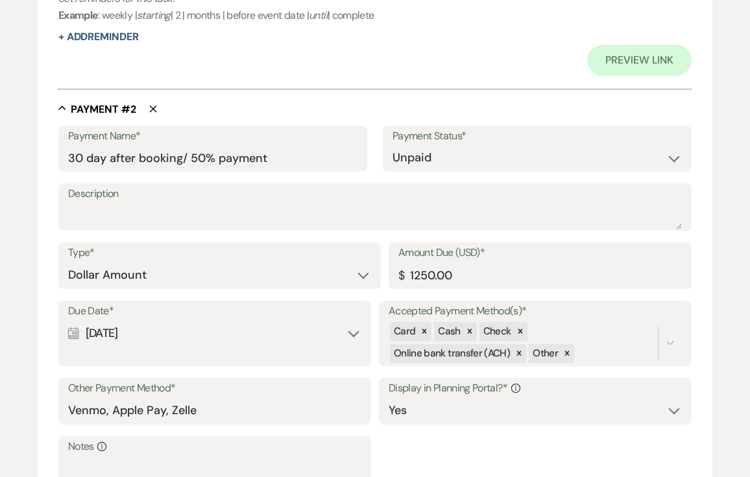
click at [150, 110] on use "button" at bounding box center [152, 109] width 7 height 7
type input "60 day prior to wedding/ final payment"
type input "Refundable cash damage deposit"
type input "500.00"
select select "client"
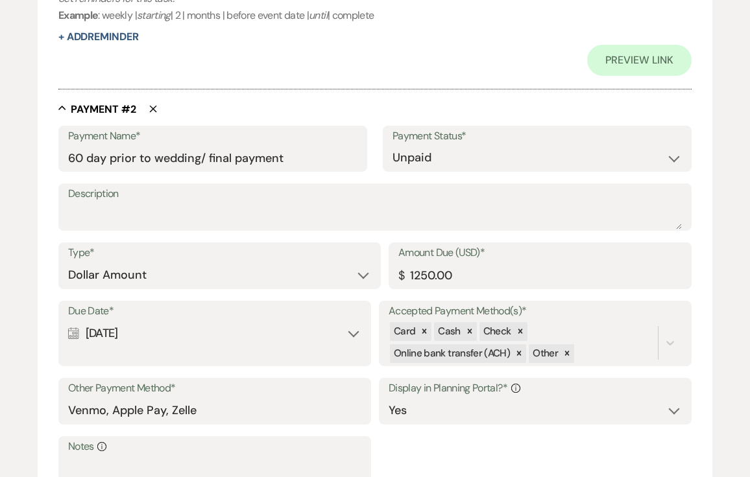
select select "both"
select select "weeks"
click at [414, 278] on input "1250.00" at bounding box center [539, 275] width 283 height 25
click at [384, 287] on div "Type* Dollar Amount Percentage of Grand Total Amount Due (USD)* $ 2000" at bounding box center [374, 271] width 633 height 58
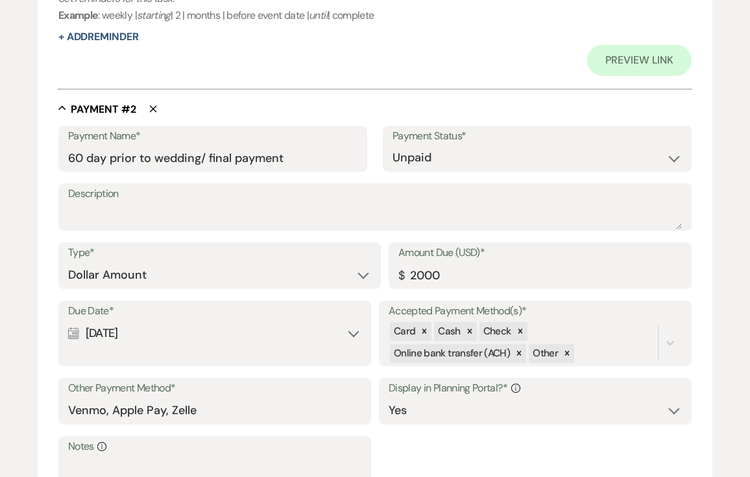
type input "2000.00"
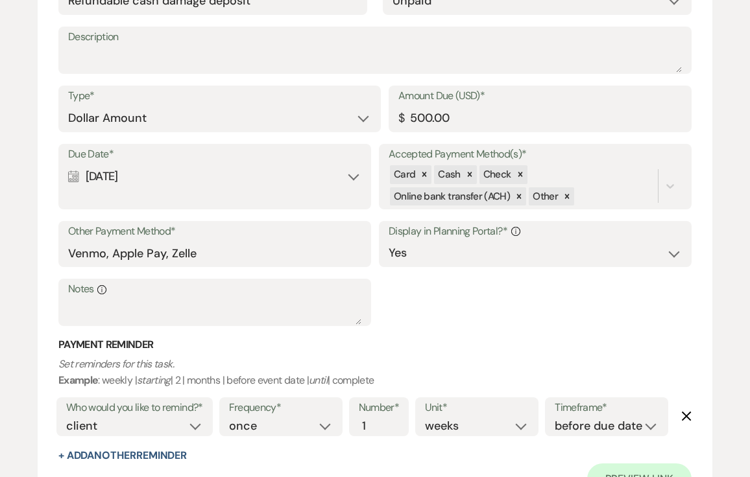
scroll to position [1713, 0]
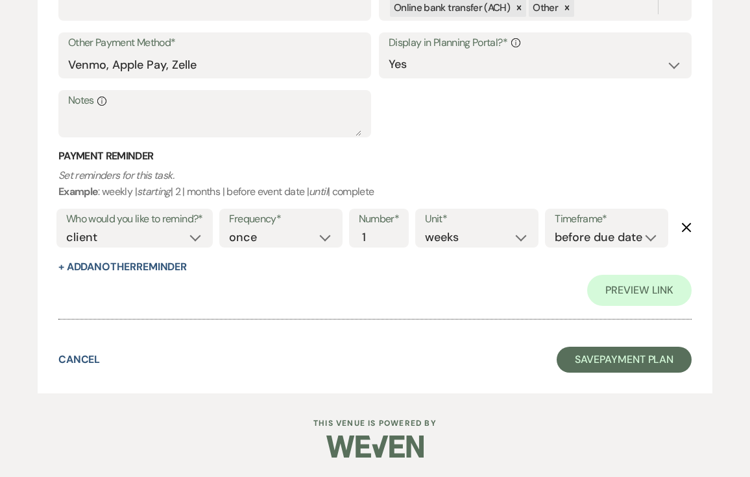
click at [585, 360] on button "Save Payment Plan" at bounding box center [623, 360] width 135 height 26
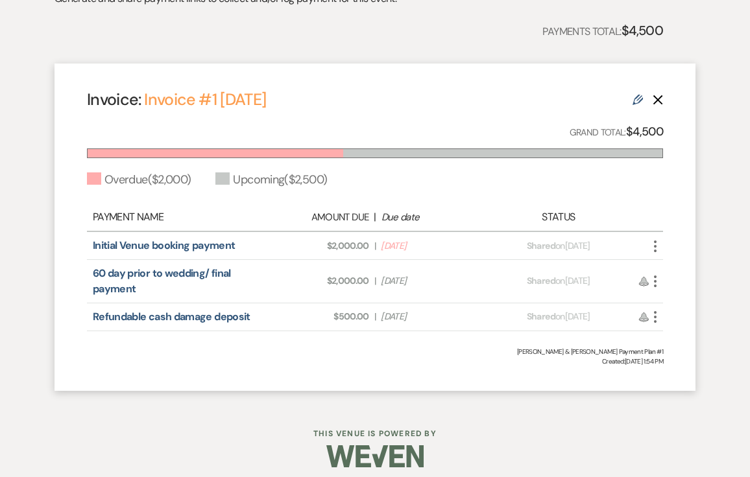
scroll to position [324, 0]
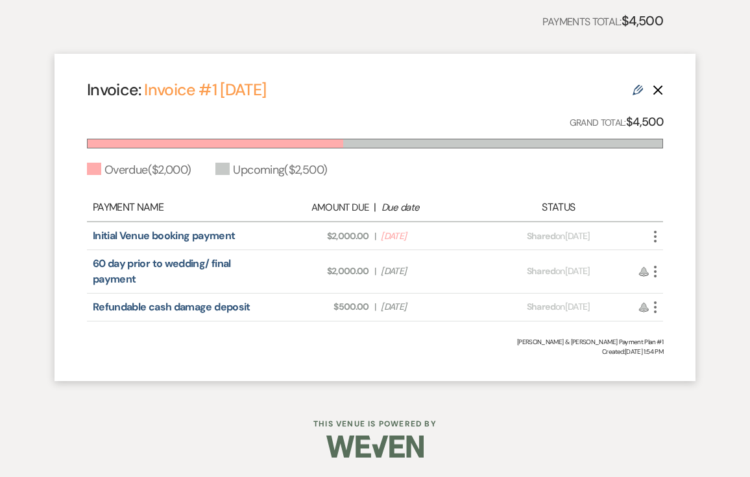
click at [654, 235] on icon "More" at bounding box center [655, 237] width 16 height 16
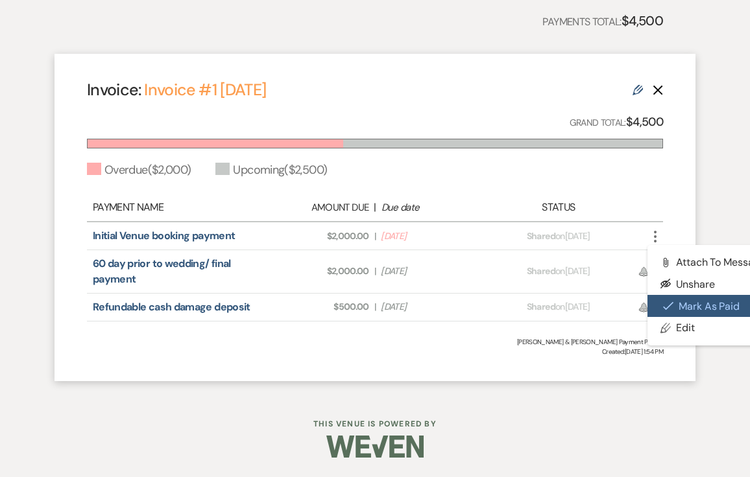
click at [670, 305] on icon "Check Mark" at bounding box center [668, 306] width 10 height 10
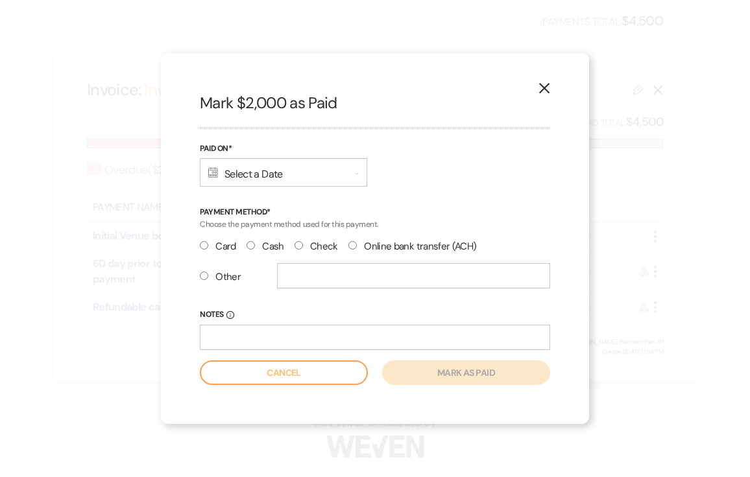
click at [287, 172] on div "Calendar Select a Date Expand" at bounding box center [283, 172] width 167 height 29
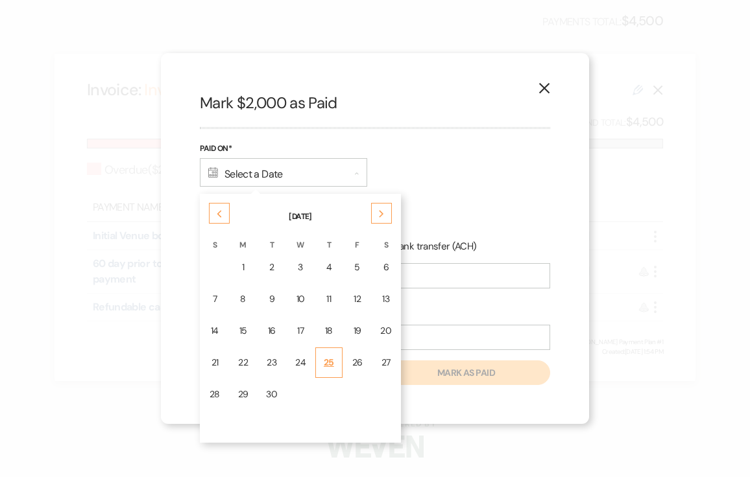
click at [326, 358] on div "25" at bounding box center [329, 363] width 10 height 14
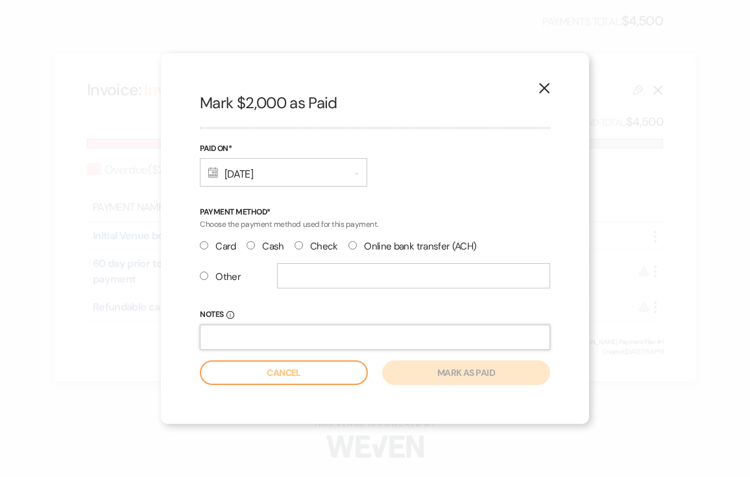
click at [282, 338] on input "Notes Info" at bounding box center [375, 337] width 350 height 25
type input "They paid [PERSON_NAME] directly"
click at [235, 279] on label "Other" at bounding box center [220, 277] width 41 height 18
click at [208, 279] on input "Other" at bounding box center [204, 276] width 8 height 8
radio input "true"
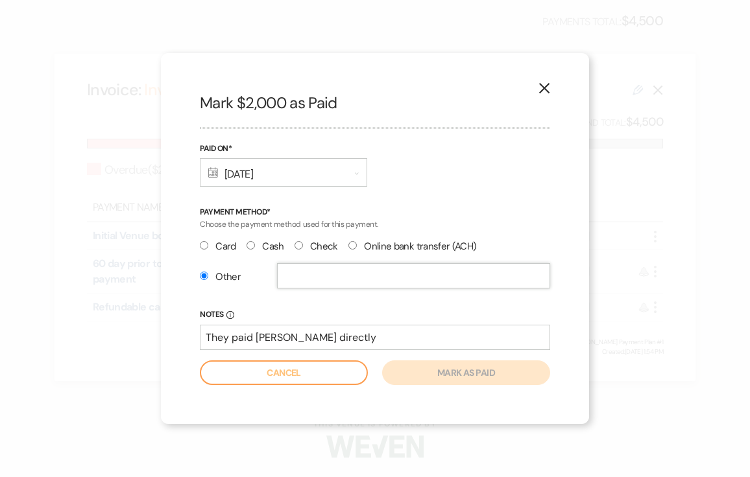
click at [301, 280] on input "text" at bounding box center [413, 275] width 273 height 25
click at [313, 351] on form "Paid On* Calendar [DATE] Expand Payment Method* Choose the payment method used …" at bounding box center [375, 263] width 350 height 243
click at [358, 274] on input "text" at bounding box center [413, 275] width 273 height 25
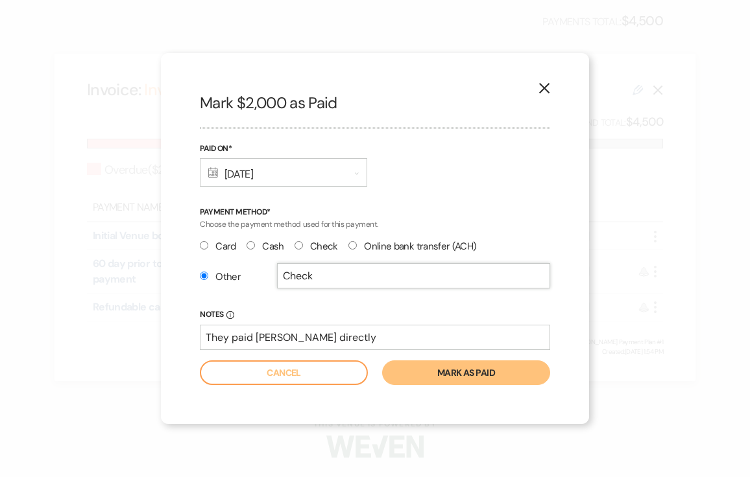
type input "Check"
click at [320, 241] on label "Check" at bounding box center [315, 247] width 43 height 18
click at [303, 241] on input "Check" at bounding box center [298, 245] width 8 height 8
radio input "true"
radio input "false"
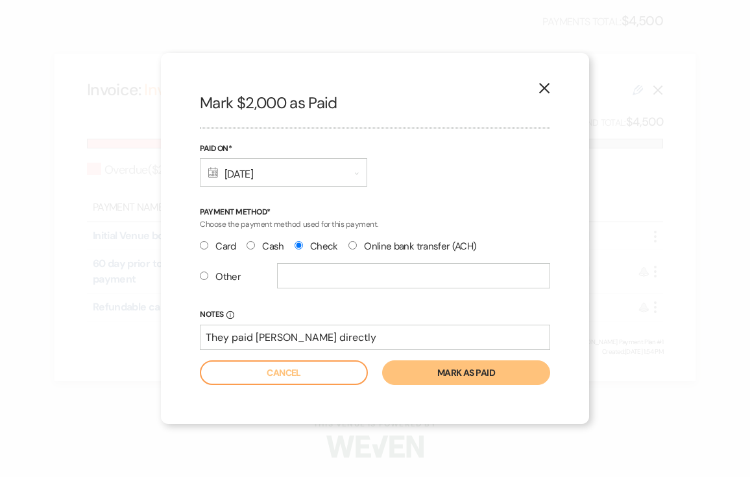
click at [428, 376] on button "Mark as paid" at bounding box center [466, 372] width 168 height 25
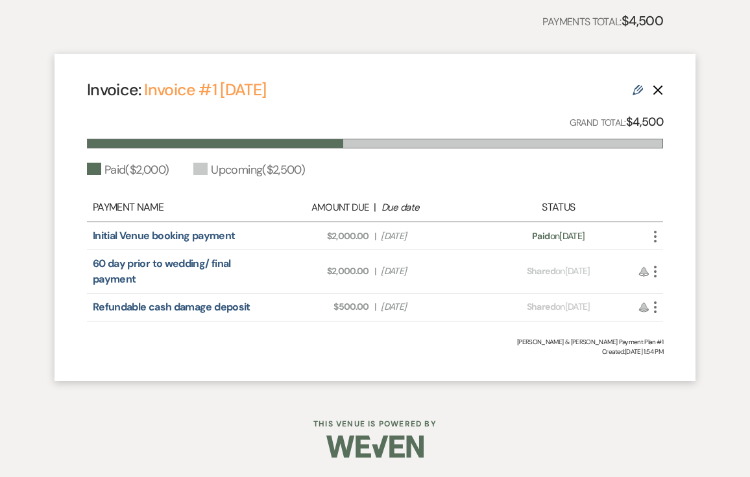
scroll to position [0, 0]
